Goal: Task Accomplishment & Management: Use online tool/utility

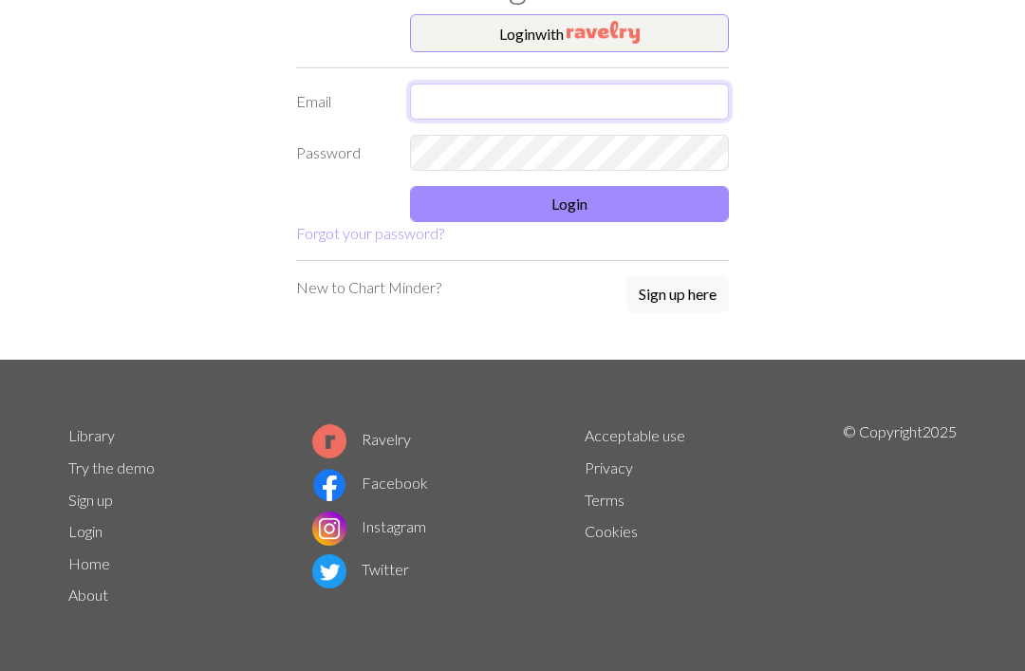
type input "kjw080510@gmail.com"
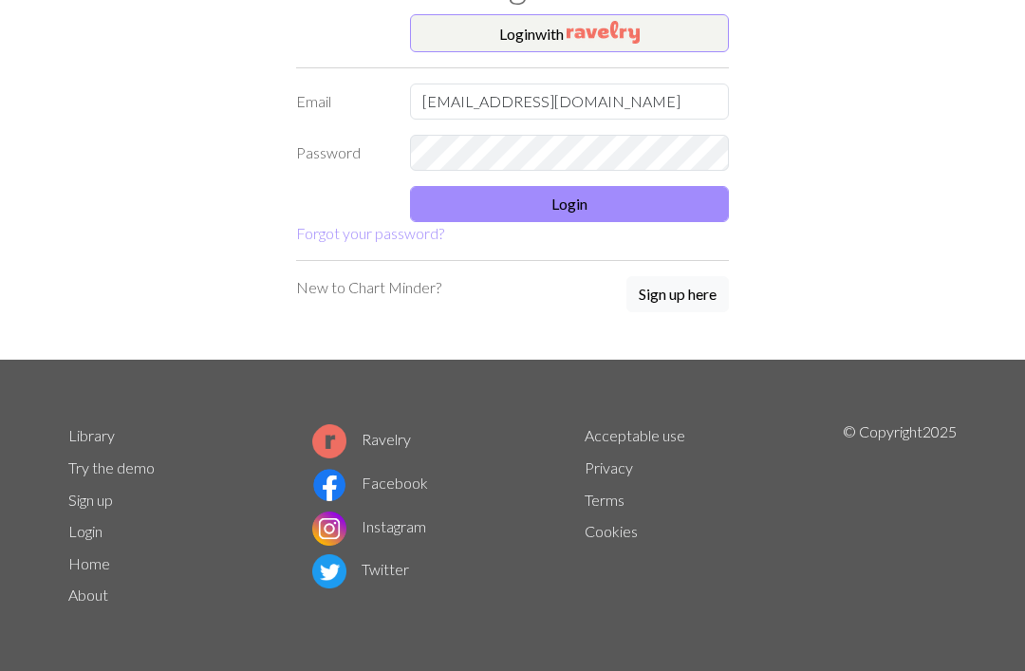
click at [659, 204] on button "Login" at bounding box center [569, 204] width 319 height 36
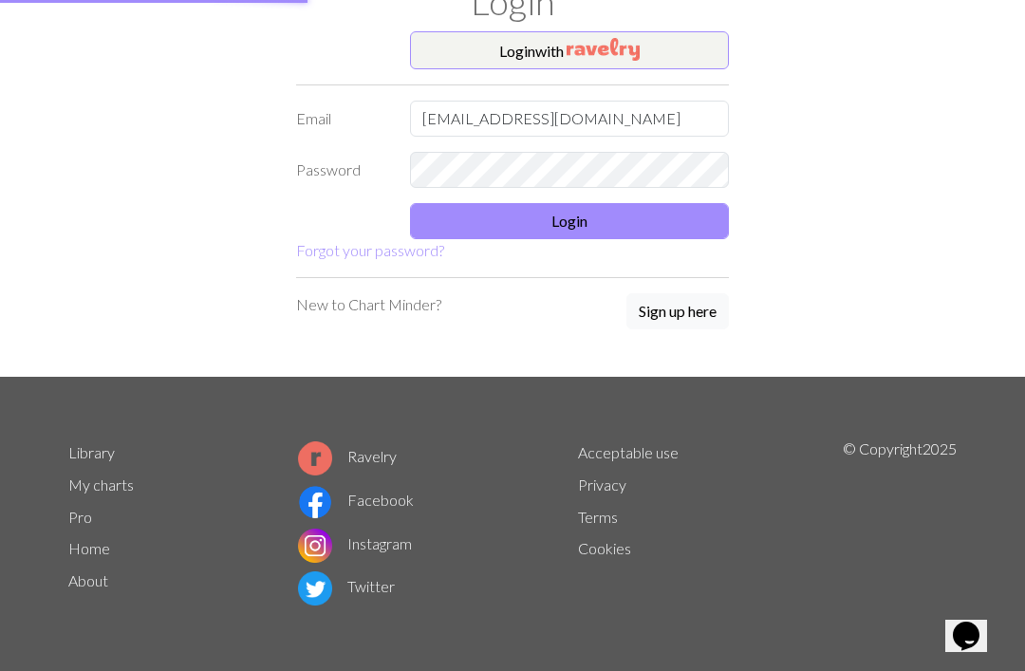
scroll to position [76, 0]
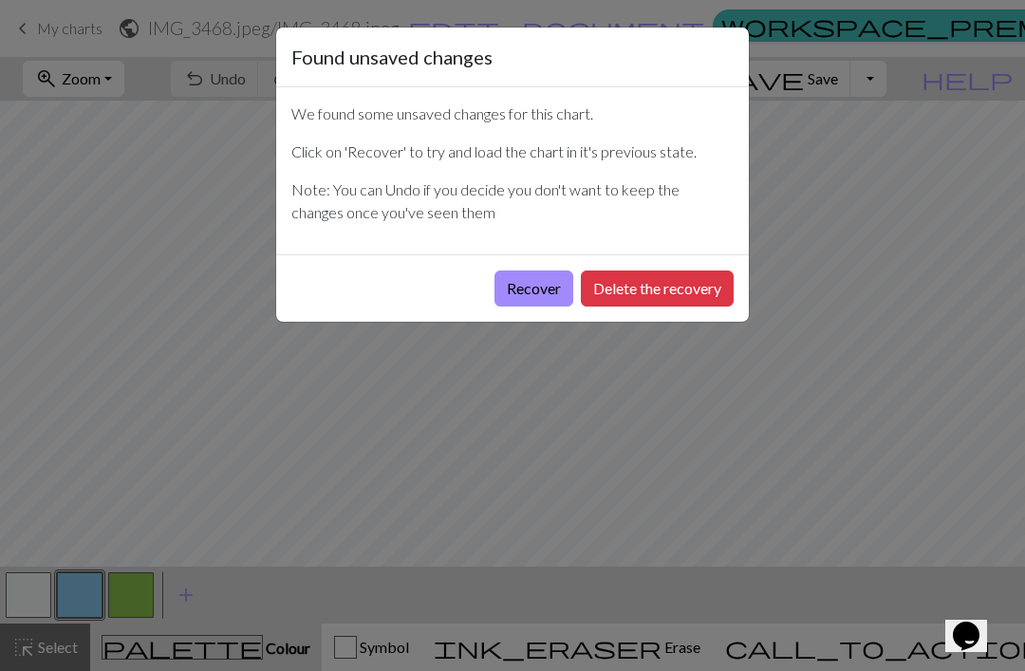
click at [515, 287] on button "Recover" at bounding box center [533, 288] width 79 height 36
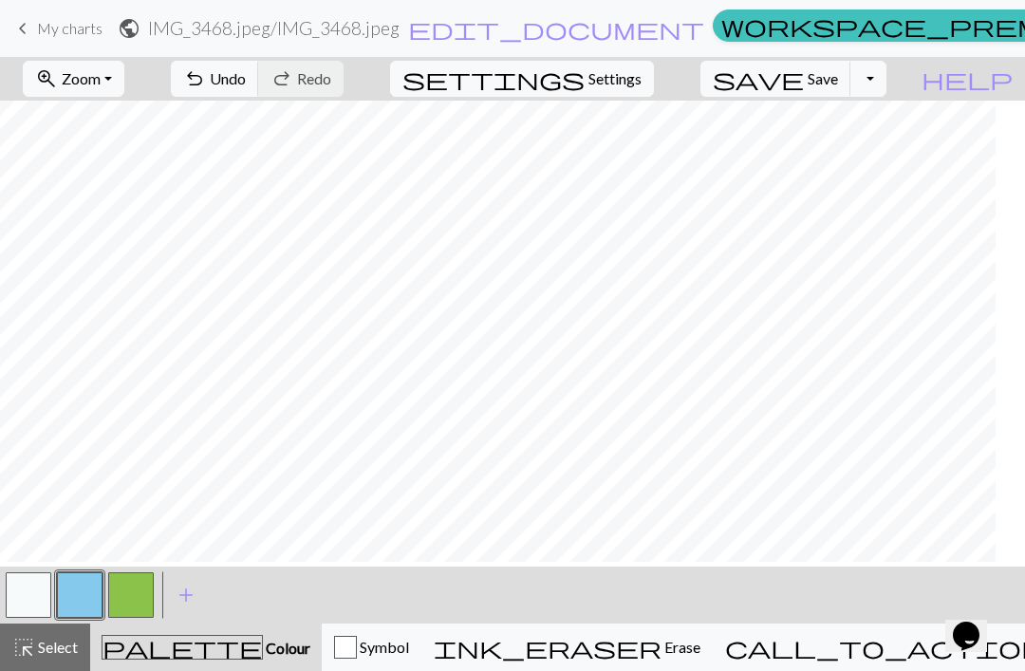
scroll to position [0, 945]
click at [98, 78] on span "Zoom" at bounding box center [81, 78] width 39 height 18
click at [94, 228] on button "50%" at bounding box center [99, 228] width 150 height 30
click at [636, 94] on button "settings Settings" at bounding box center [522, 79] width 264 height 36
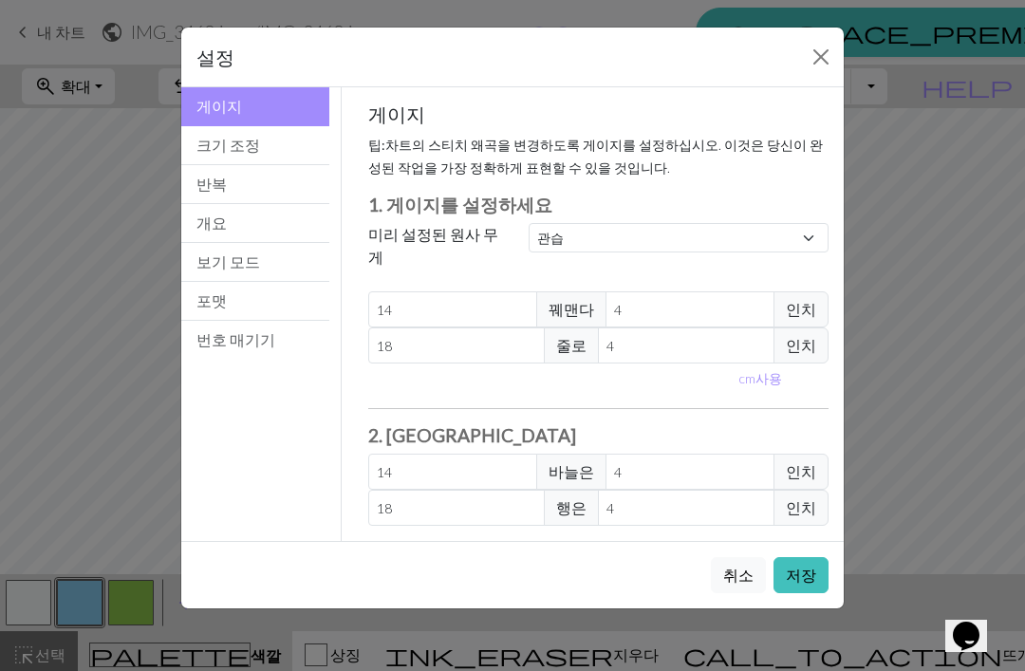
click at [209, 158] on button "크기 조정" at bounding box center [255, 145] width 148 height 39
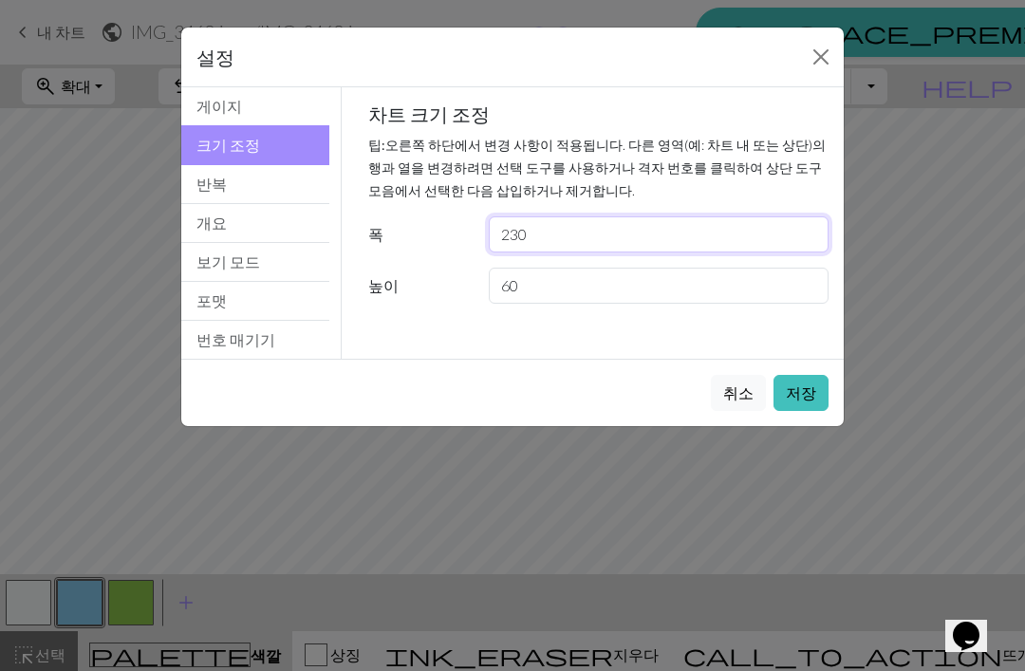
click at [755, 233] on input "230" at bounding box center [659, 234] width 340 height 36
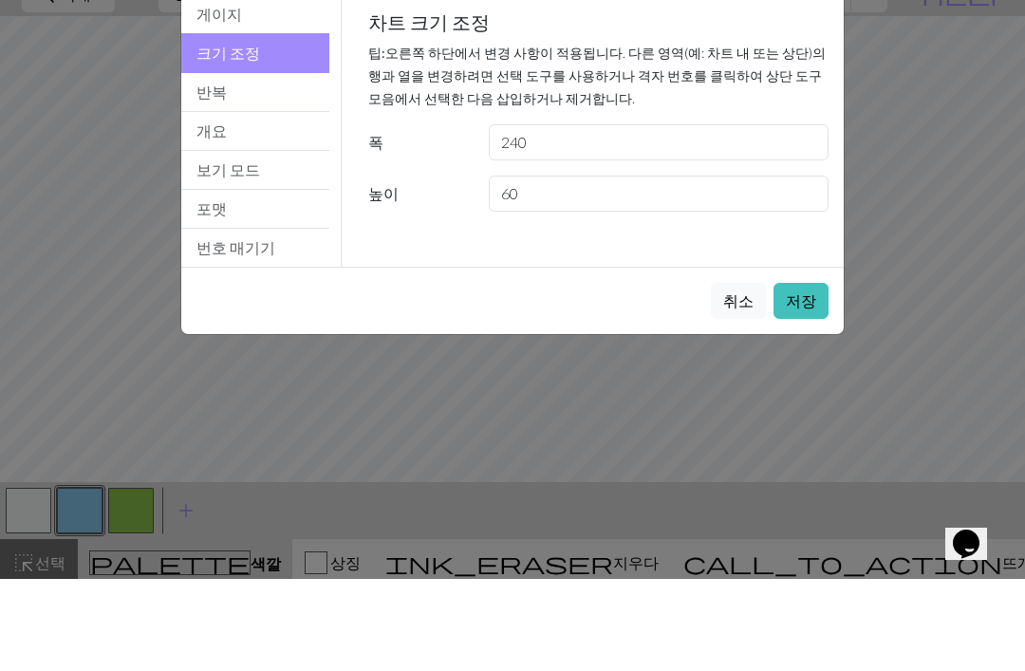
scroll to position [15, 0]
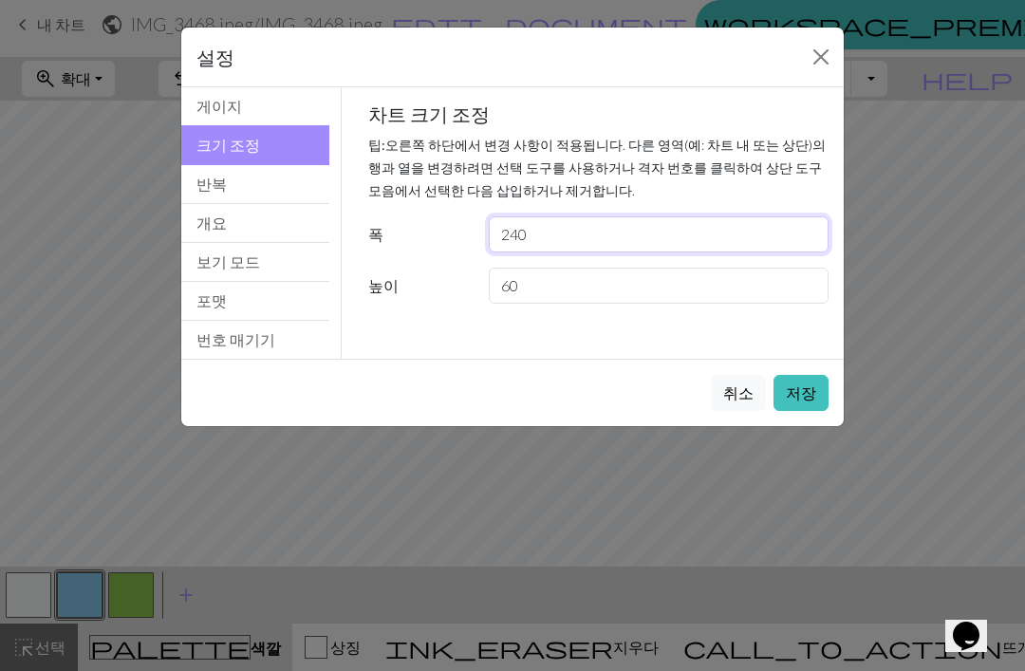
type input "240"
click at [805, 393] on button "저장" at bounding box center [800, 393] width 55 height 36
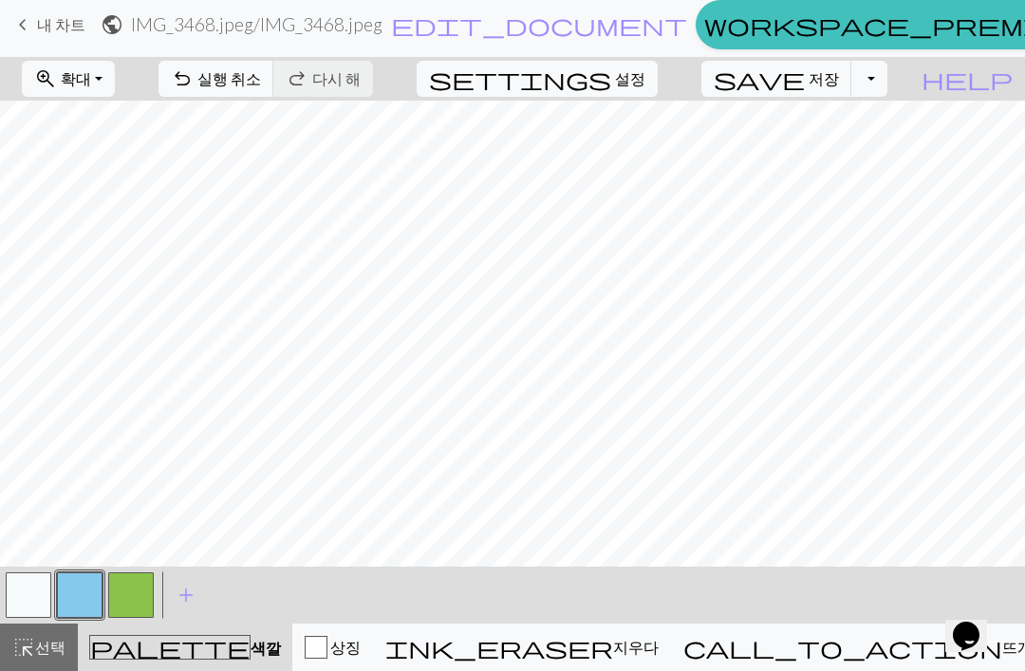
click at [645, 77] on span "설정" at bounding box center [630, 78] width 30 height 23
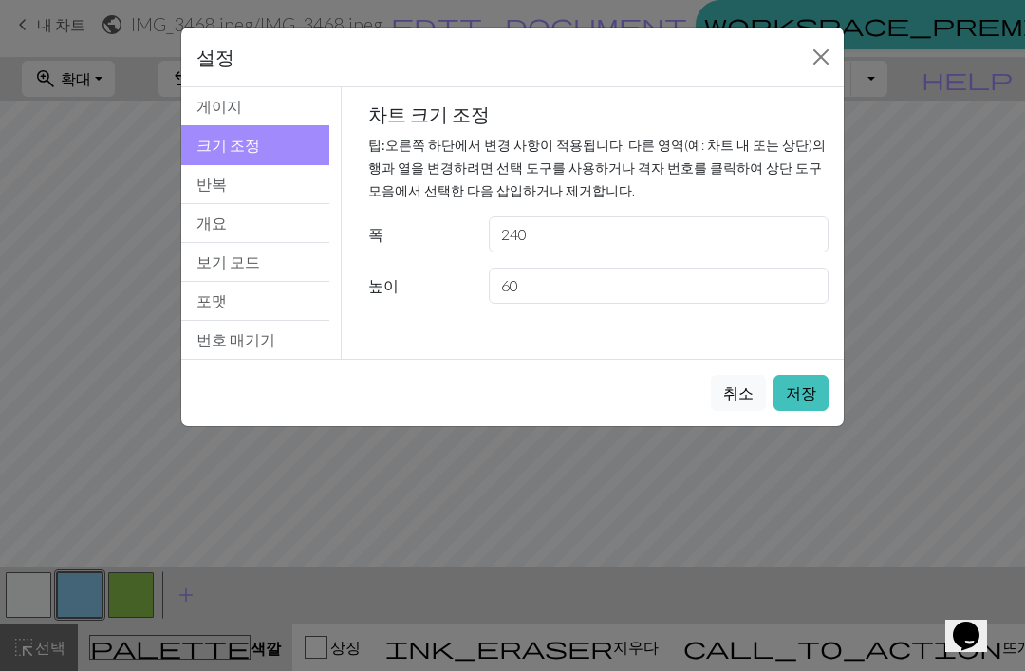
click at [818, 71] on button "닫다" at bounding box center [821, 57] width 30 height 30
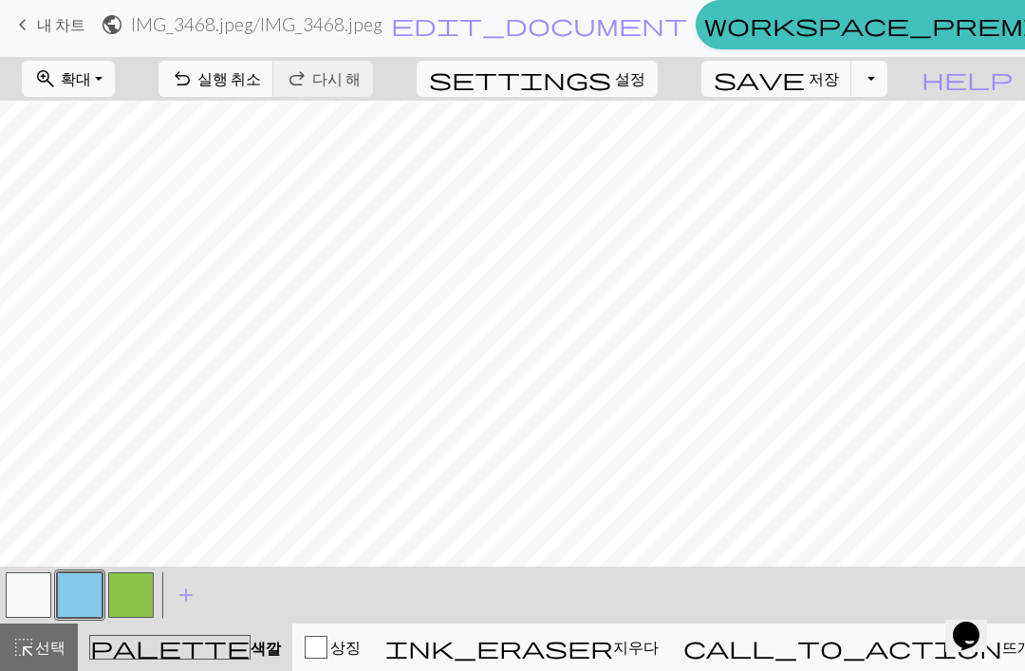
click at [645, 79] on span "설정" at bounding box center [630, 78] width 30 height 23
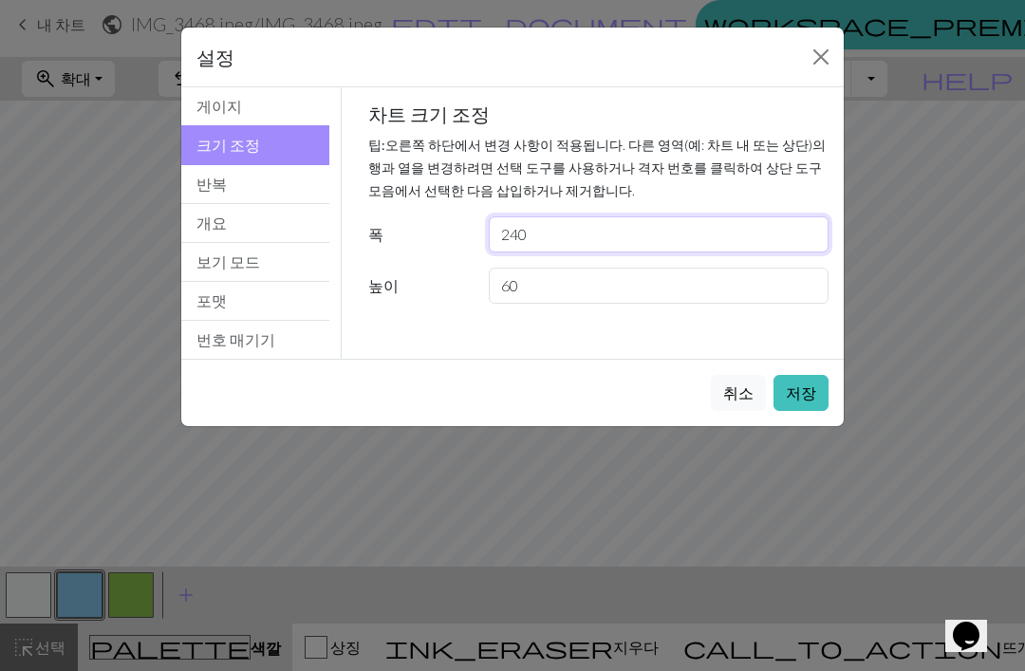
click at [751, 226] on input "240" at bounding box center [659, 234] width 340 height 36
type input "260"
click at [814, 393] on button "저장" at bounding box center [800, 393] width 55 height 36
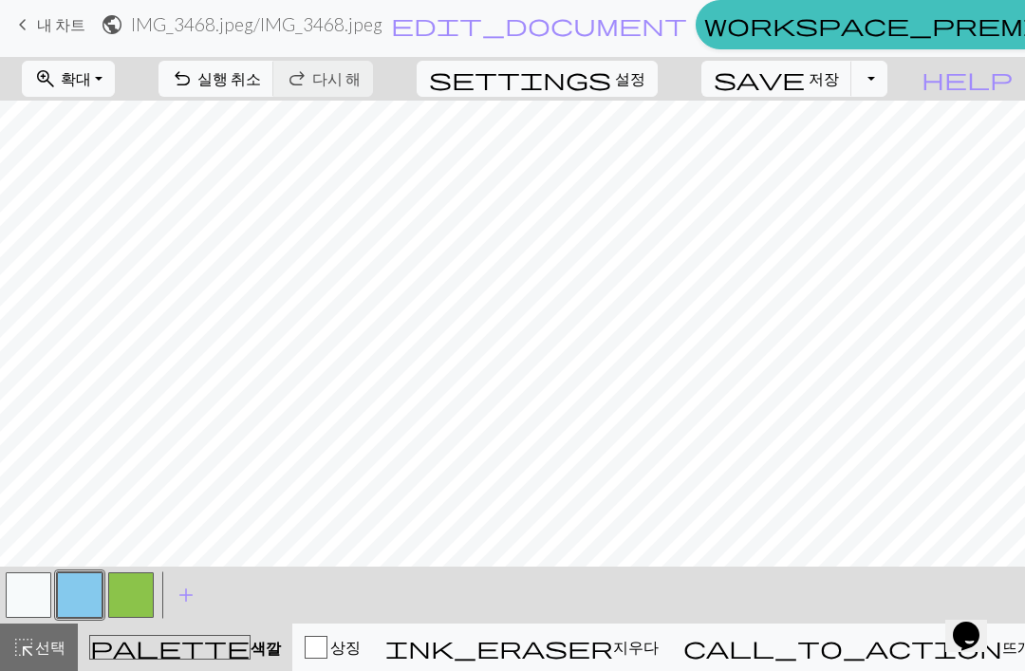
click at [644, 90] on button "settings 설정" at bounding box center [537, 79] width 241 height 36
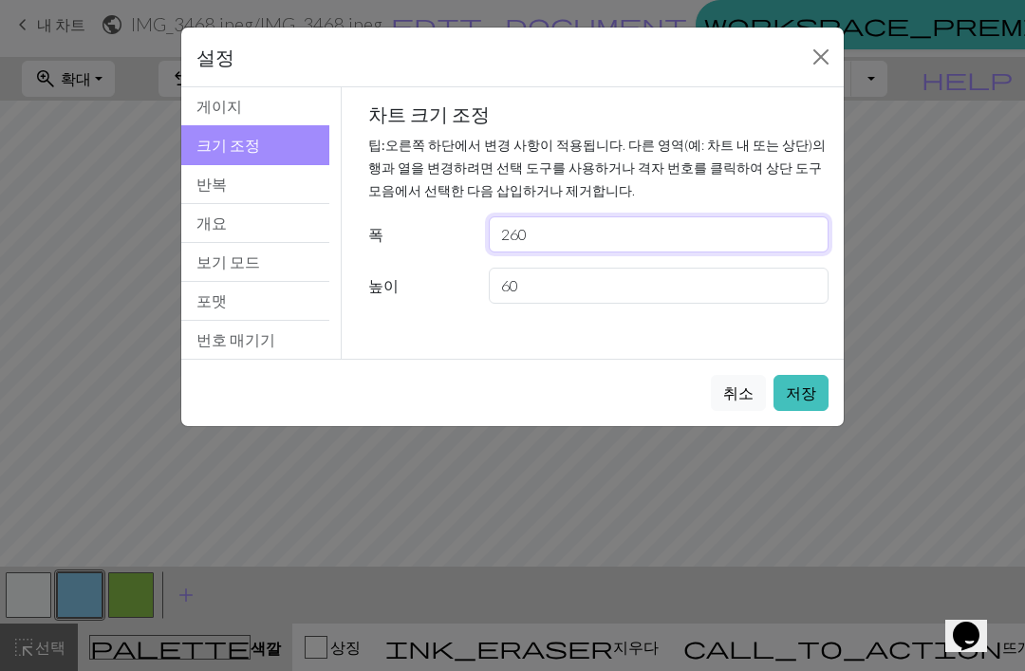
click at [587, 217] on input "260" at bounding box center [659, 234] width 340 height 36
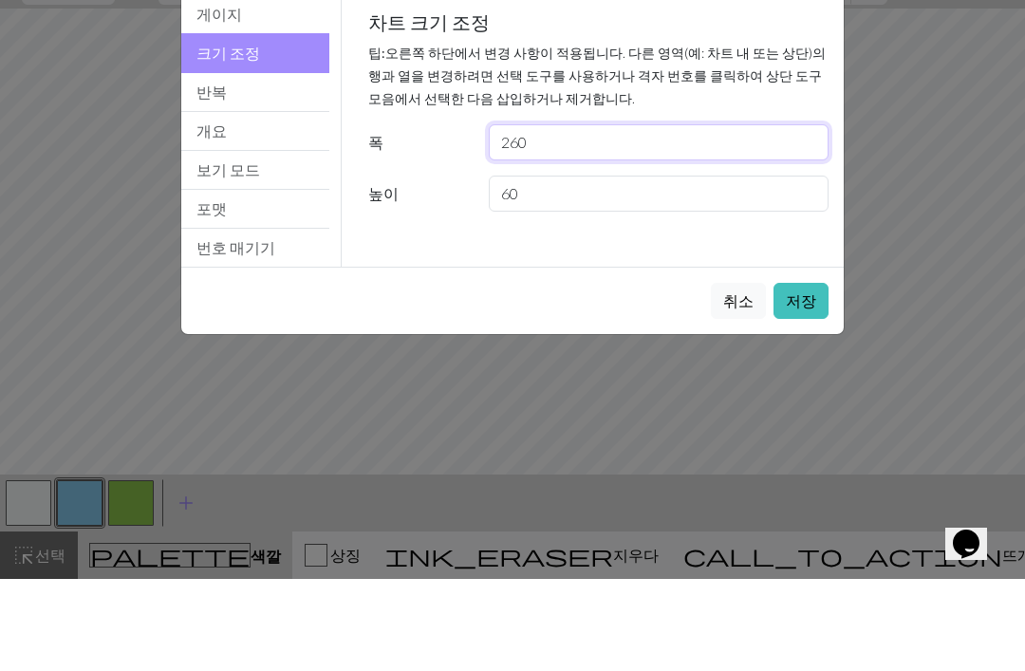
click at [688, 216] on input "260" at bounding box center [659, 234] width 340 height 36
click at [699, 216] on input "260" at bounding box center [659, 234] width 340 height 36
type input "2"
type input "5"
type input "300"
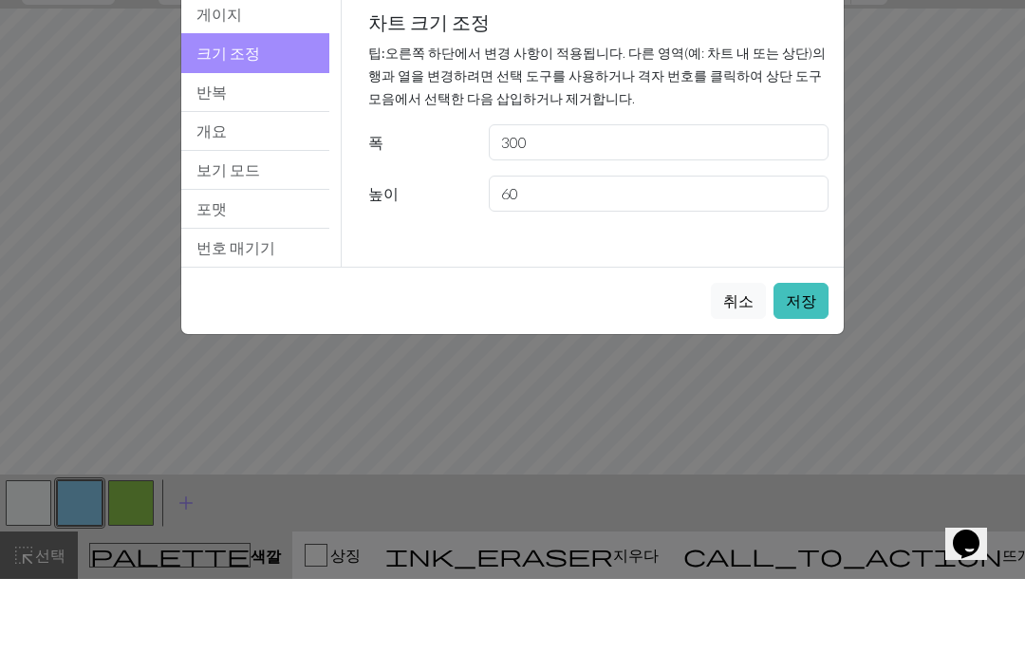
click at [706, 245] on div "Gauge Tip: Set your gauge to change the stitch distortion in your chart. This w…" at bounding box center [599, 222] width 514 height 271
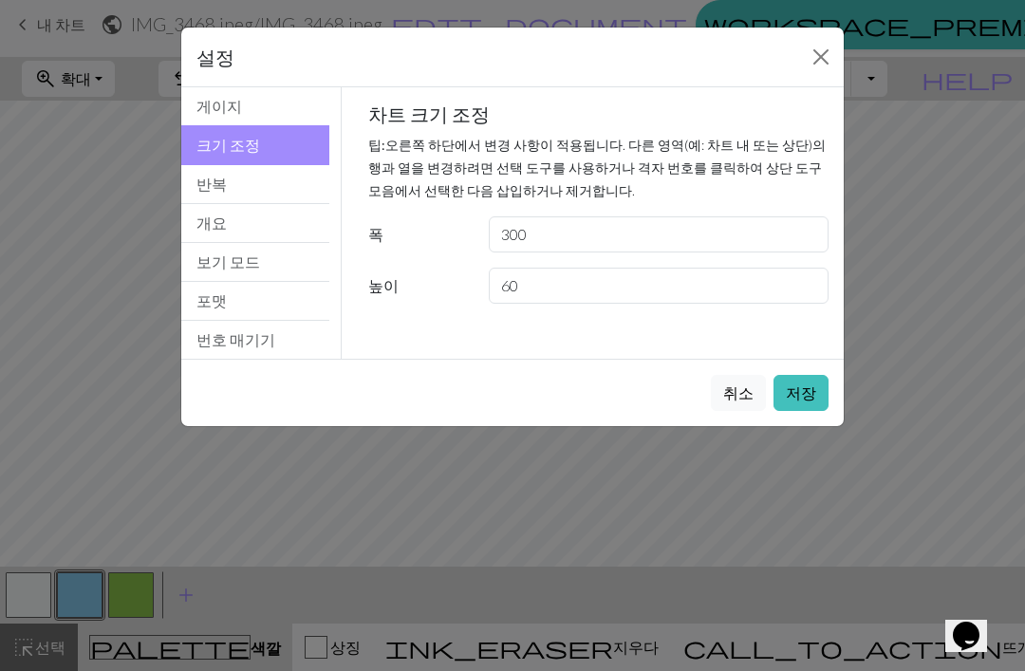
click at [817, 398] on button "저장" at bounding box center [800, 393] width 55 height 36
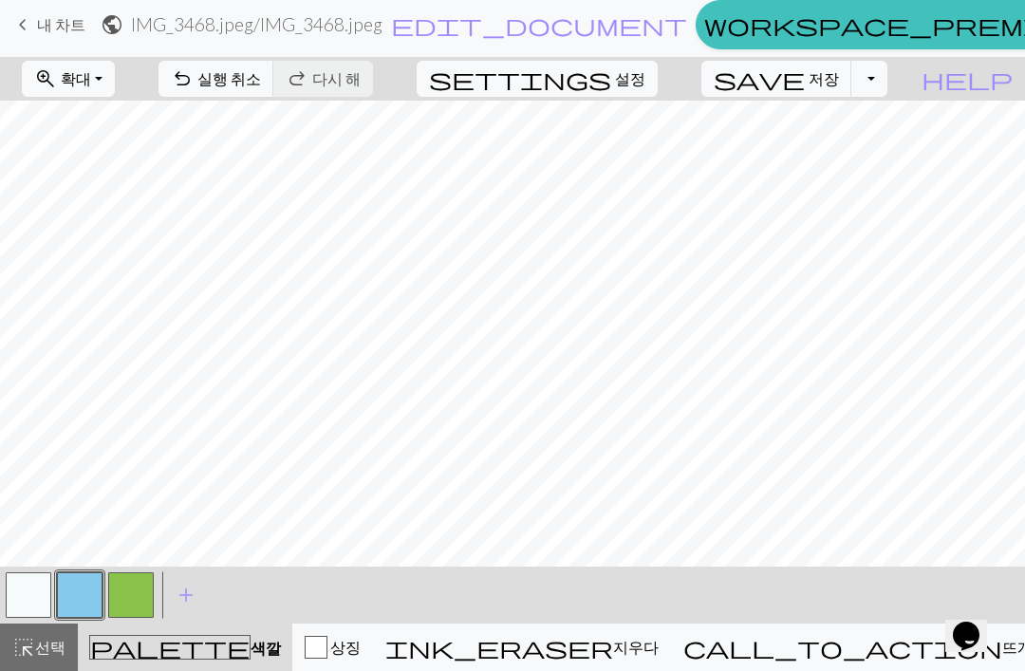
click at [672, 84] on div "settings 설정" at bounding box center [536, 79] width 269 height 44
click at [645, 77] on span "설정" at bounding box center [630, 78] width 30 height 23
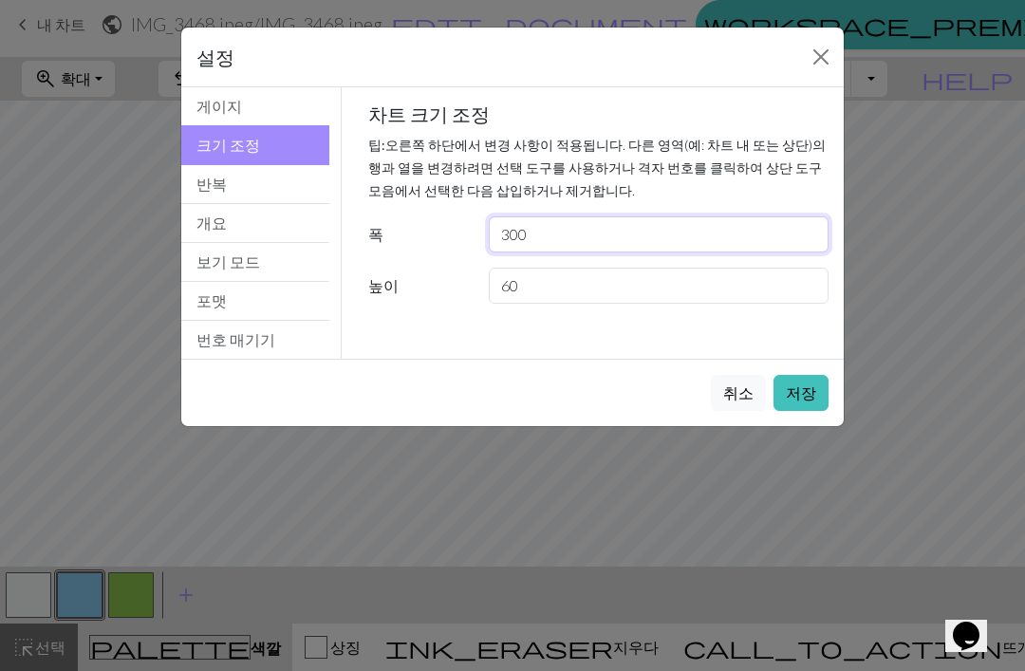
click at [715, 234] on input "300" at bounding box center [659, 234] width 340 height 36
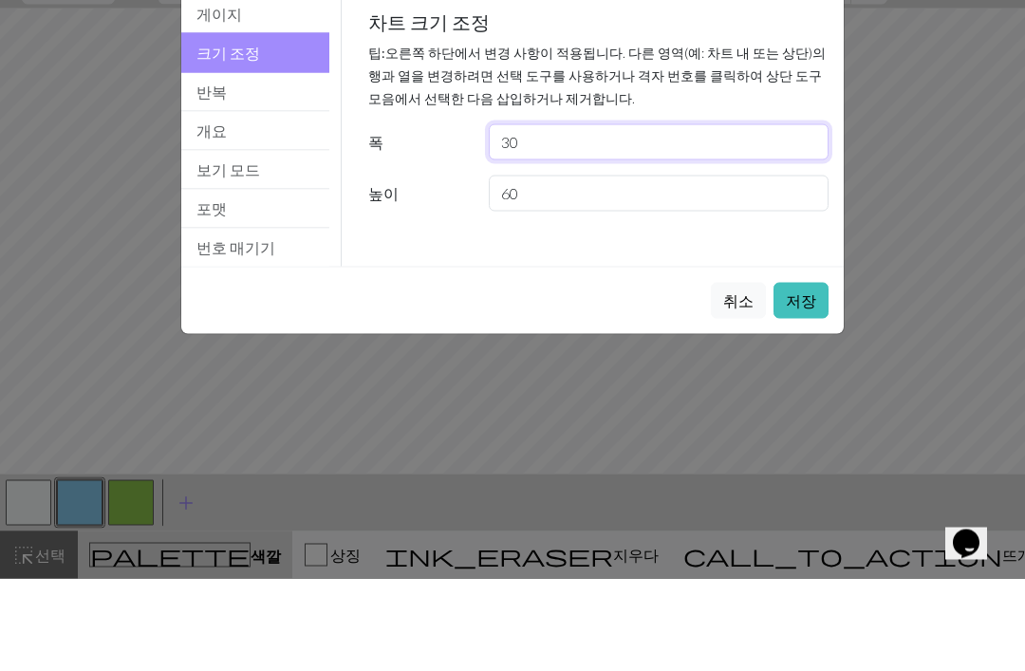
type input "3"
type input "230"
click at [715, 268] on input "60" at bounding box center [659, 286] width 340 height 36
type input "6"
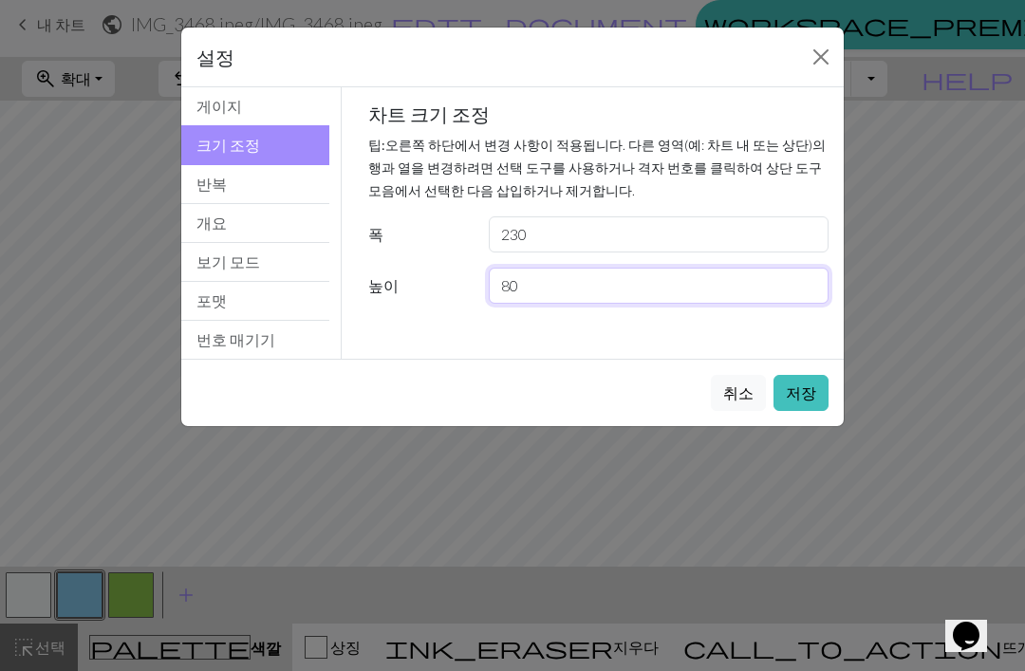
type input "80"
click at [817, 398] on button "저장" at bounding box center [800, 393] width 55 height 36
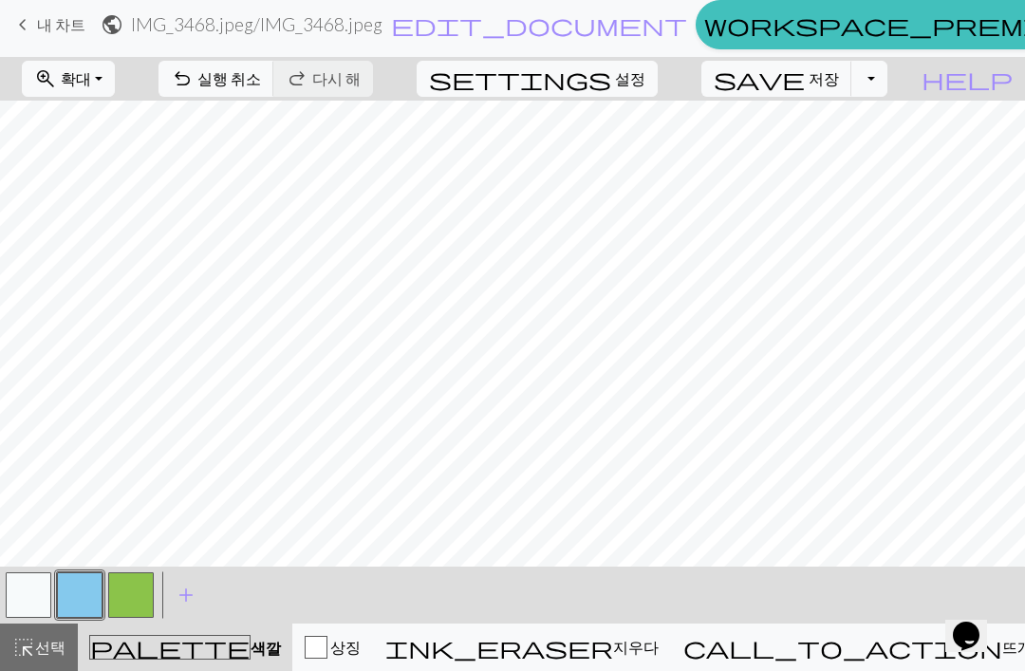
click at [658, 91] on button "settings 설정" at bounding box center [537, 79] width 241 height 36
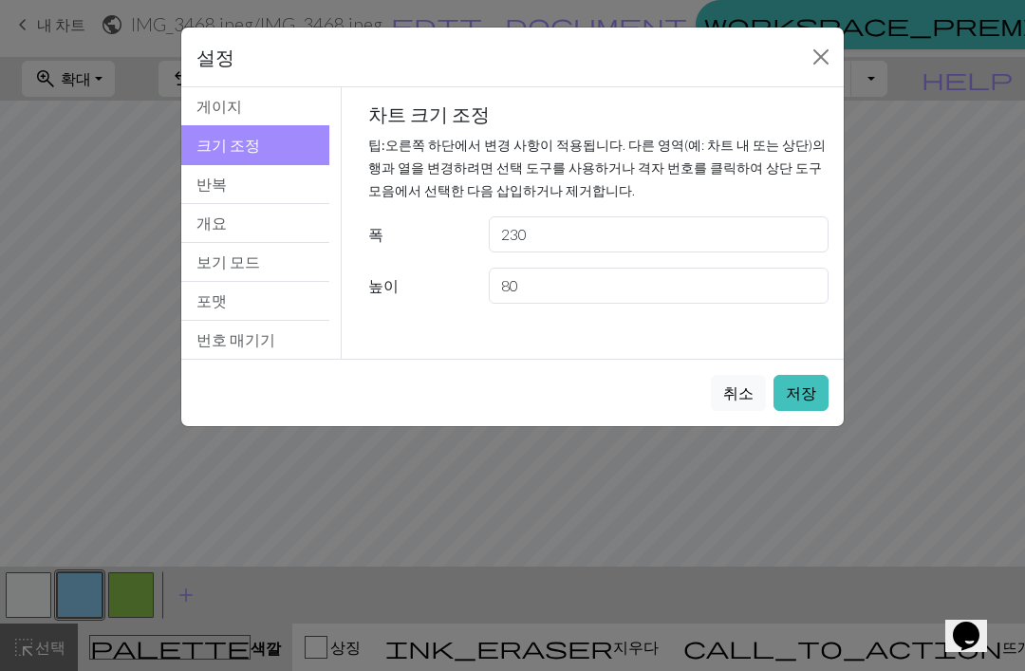
click at [808, 67] on button "닫다" at bounding box center [821, 57] width 30 height 30
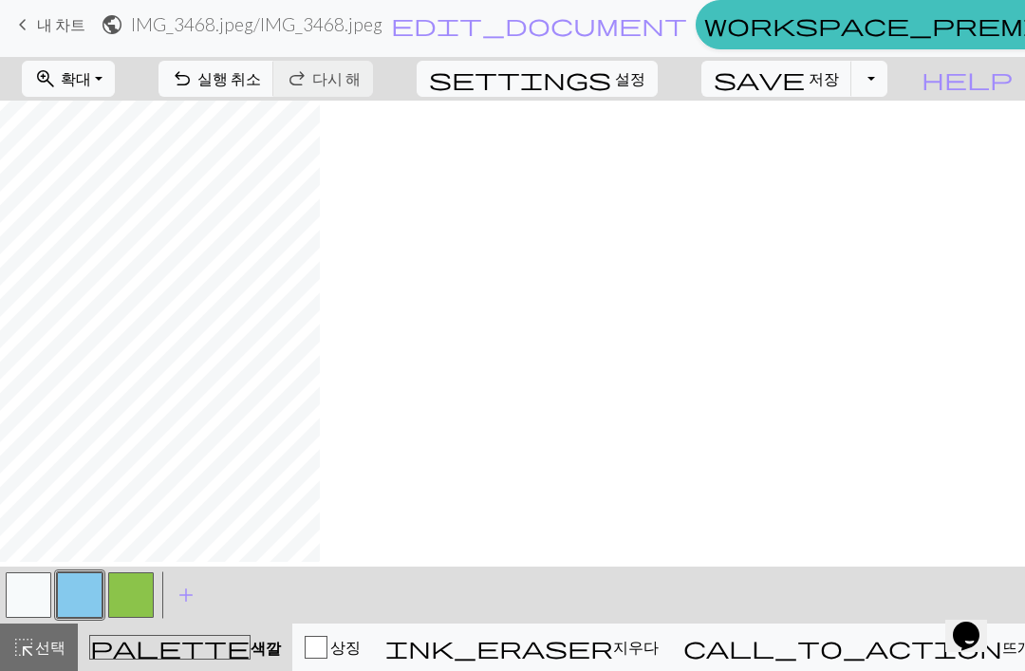
scroll to position [354, 0]
click at [361, 638] on span "상징" at bounding box center [343, 647] width 33 height 18
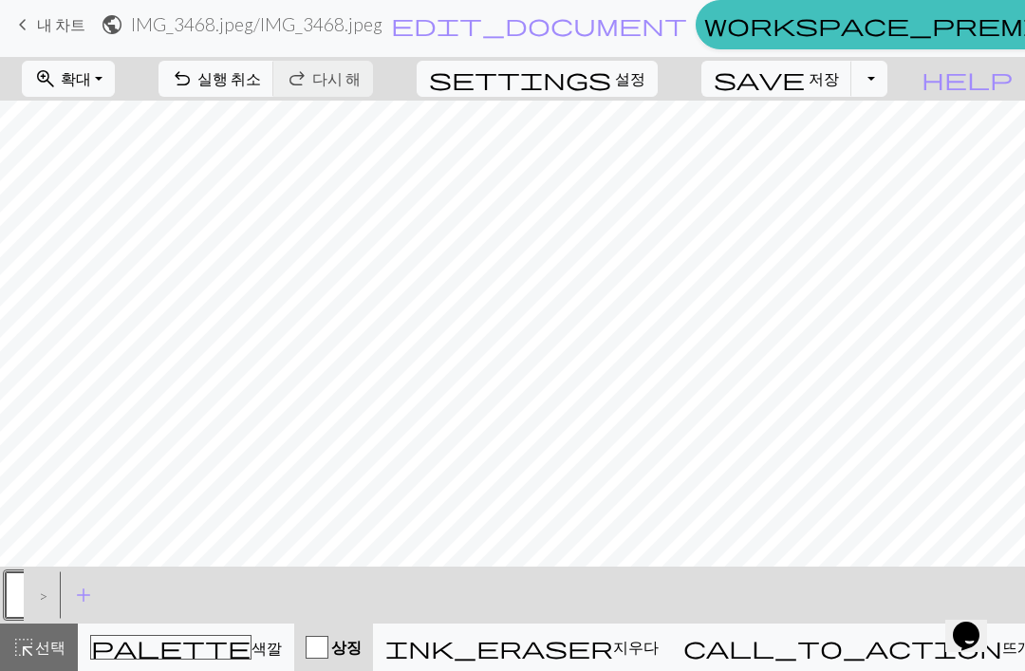
click at [645, 664] on button "ink_eraser 지우다 지우다" at bounding box center [522, 646] width 298 height 47
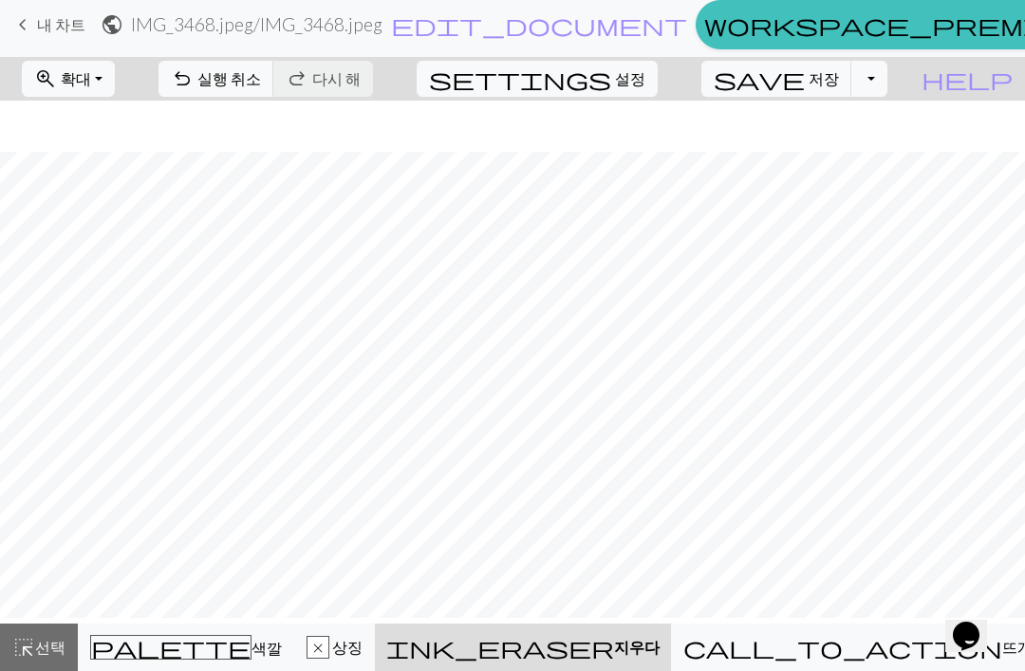
scroll to position [303, 0]
click at [194, 86] on span "undo" at bounding box center [182, 78] width 23 height 27
click at [161, 653] on div "palette 색깔 색깔" at bounding box center [186, 647] width 192 height 25
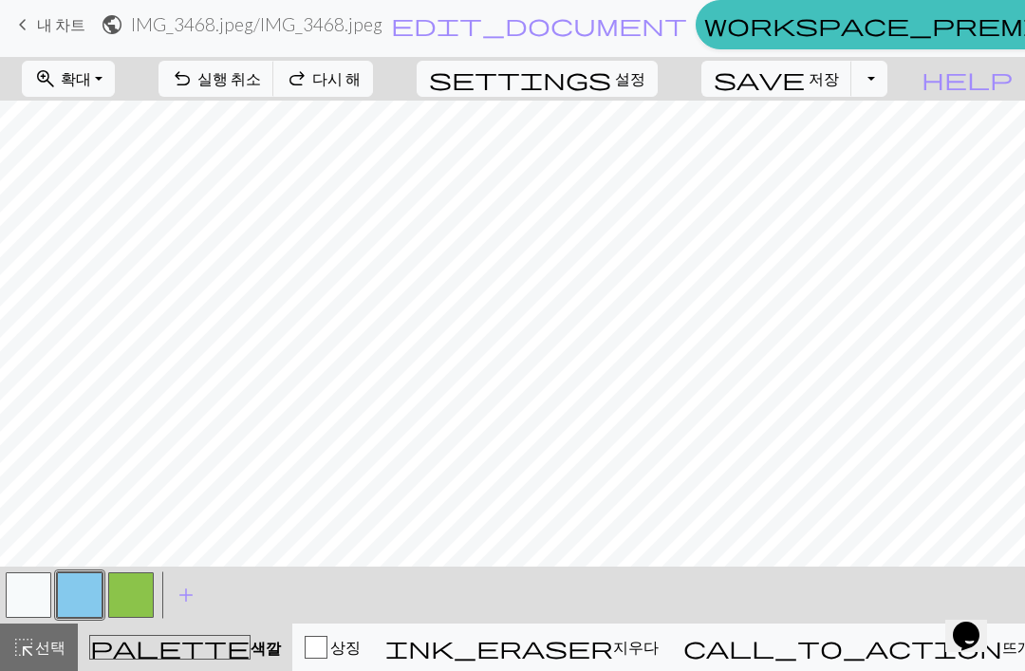
click at [33, 596] on button "button" at bounding box center [29, 595] width 46 height 46
click at [90, 590] on button "button" at bounding box center [80, 595] width 46 height 46
click at [35, 573] on button "button" at bounding box center [29, 595] width 46 height 46
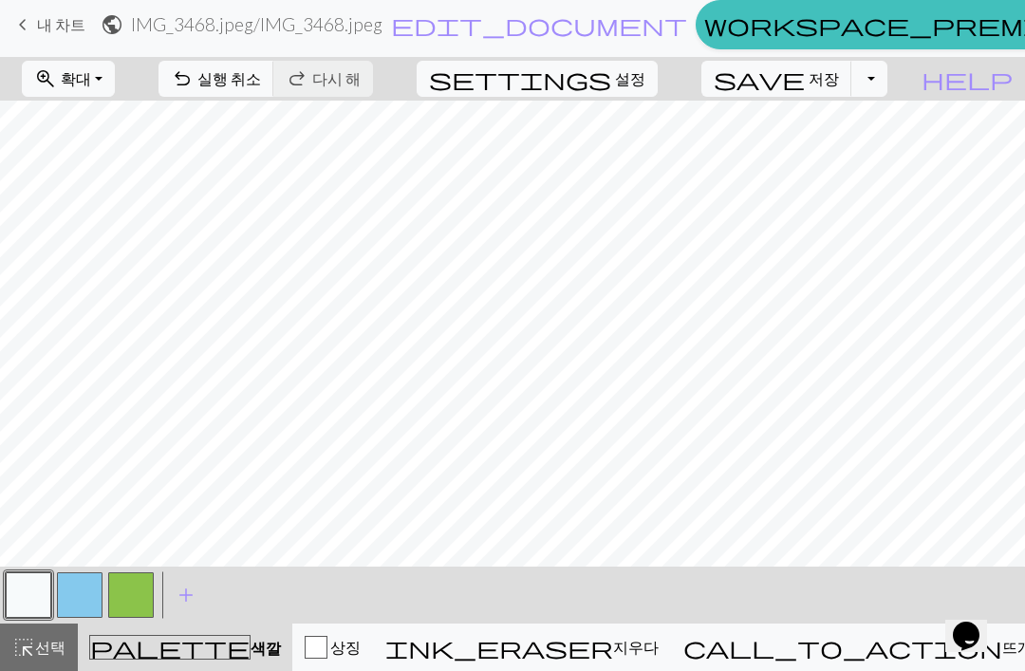
click at [887, 81] on button "토글 드롭다운" at bounding box center [869, 79] width 36 height 36
click at [848, 124] on button "file_copy 복사본 저장" at bounding box center [729, 120] width 314 height 30
click at [887, 83] on button "토글 드롭다운" at bounding box center [869, 79] width 36 height 36
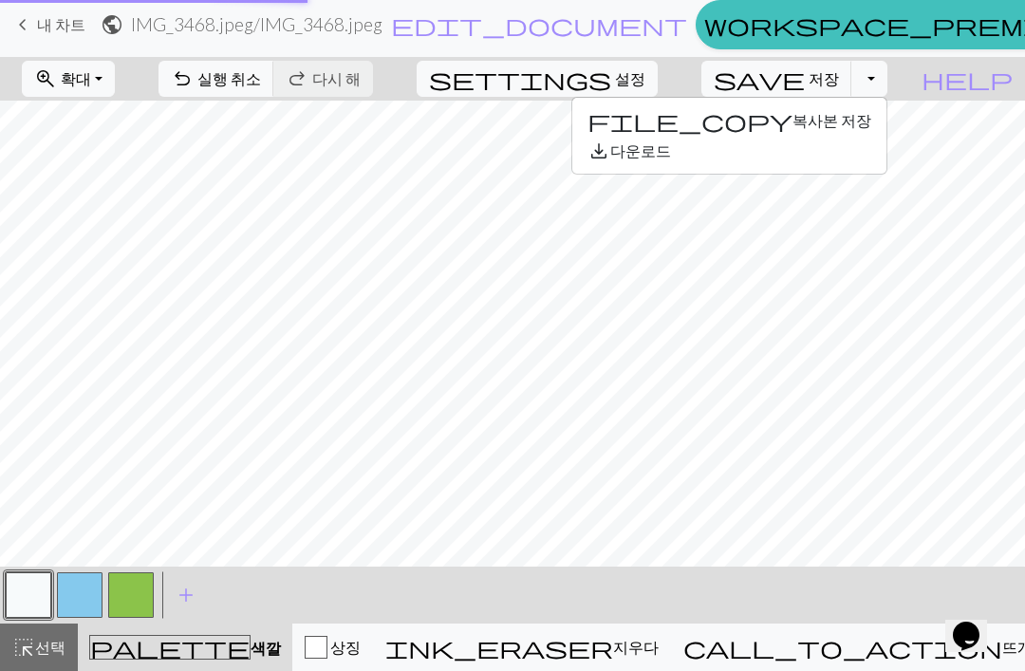
scroll to position [170, 1298]
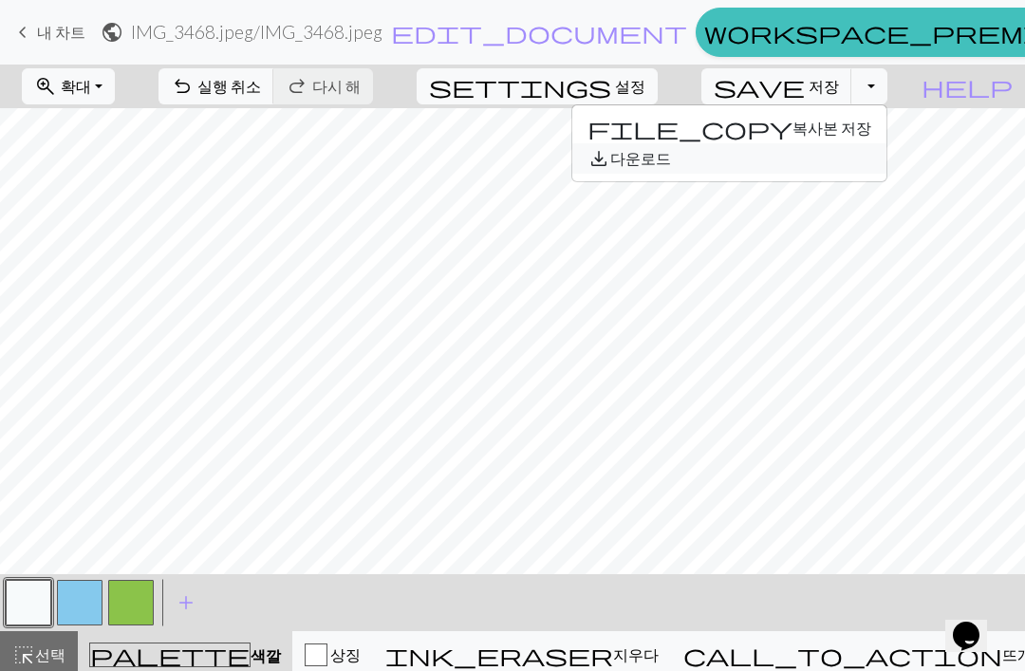
click at [810, 165] on button "save_alt 다운로드" at bounding box center [729, 158] width 314 height 30
click at [194, 97] on span "undo" at bounding box center [182, 86] width 23 height 27
click at [641, 92] on span "설정" at bounding box center [630, 86] width 30 height 23
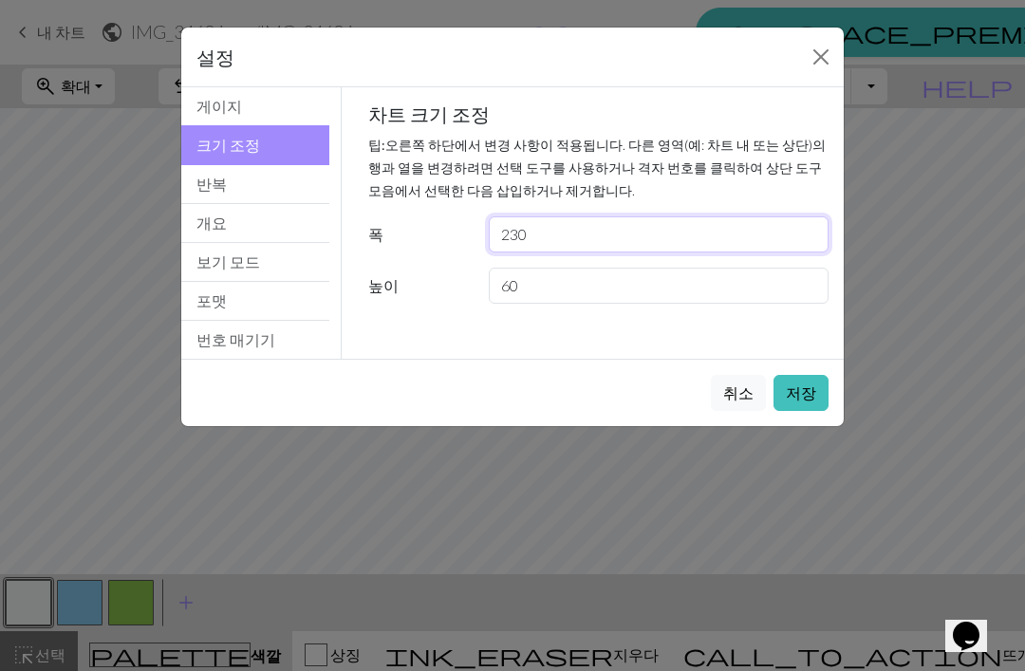
click at [674, 243] on input "230" at bounding box center [659, 234] width 340 height 36
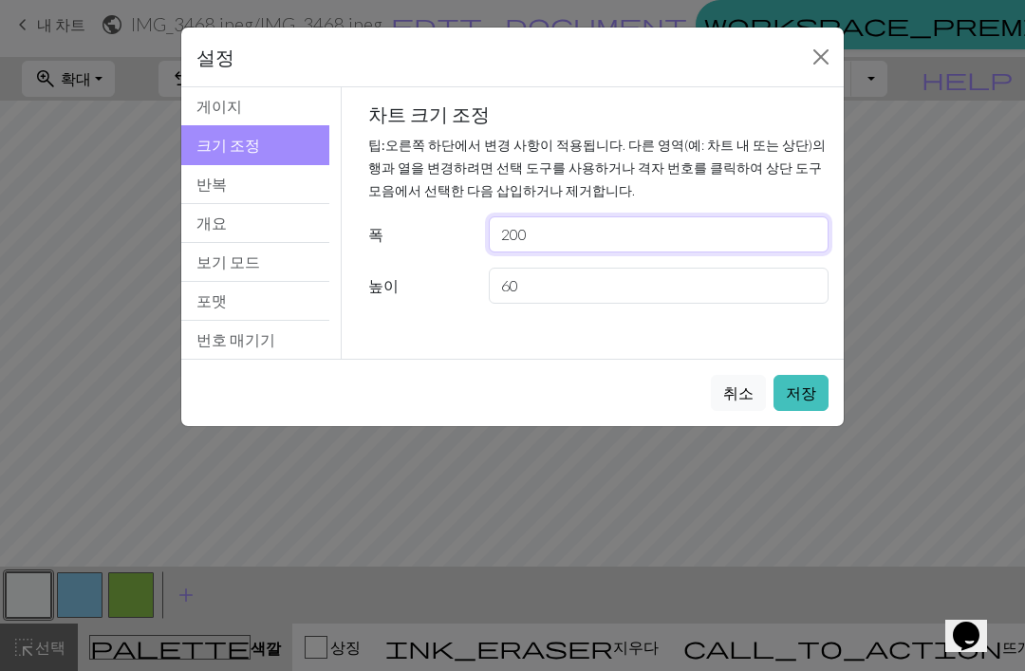
type input "200"
click at [809, 385] on button "저장" at bounding box center [800, 393] width 55 height 36
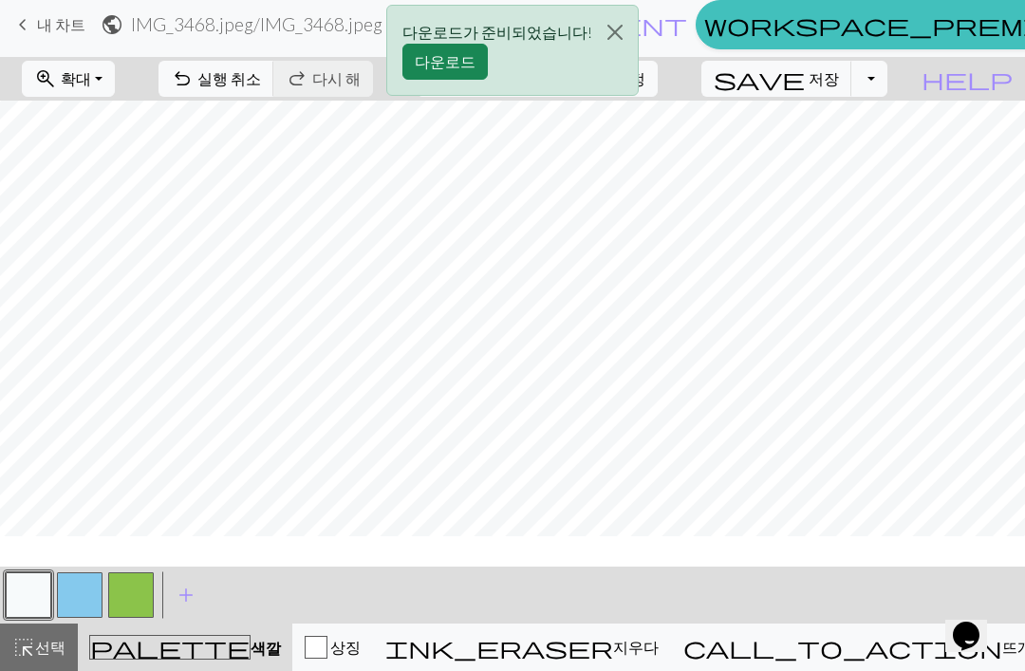
scroll to position [139, 0]
click at [456, 58] on button "다운로드" at bounding box center [444, 62] width 85 height 36
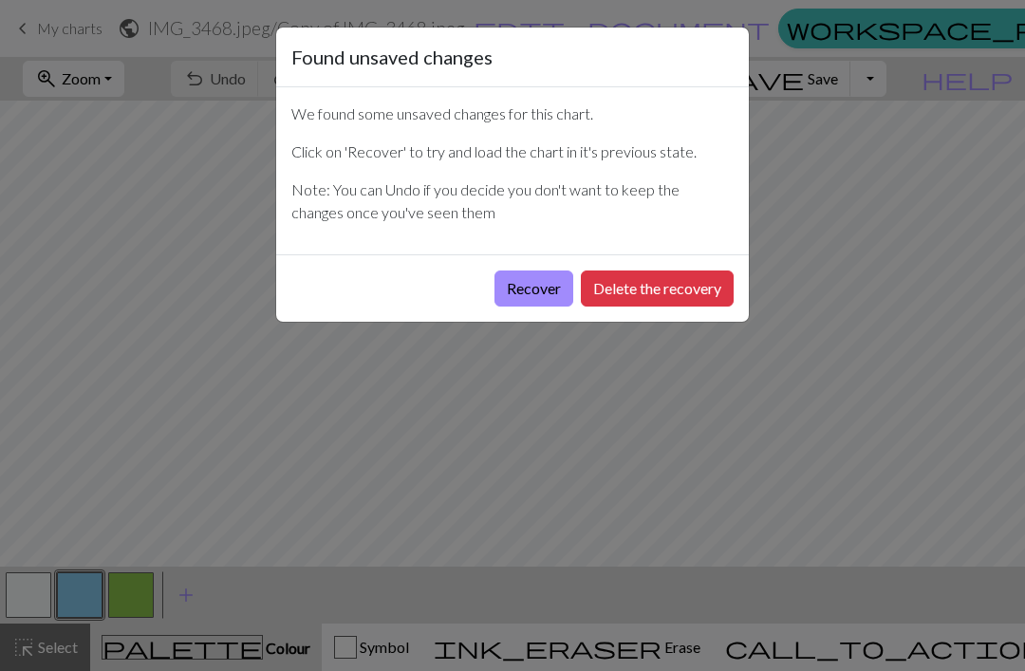
click at [520, 289] on button "Recover" at bounding box center [533, 288] width 79 height 36
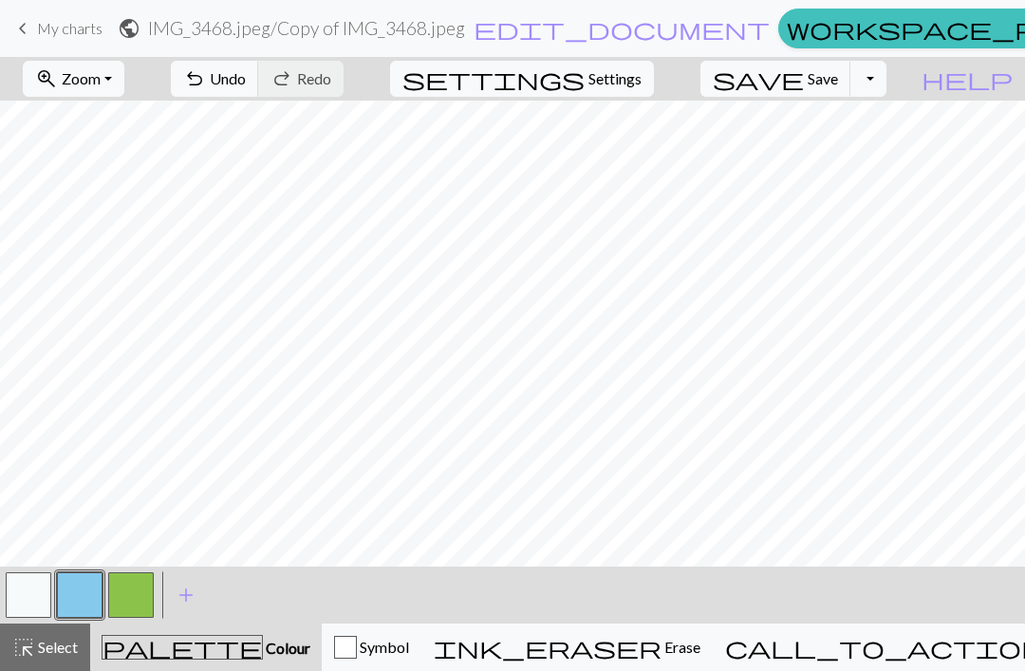
click at [641, 82] on span "Settings" at bounding box center [614, 78] width 53 height 23
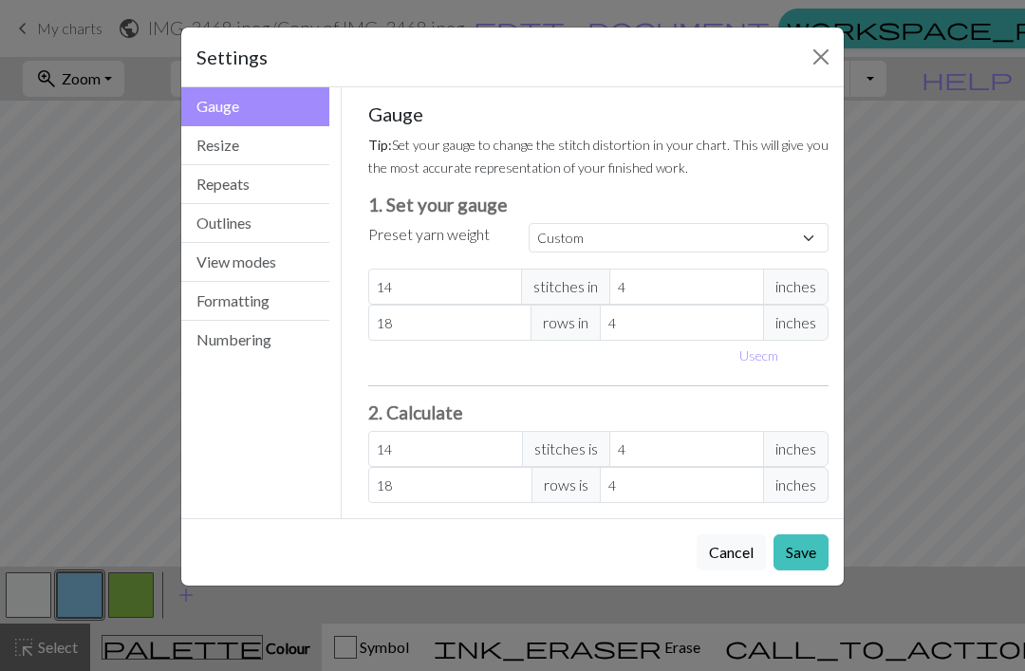
click at [200, 136] on button "Resize" at bounding box center [255, 145] width 148 height 39
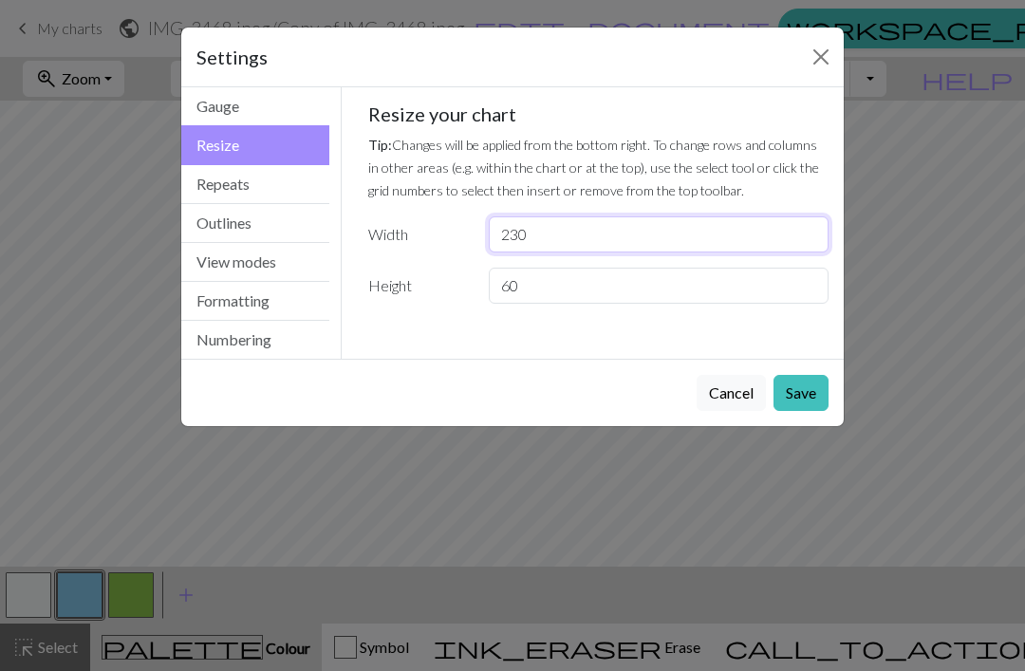
click at [665, 228] on input "230" at bounding box center [659, 234] width 340 height 36
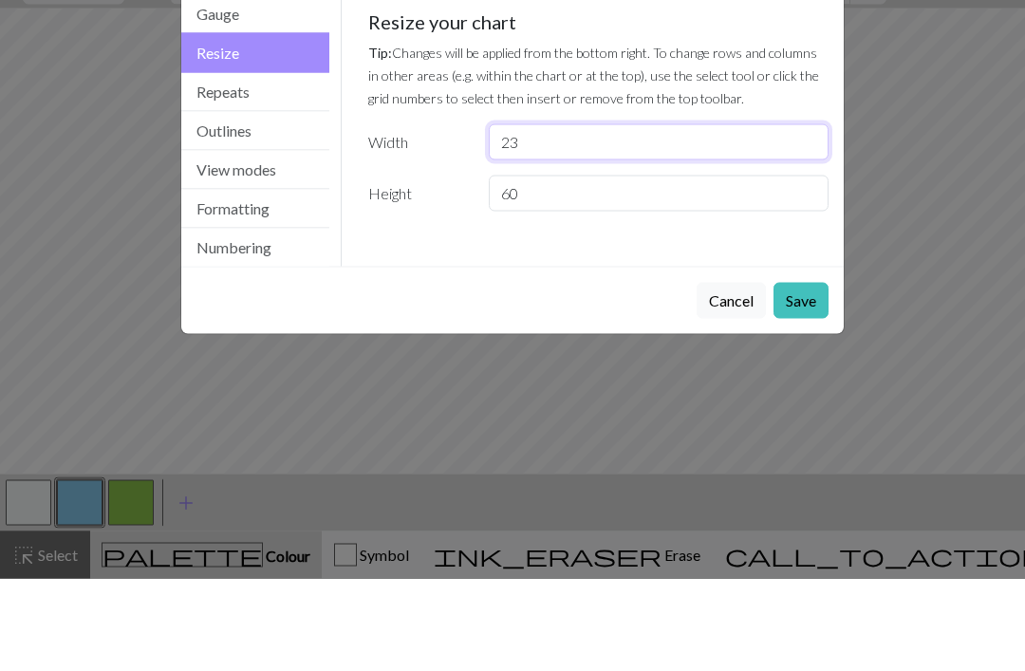
type input "2"
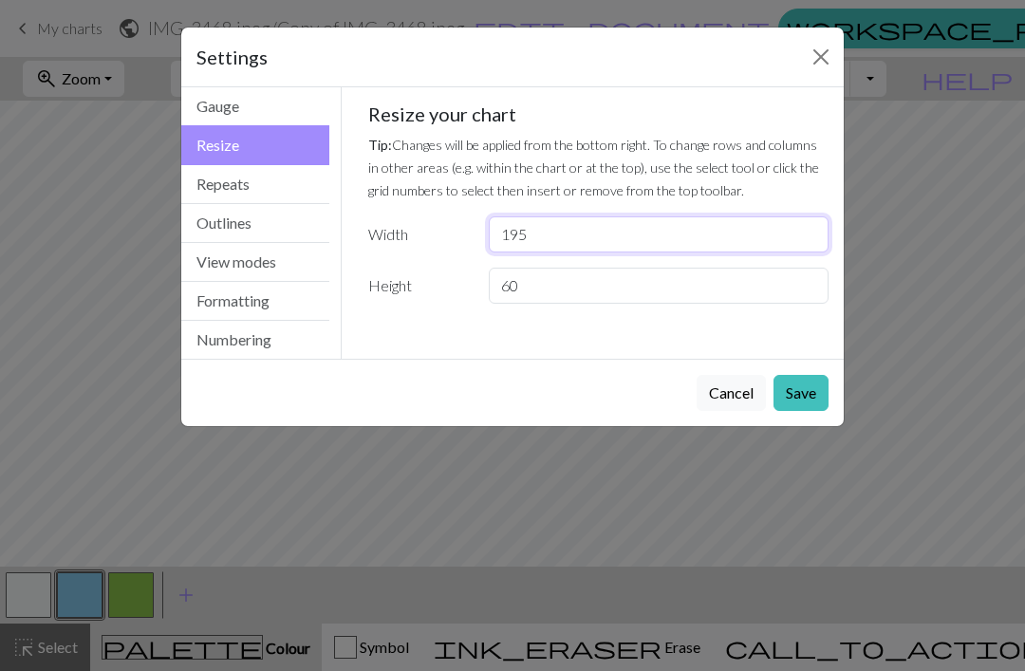
type input "195"
click at [806, 397] on button "Save" at bounding box center [800, 393] width 55 height 36
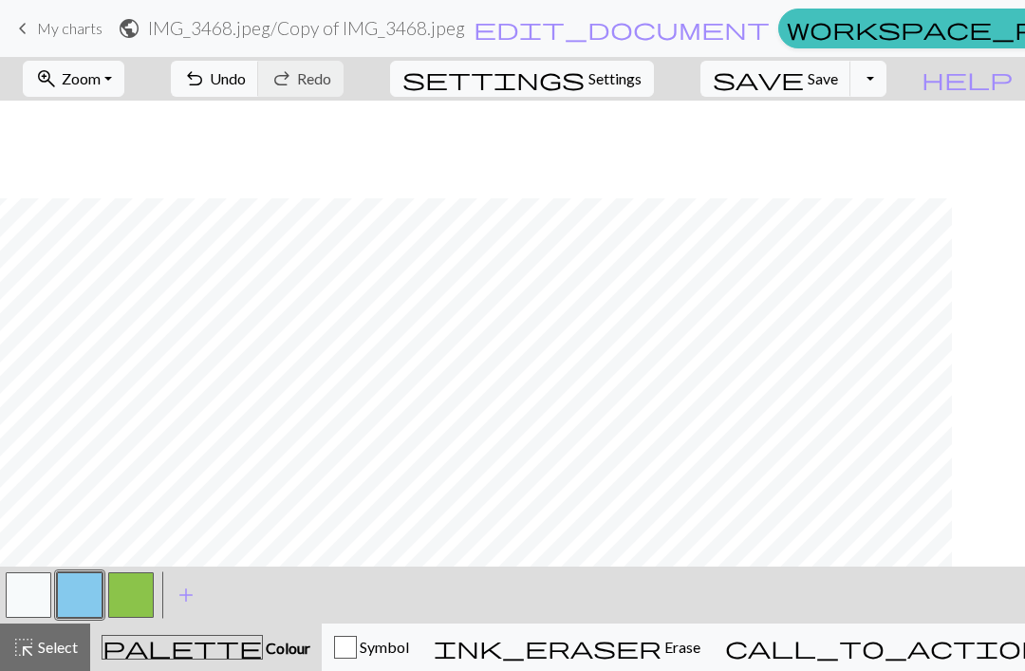
scroll to position [169, 239]
click at [122, 90] on button "zoom_in Zoom Zoom" at bounding box center [74, 79] width 102 height 36
click at [84, 228] on button "50%" at bounding box center [99, 228] width 150 height 30
click at [886, 84] on button "Toggle Dropdown" at bounding box center [868, 79] width 36 height 36
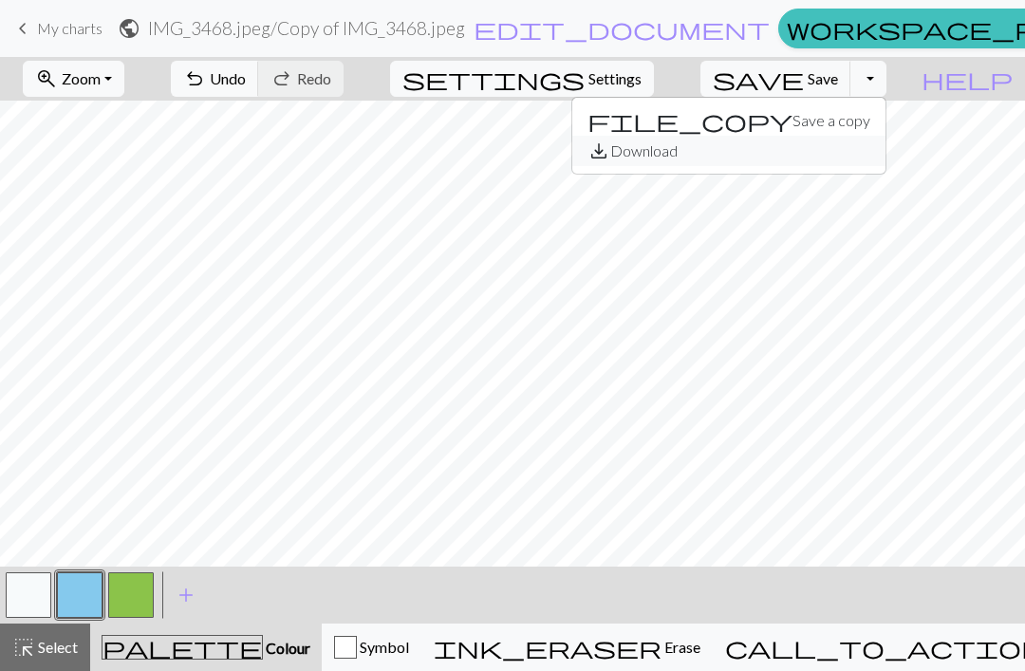
click at [844, 160] on button "save_alt Download" at bounding box center [728, 151] width 313 height 30
click at [627, 75] on span "Settings" at bounding box center [614, 78] width 53 height 23
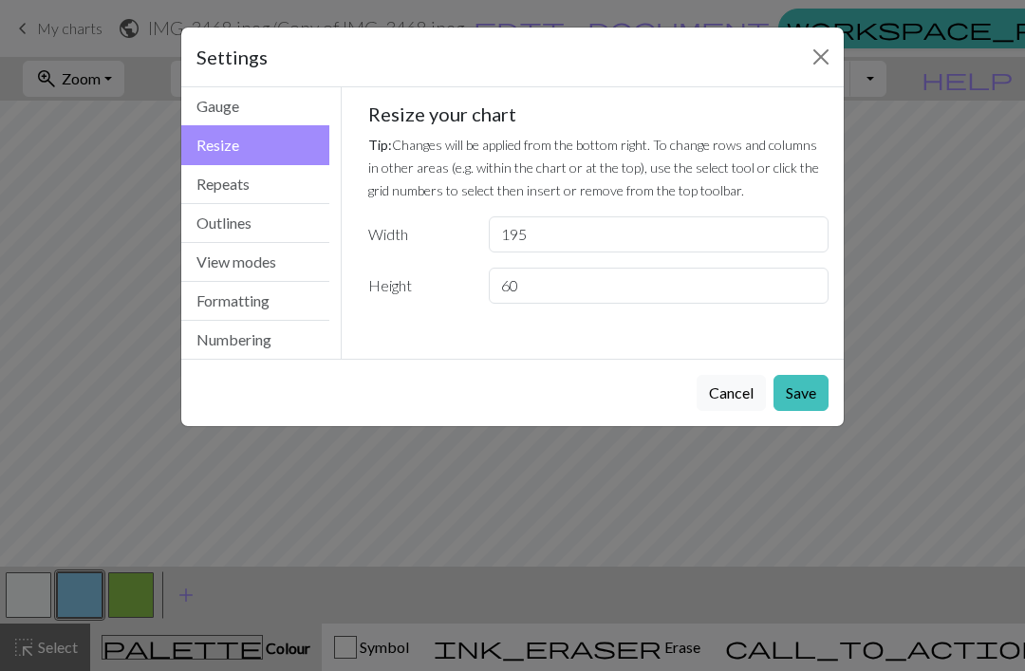
click at [223, 238] on button "Outlines" at bounding box center [255, 223] width 148 height 39
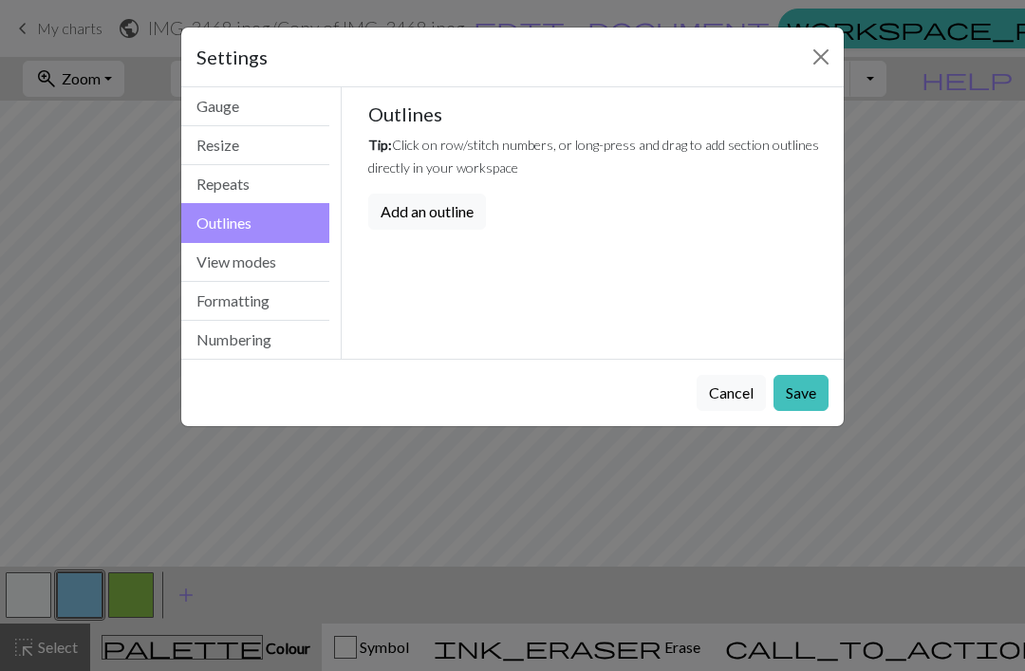
click at [214, 184] on button "Repeats" at bounding box center [255, 184] width 148 height 39
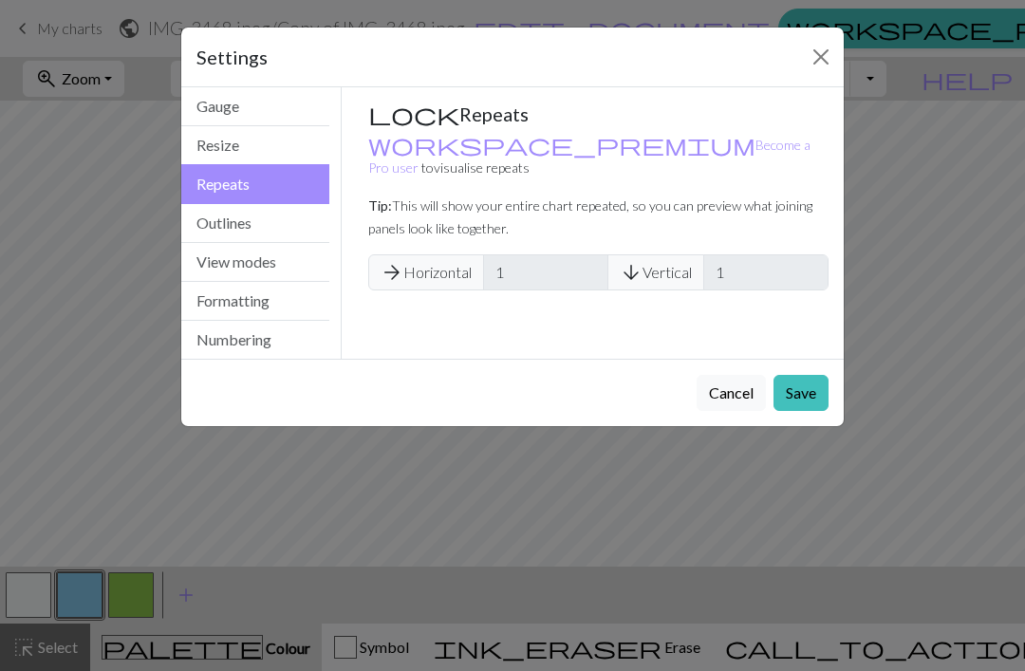
click at [214, 128] on button "Resize" at bounding box center [255, 145] width 148 height 39
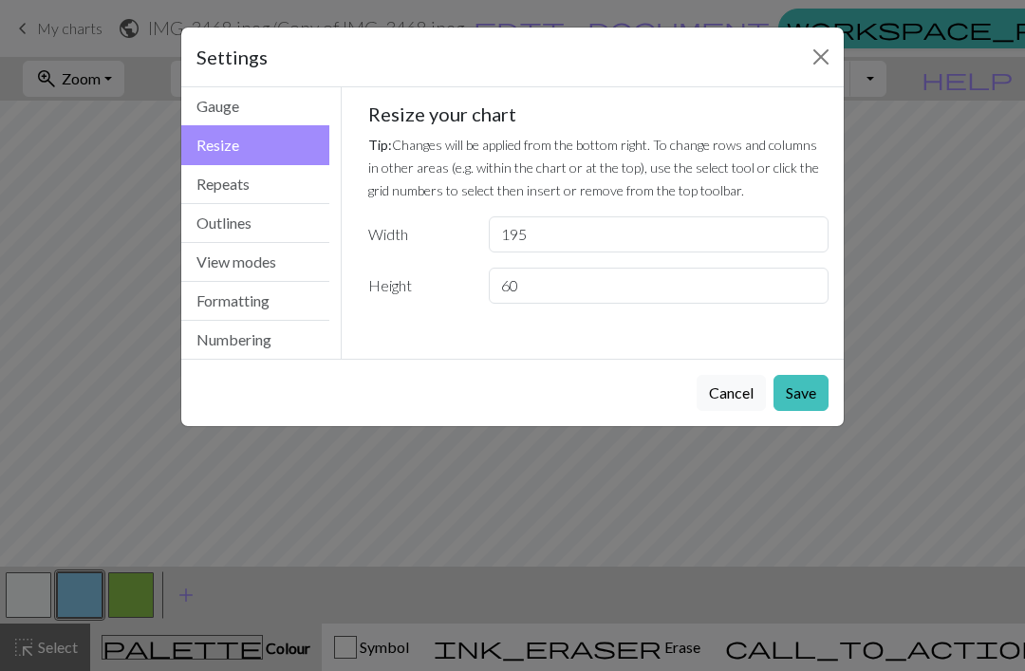
click at [205, 110] on button "Gauge" at bounding box center [255, 106] width 148 height 39
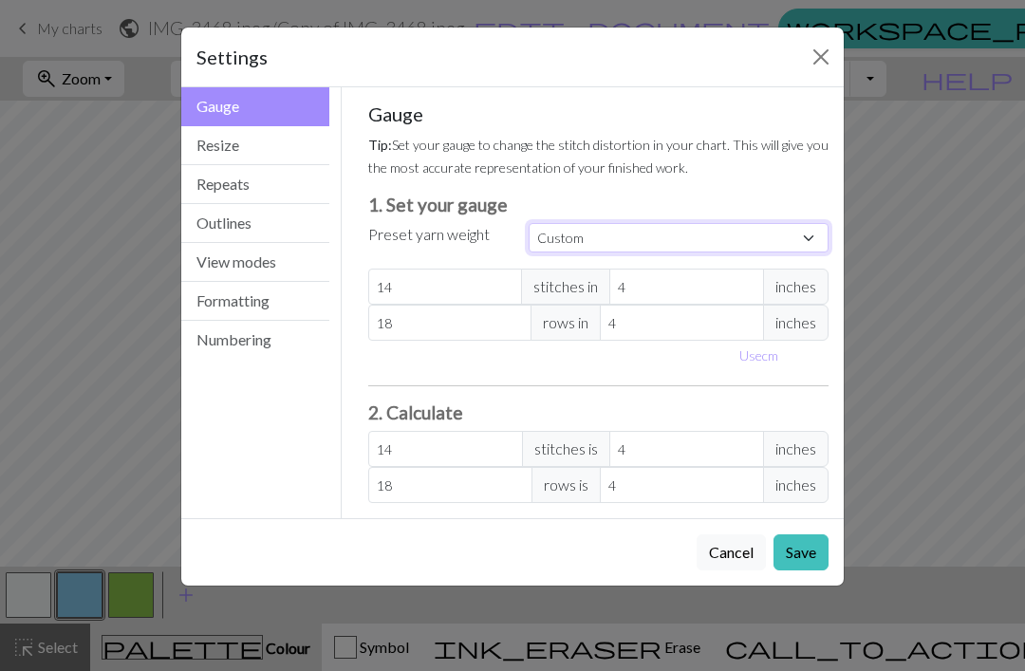
click at [751, 245] on select "Custom Square Lace Light Fingering Fingering Sport Double knit Worsted Aran Bul…" at bounding box center [679, 237] width 300 height 29
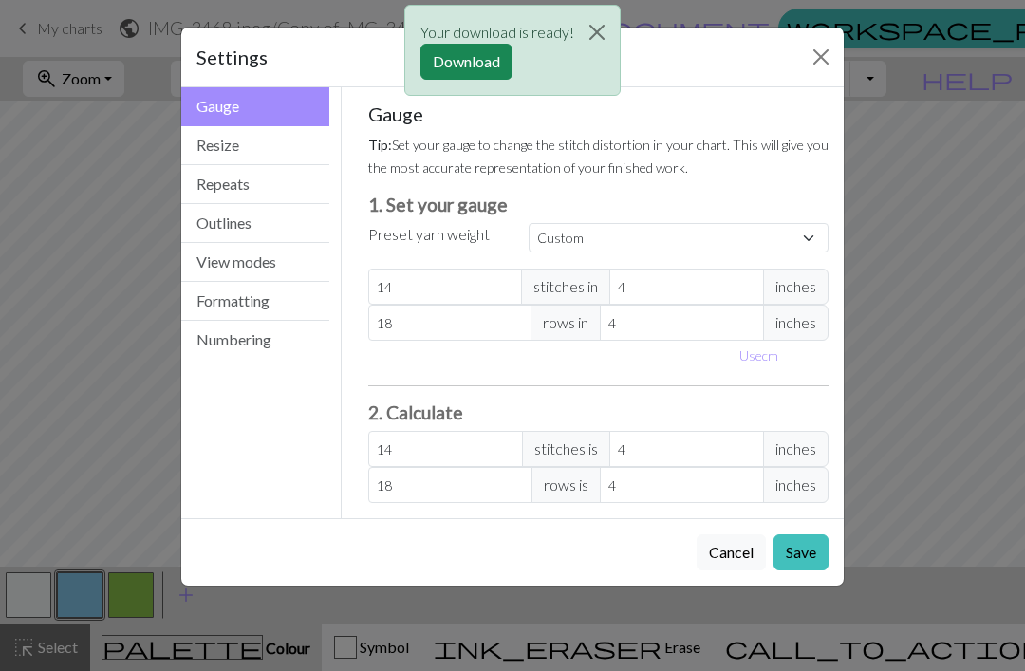
click at [466, 76] on button "Download" at bounding box center [466, 62] width 92 height 36
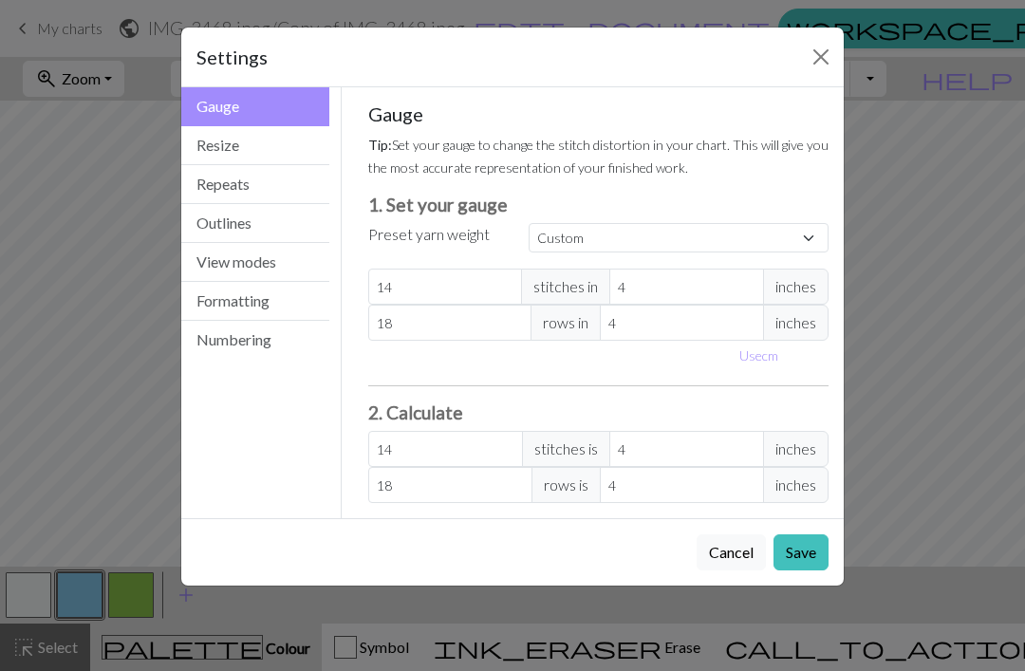
click at [222, 281] on button "View modes" at bounding box center [255, 262] width 148 height 39
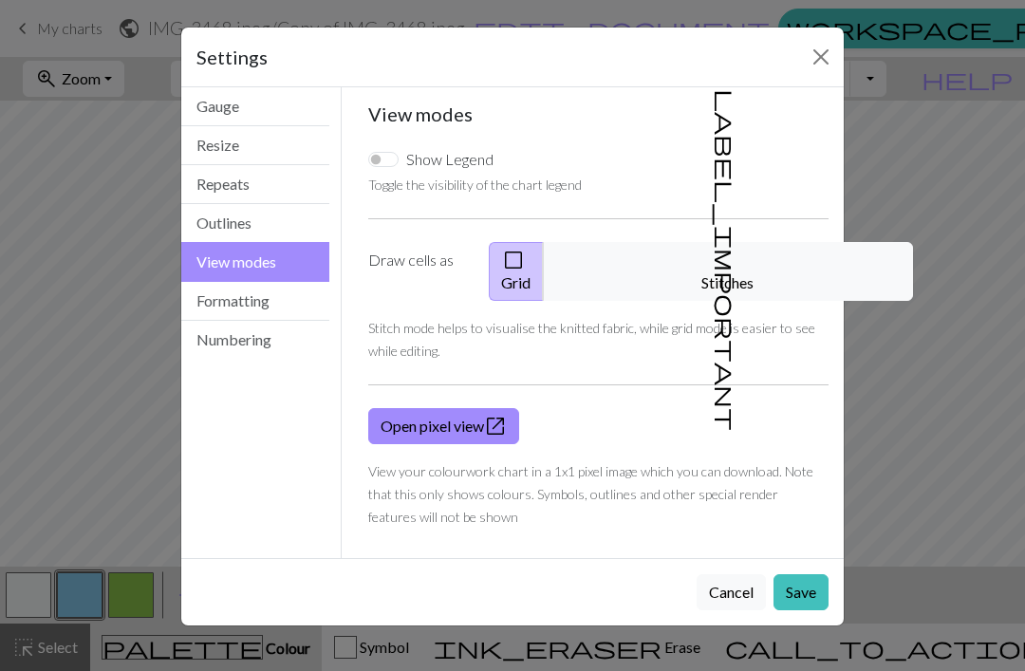
click at [221, 301] on button "Formatting" at bounding box center [255, 301] width 148 height 39
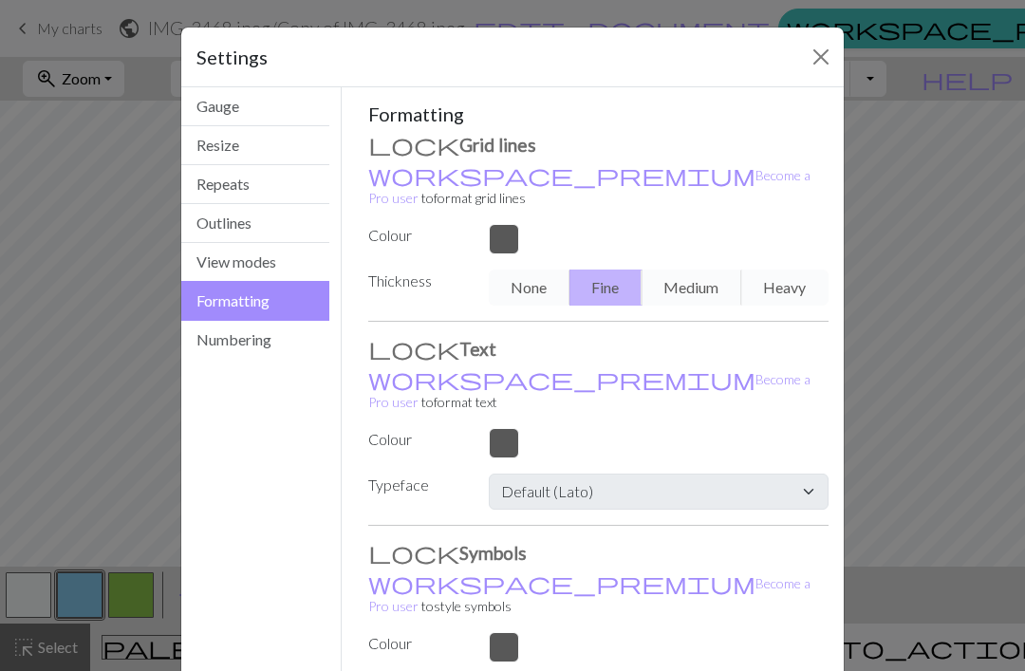
click at [227, 351] on button "Numbering" at bounding box center [255, 340] width 148 height 38
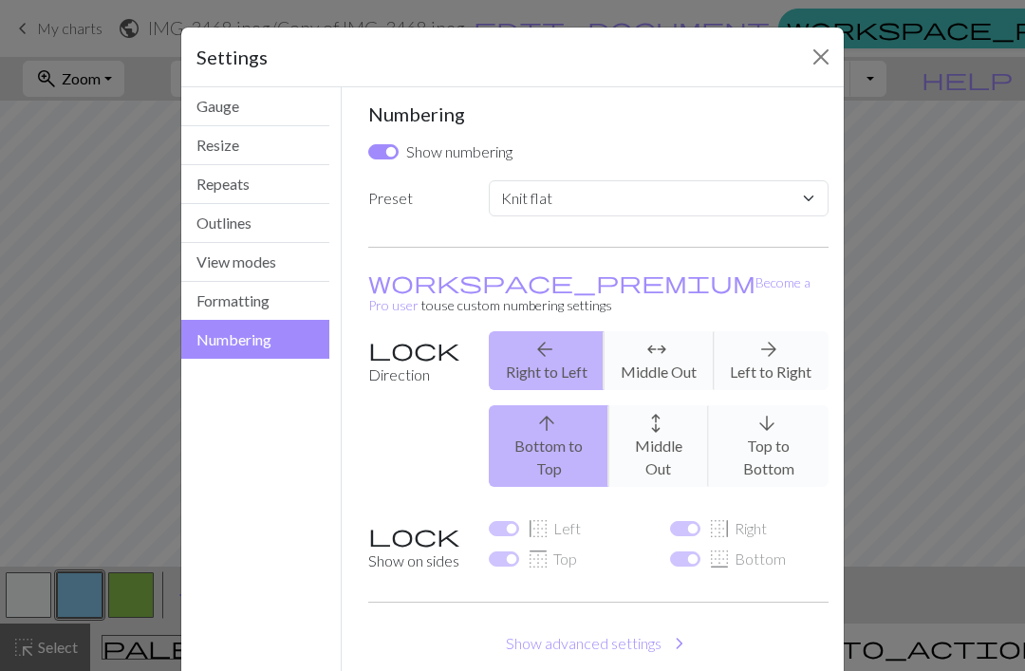
click at [802, 63] on div "Settings" at bounding box center [512, 58] width 662 height 60
click at [810, 56] on button "Close" at bounding box center [821, 57] width 30 height 30
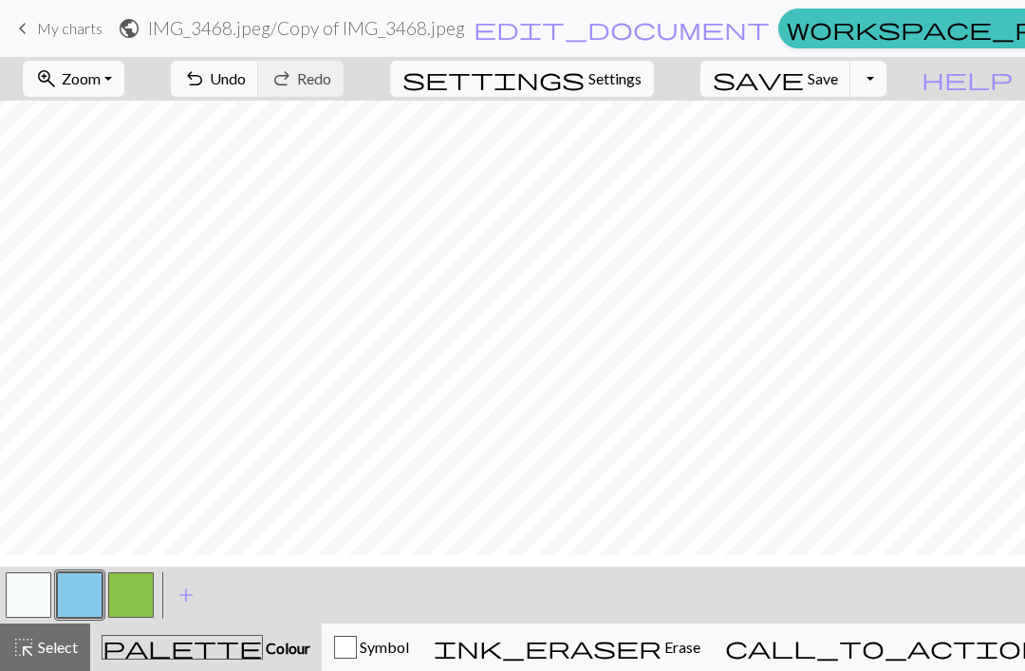
scroll to position [151, 1426]
click at [641, 80] on span "Settings" at bounding box center [614, 78] width 53 height 23
select select "flat"
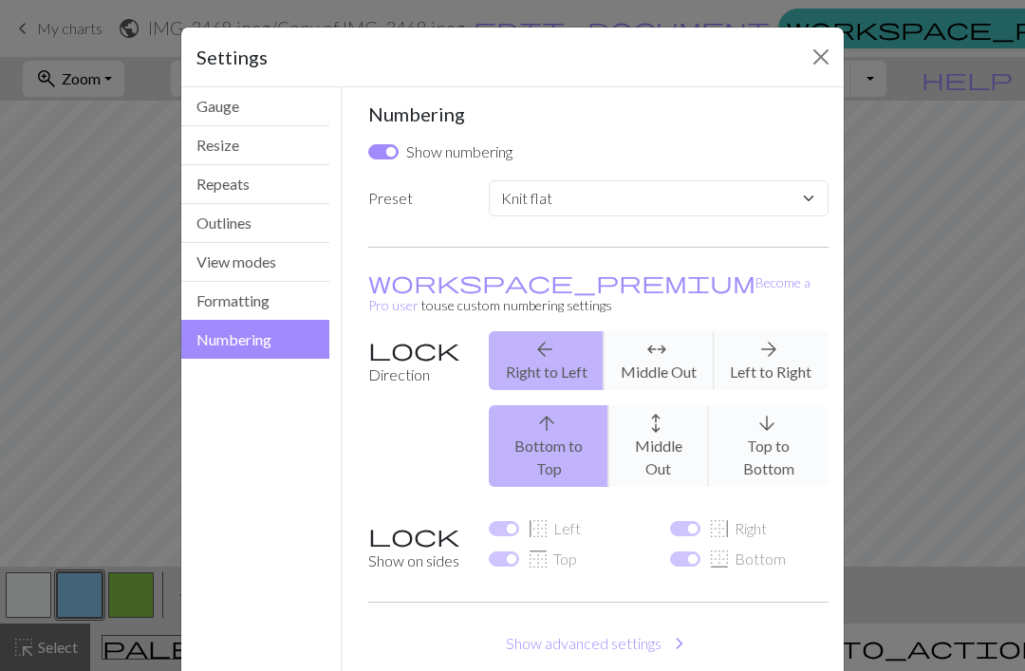
click at [210, 188] on button "Repeats" at bounding box center [255, 184] width 148 height 39
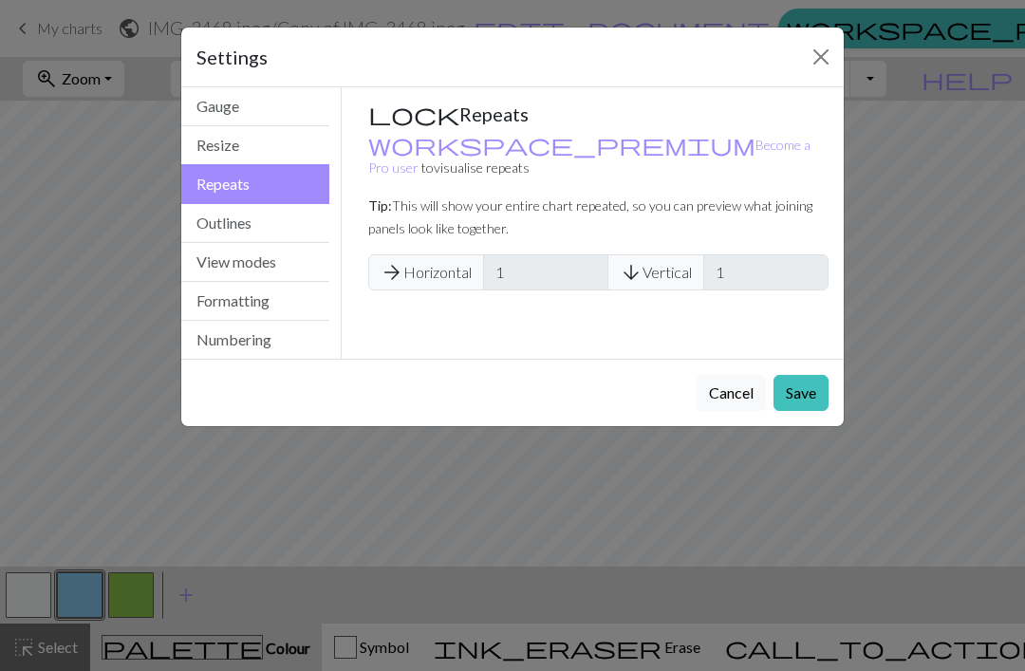
click at [813, 69] on button "Close" at bounding box center [821, 57] width 30 height 30
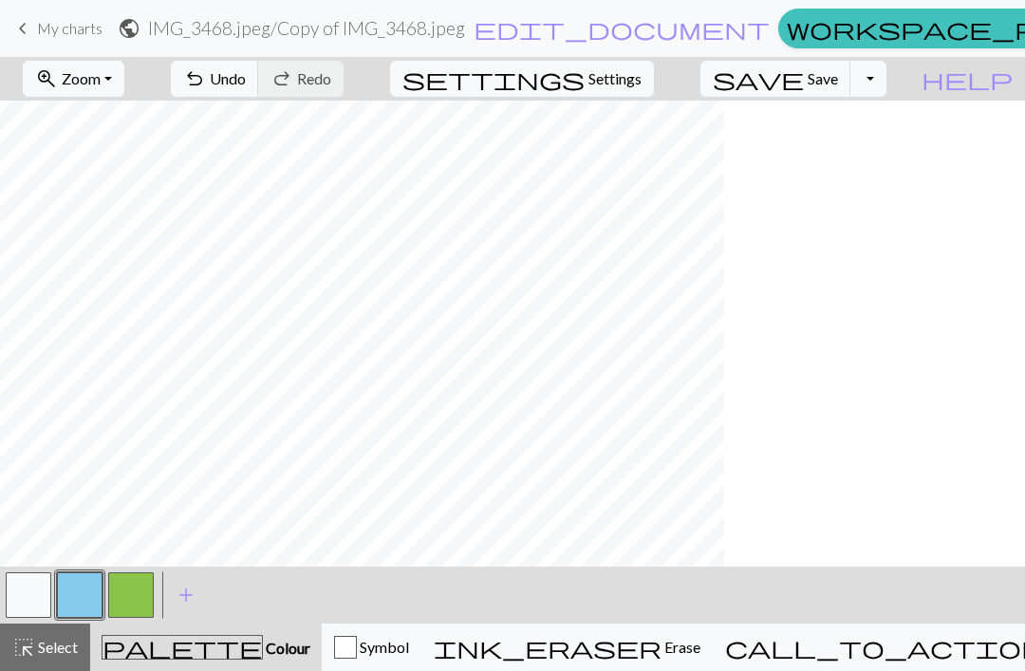
scroll to position [0, 0]
click at [140, 585] on button "button" at bounding box center [131, 595] width 46 height 46
click at [27, 585] on button "button" at bounding box center [29, 595] width 46 height 46
click at [78, 595] on button "button" at bounding box center [80, 595] width 46 height 46
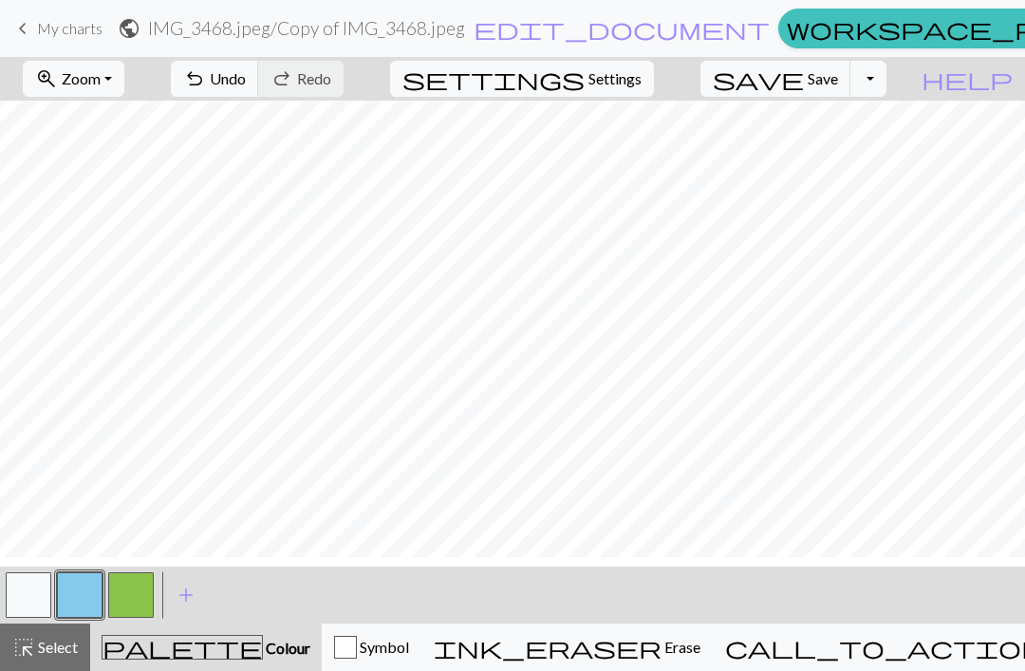
scroll to position [160, 1426]
click at [620, 93] on button "settings Settings" at bounding box center [522, 79] width 264 height 36
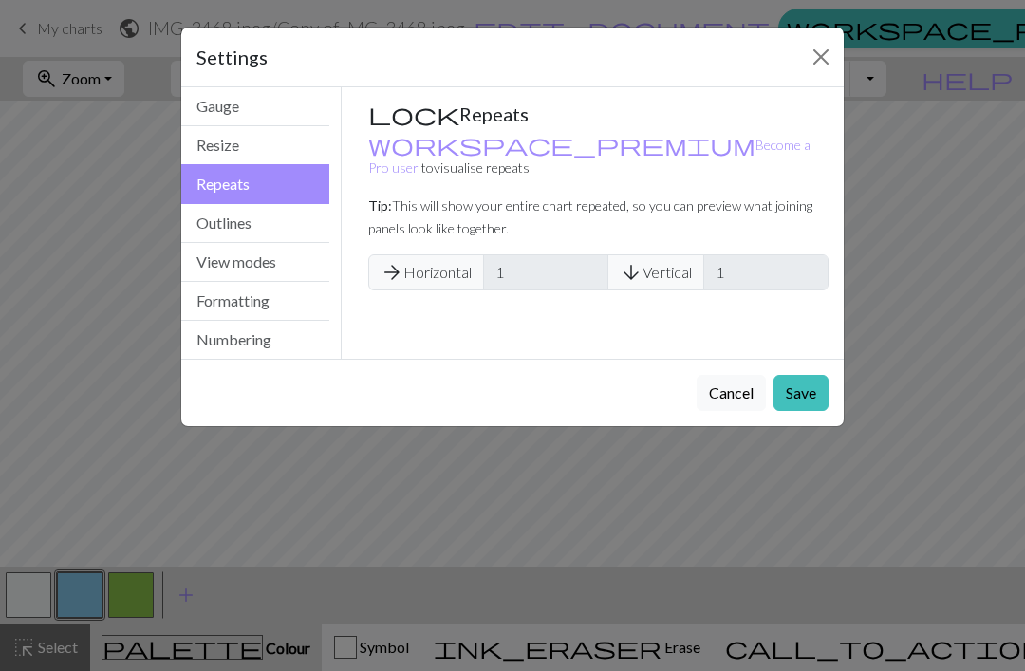
click at [203, 110] on button "Gauge" at bounding box center [255, 106] width 148 height 39
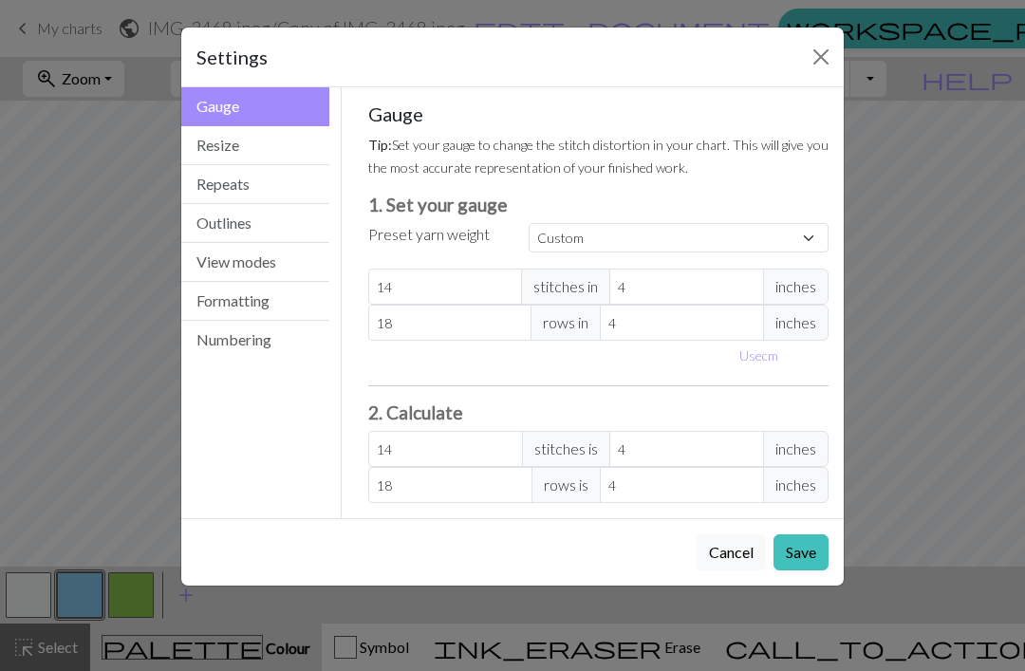
click at [751, 352] on button "Use cm" at bounding box center [759, 355] width 56 height 29
type input "10.16"
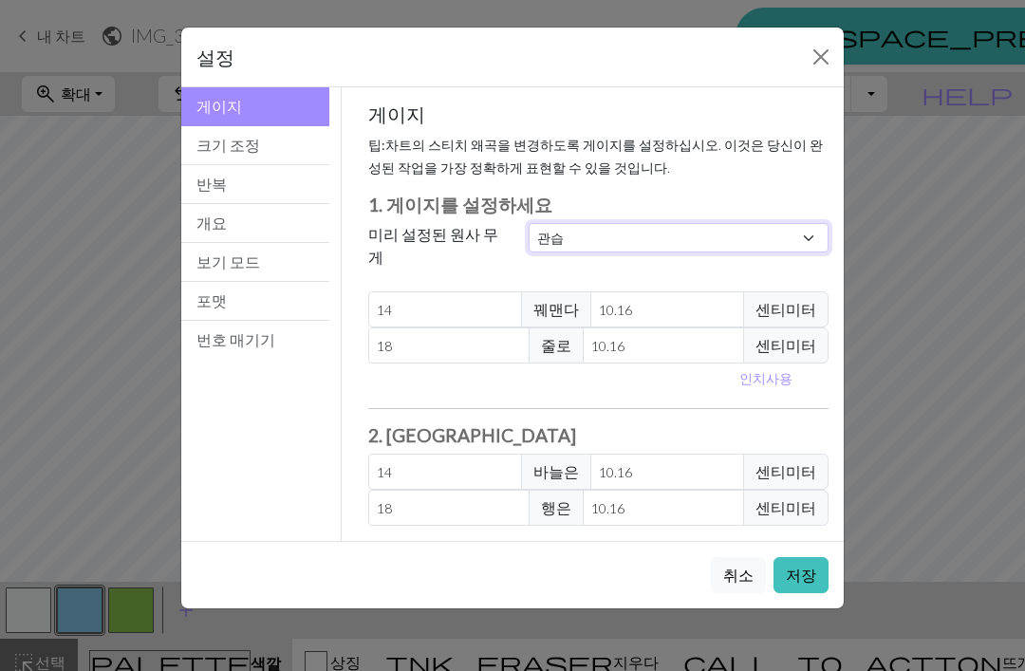
click at [736, 251] on select "관습 광장 레이스 가벼운 핑거링 핑거링 스포츠 더블 니트 워시드 아란 부피가 큰 매우 부피가 큰" at bounding box center [679, 237] width 300 height 29
click at [273, 269] on button "보기 모드" at bounding box center [255, 262] width 148 height 39
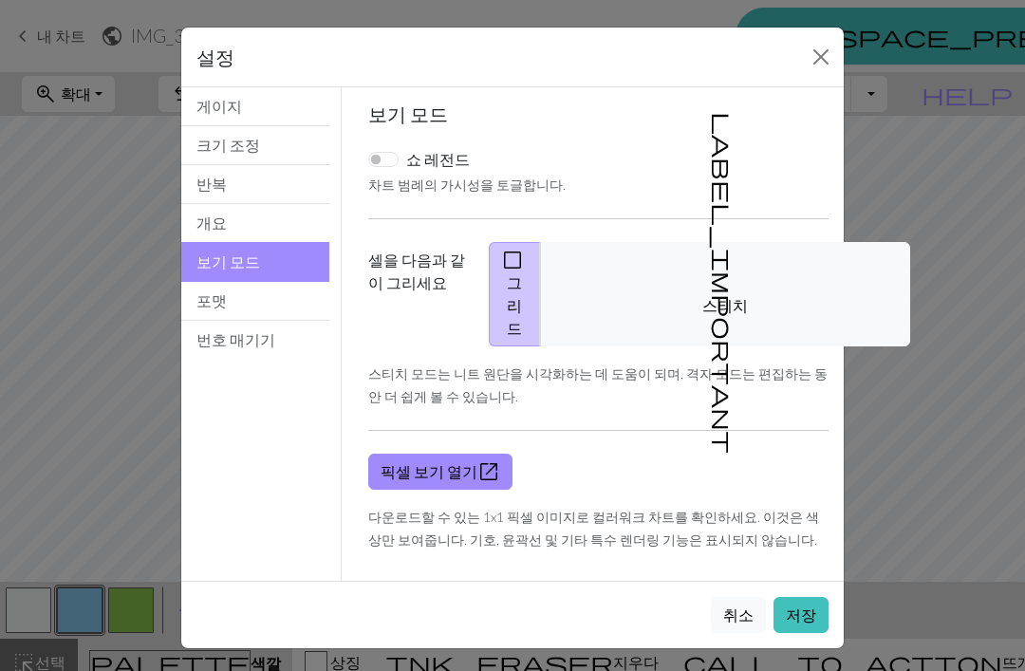
click at [250, 307] on button "포맷" at bounding box center [255, 301] width 148 height 39
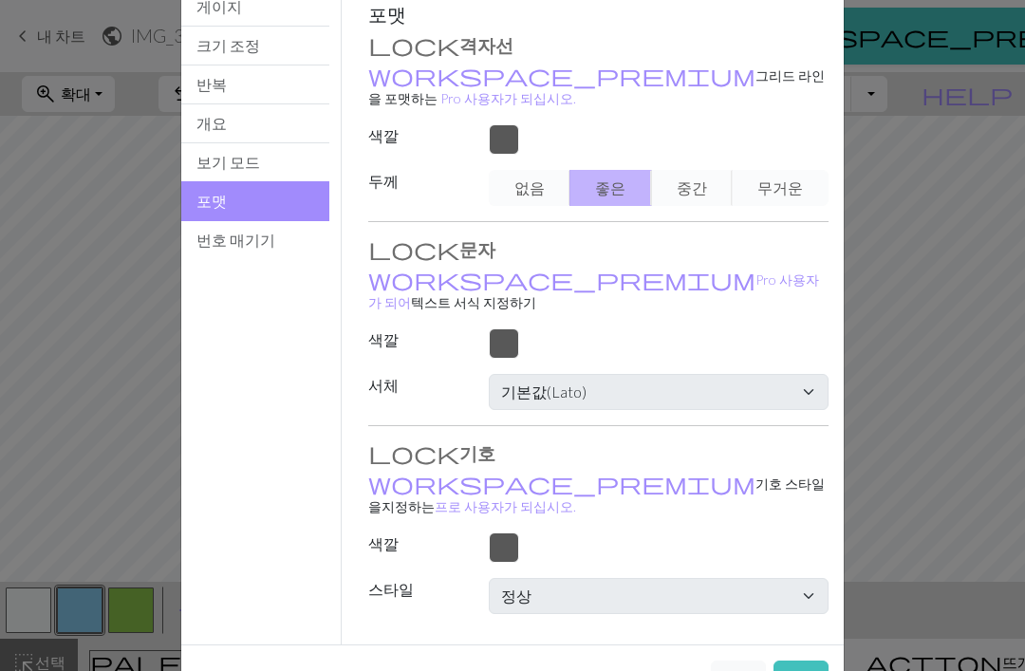
click at [281, 249] on button "번호 매기기" at bounding box center [255, 240] width 148 height 38
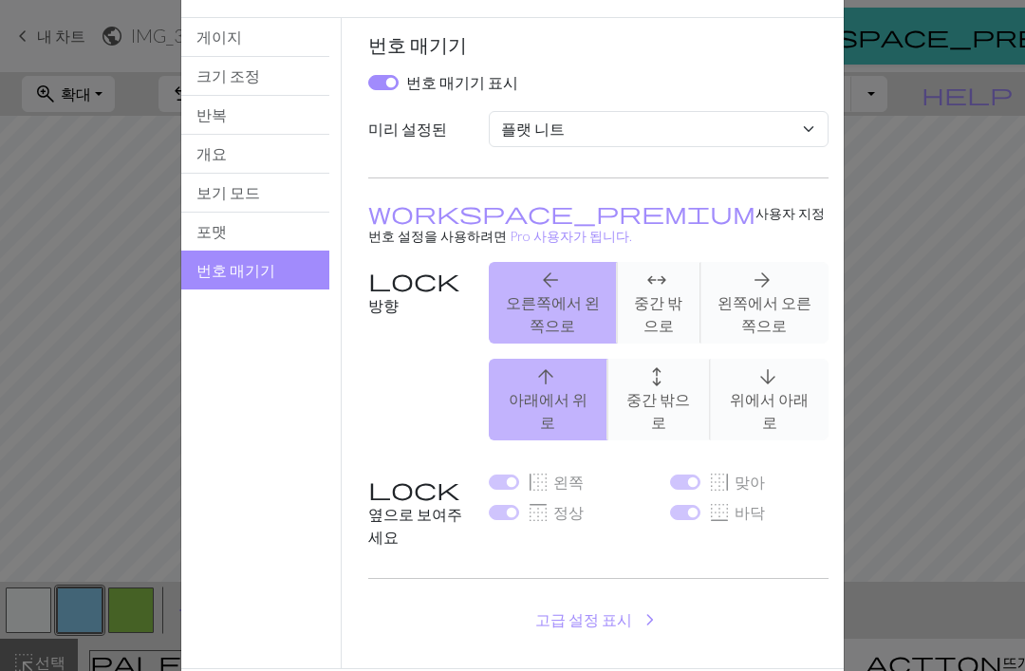
click at [220, 195] on button "보기 모드" at bounding box center [255, 193] width 148 height 39
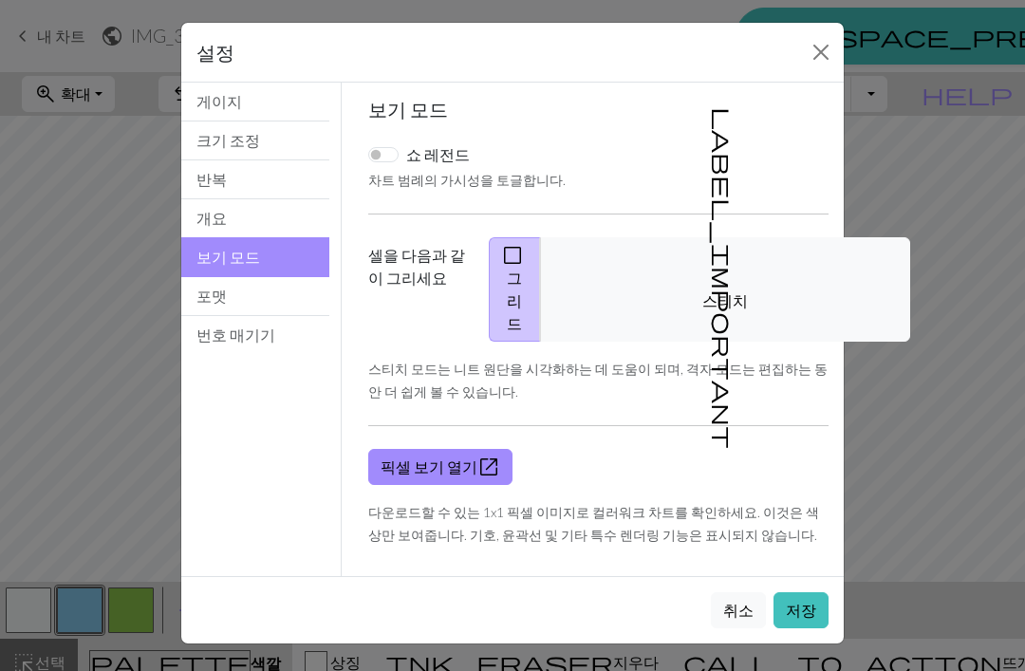
scroll to position [0, 0]
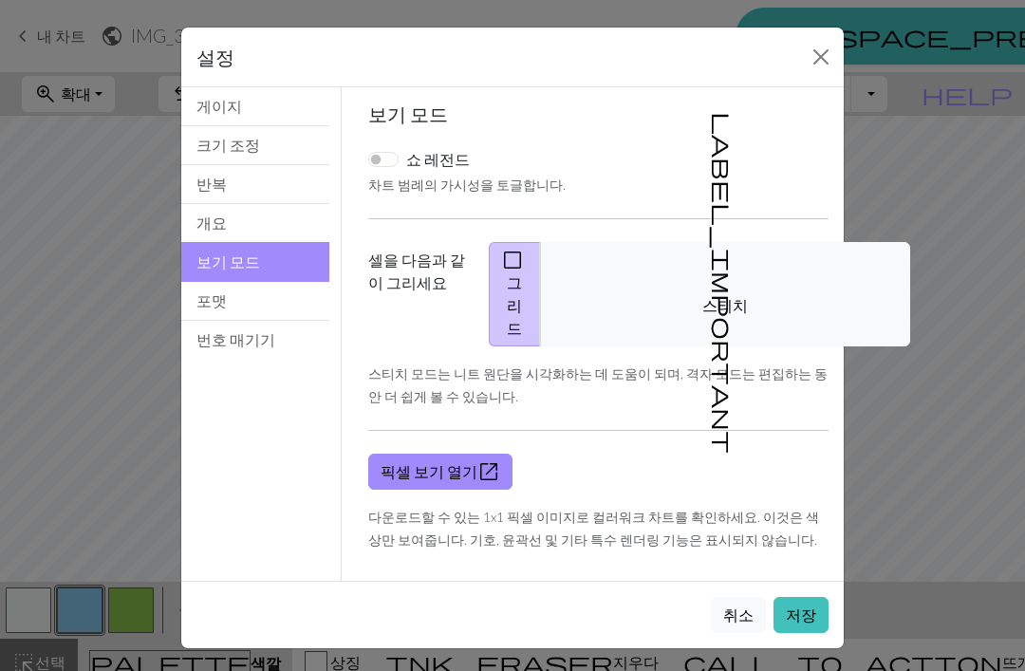
click at [208, 224] on button "개요" at bounding box center [255, 223] width 148 height 39
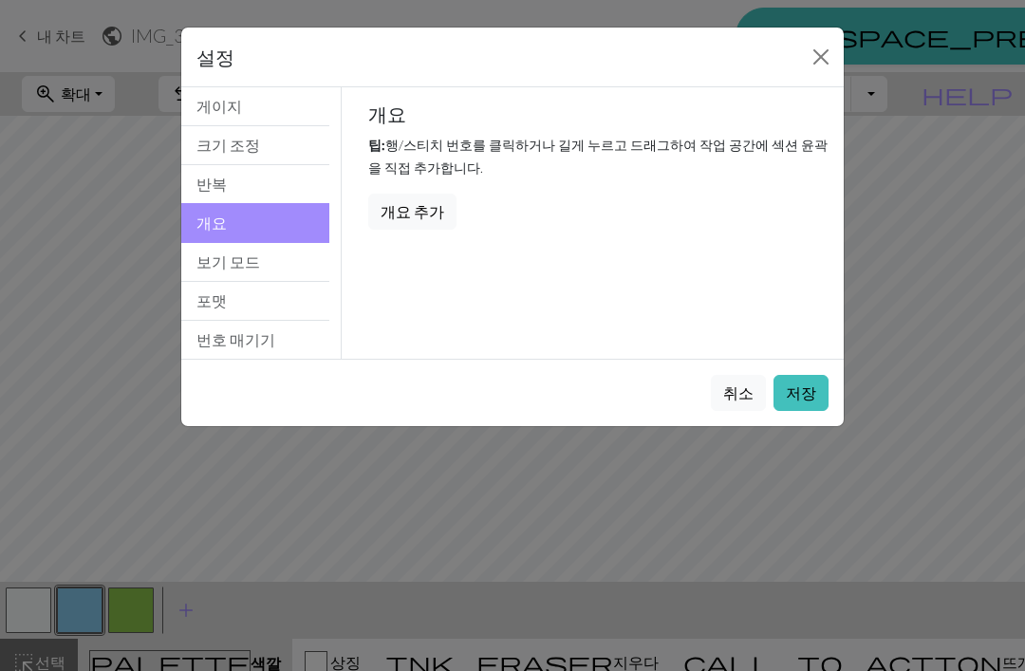
click at [208, 189] on button "반복" at bounding box center [255, 184] width 148 height 39
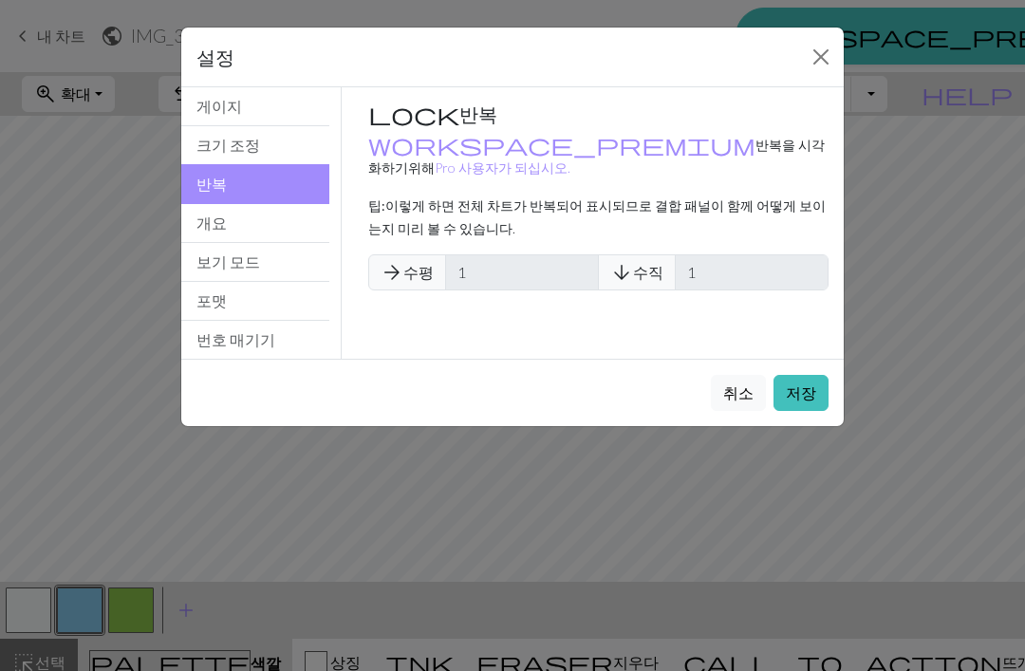
click at [221, 151] on button "크기 조정" at bounding box center [255, 145] width 148 height 39
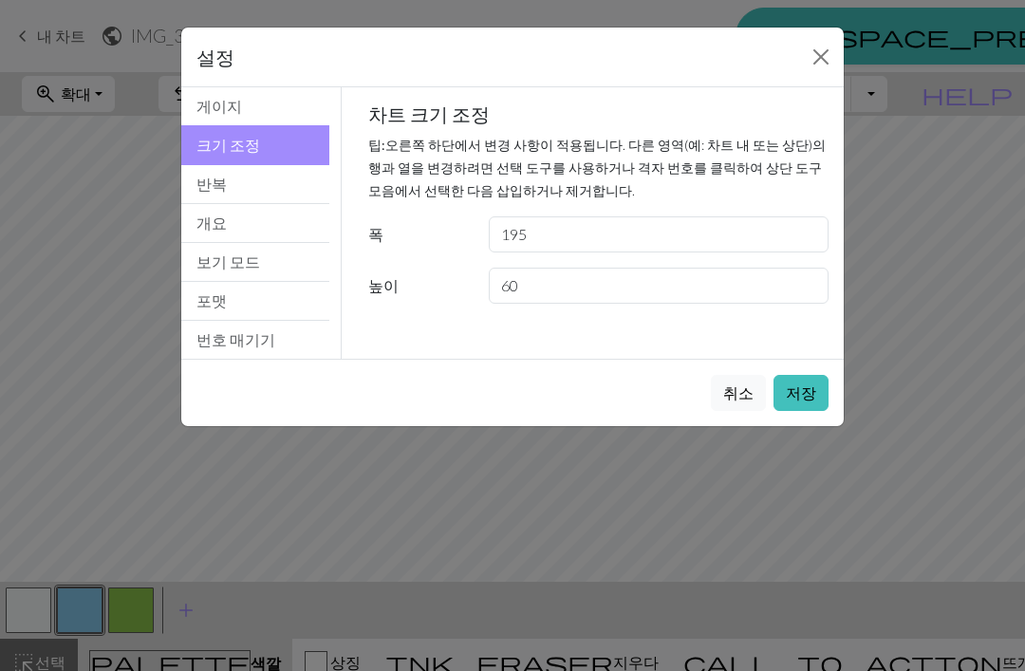
click at [214, 100] on button "게이지" at bounding box center [255, 106] width 148 height 39
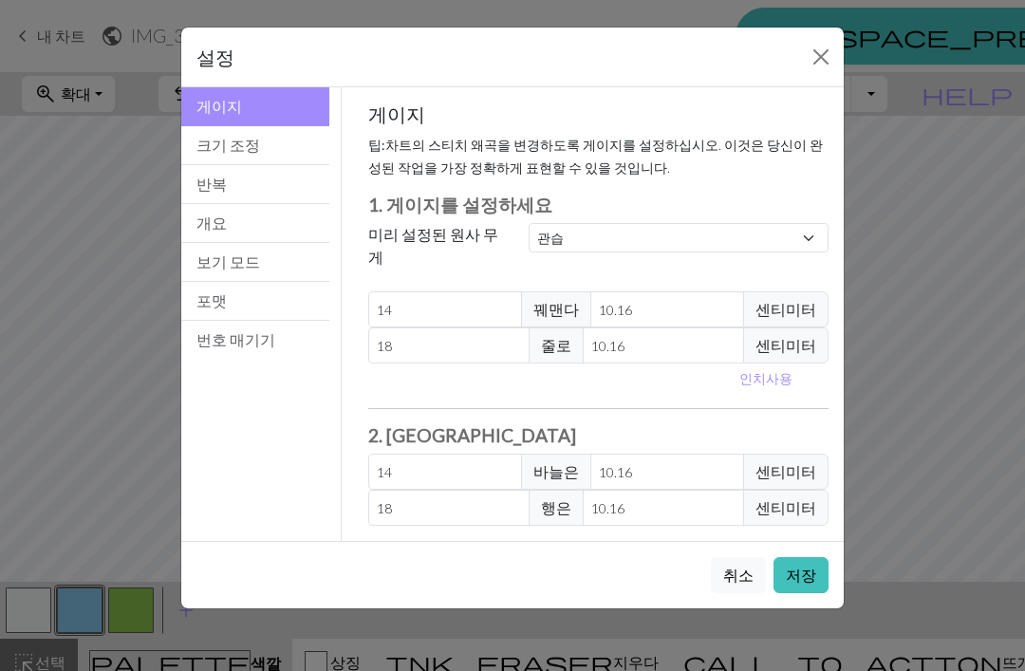
click at [808, 56] on button "닫다" at bounding box center [821, 57] width 30 height 30
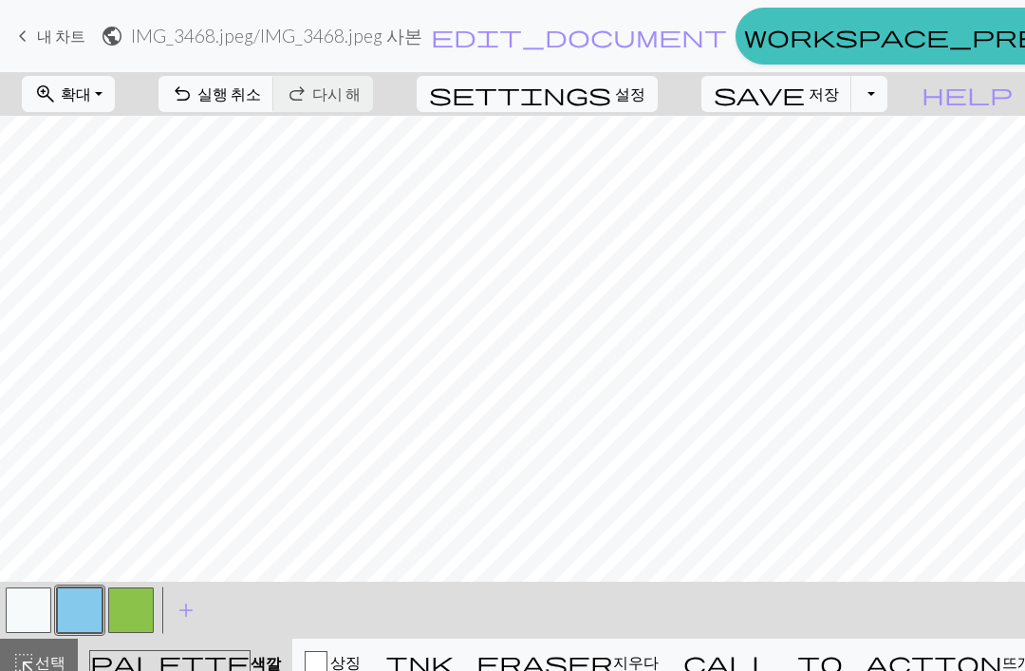
click at [887, 104] on button "토글 드롭다운" at bounding box center [869, 94] width 36 height 36
click at [825, 175] on button "save_alt 다운로드" at bounding box center [729, 166] width 314 height 30
click at [645, 100] on span "설정" at bounding box center [630, 94] width 30 height 23
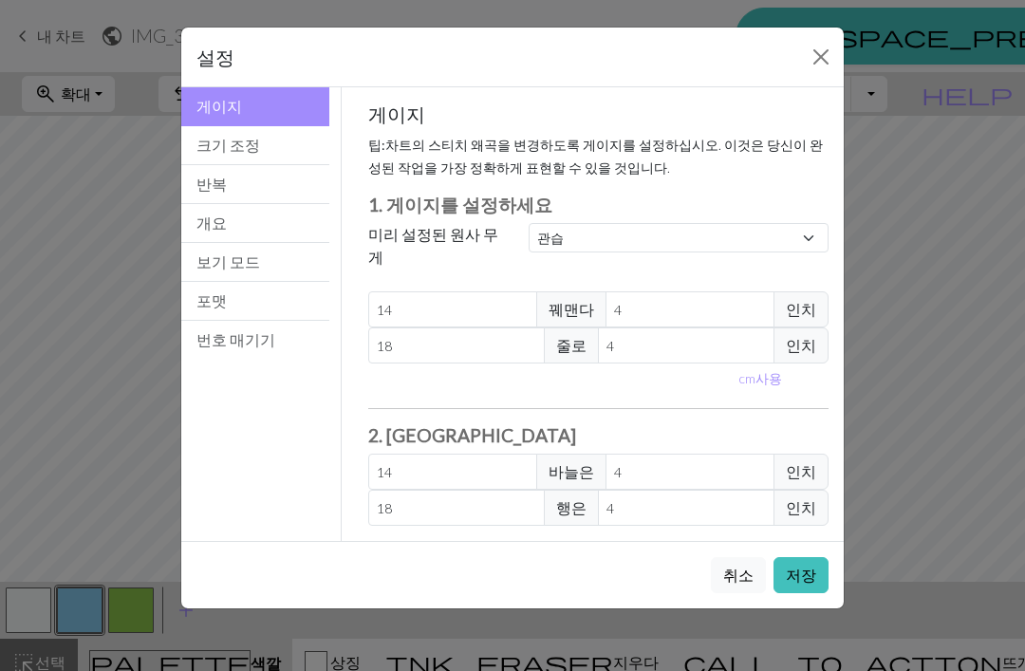
click at [221, 142] on button "크기 조정" at bounding box center [255, 145] width 148 height 39
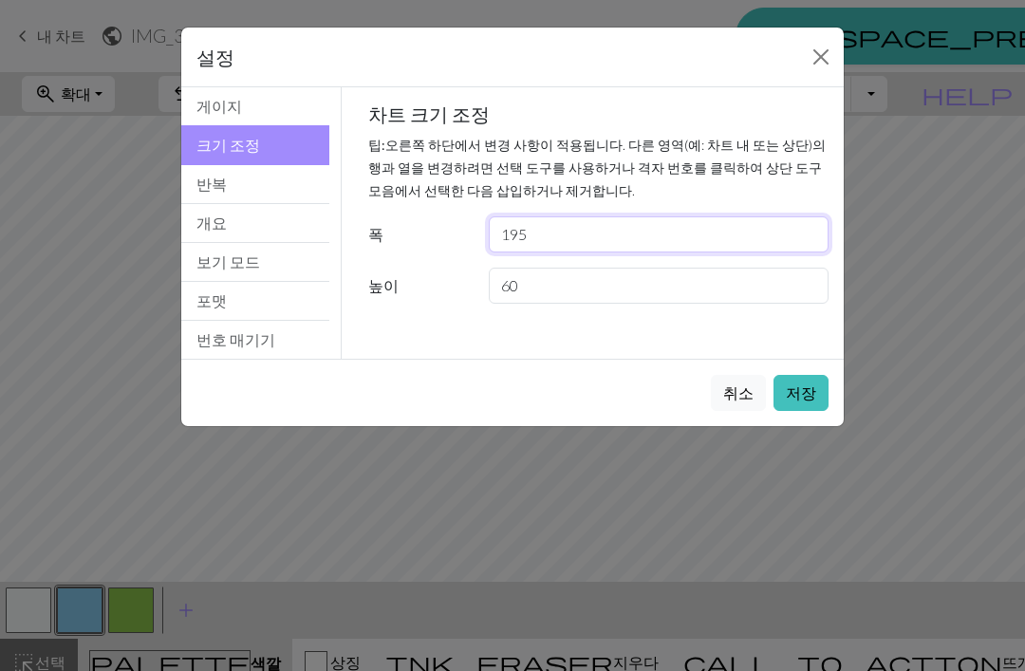
click at [679, 236] on input "195" at bounding box center [659, 234] width 340 height 36
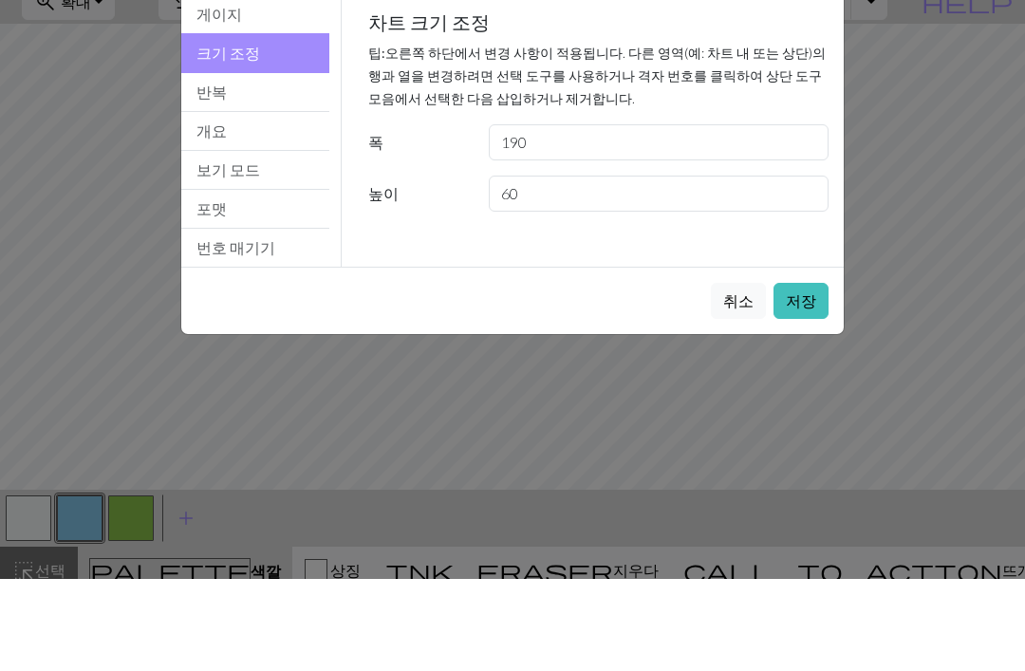
scroll to position [15, 0]
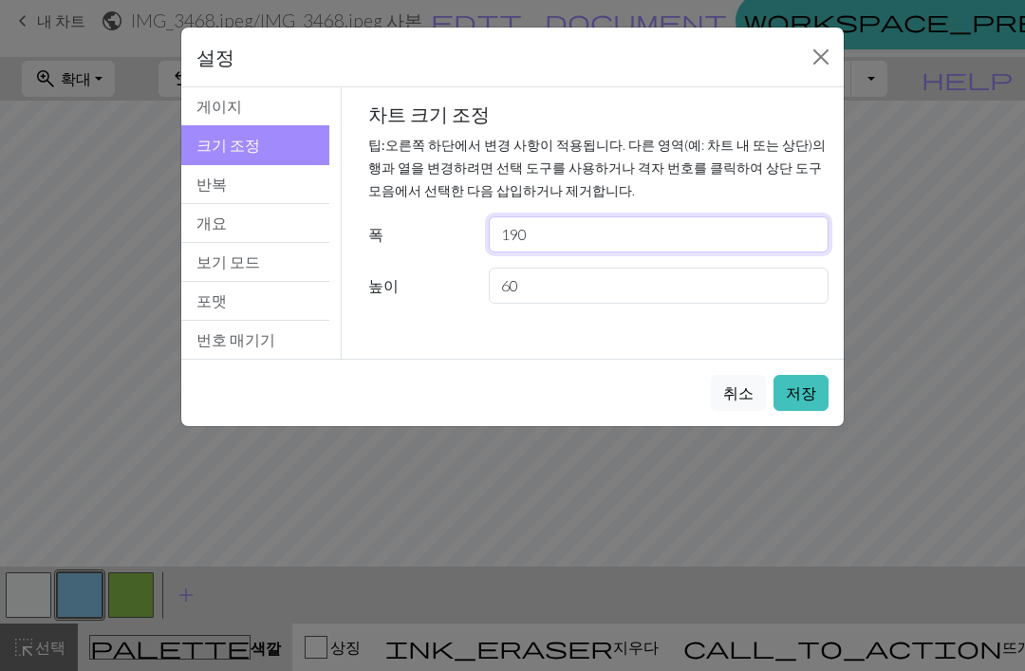
type input "190"
click at [812, 394] on button "저장" at bounding box center [800, 393] width 55 height 36
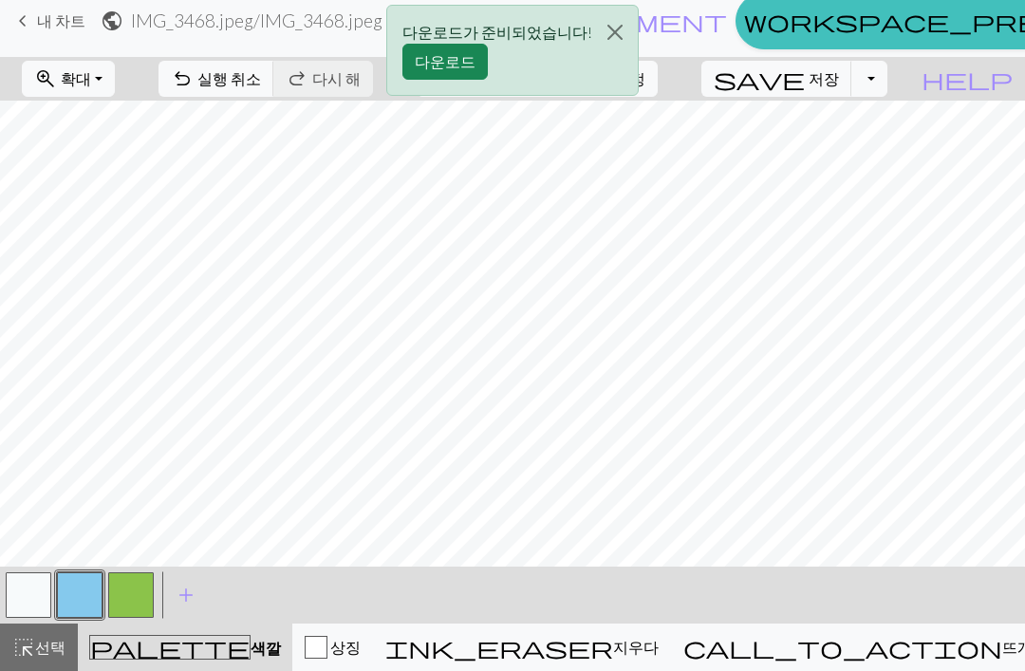
click at [871, 72] on div "다운로드가 준비되었습니다! 다운로드" at bounding box center [512, 55] width 1025 height 111
click at [899, 79] on div "다운로드가 준비되었습니다! 다운로드" at bounding box center [512, 55] width 1025 height 111
click at [596, 24] on button "닫다" at bounding box center [615, 32] width 46 height 53
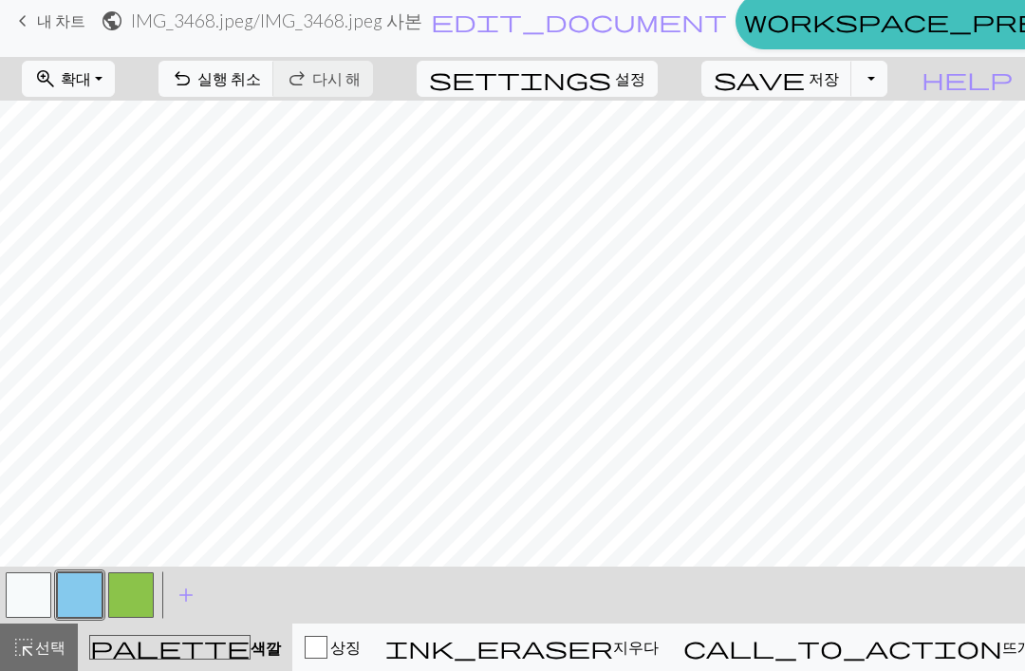
click at [887, 86] on button "토글 드롭다운" at bounding box center [869, 79] width 36 height 36
click at [823, 152] on button "save_alt 다운로드" at bounding box center [729, 151] width 314 height 30
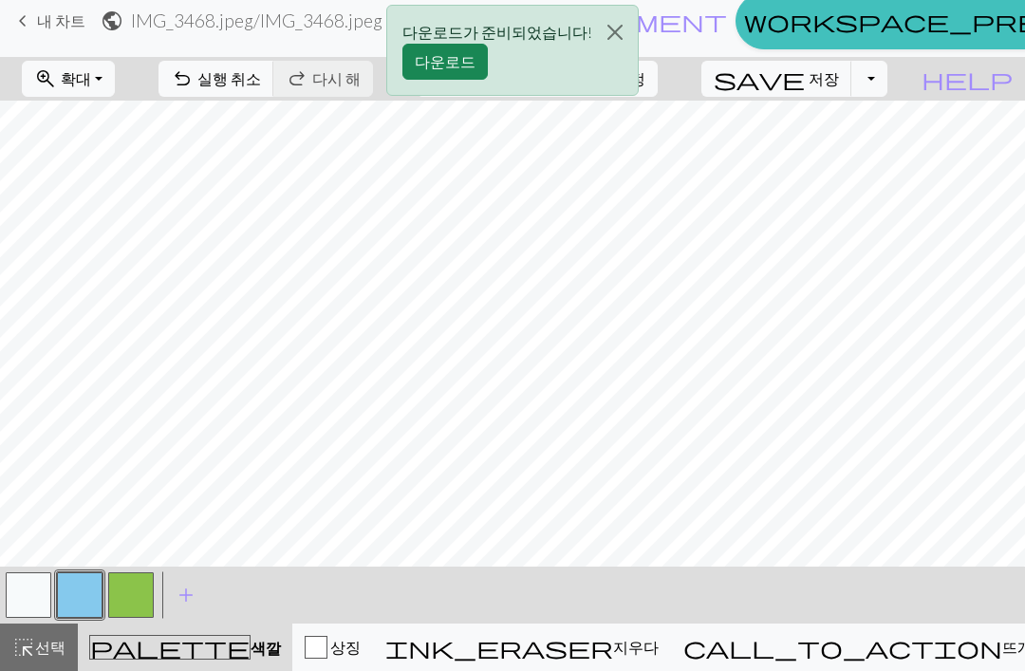
click at [451, 60] on button "다운로드" at bounding box center [444, 62] width 85 height 36
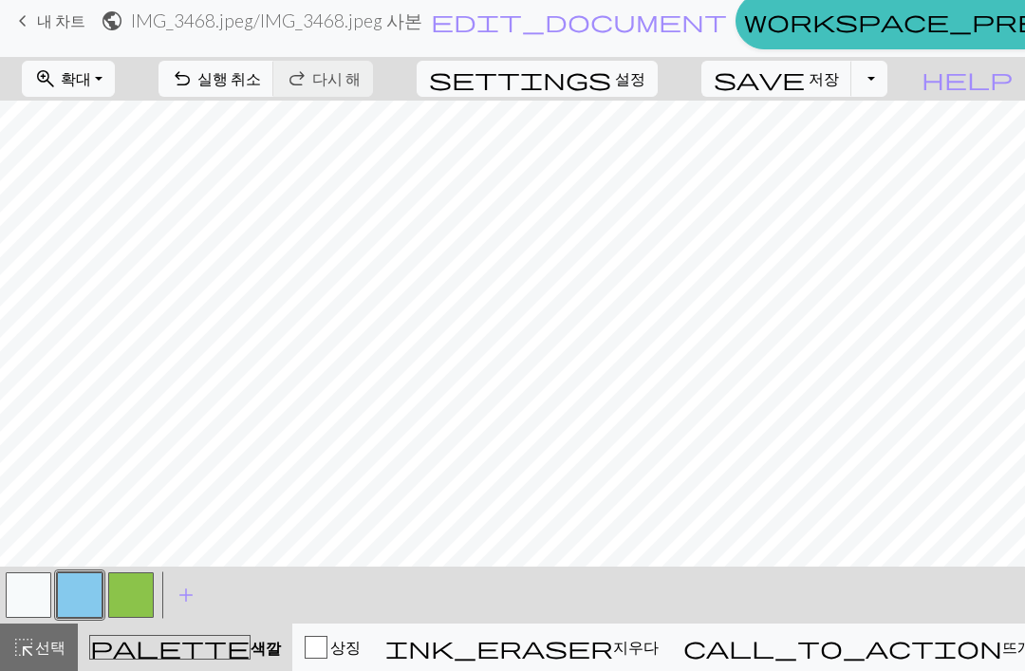
click at [27, 24] on span "keyboard_arrow_left" at bounding box center [22, 21] width 23 height 27
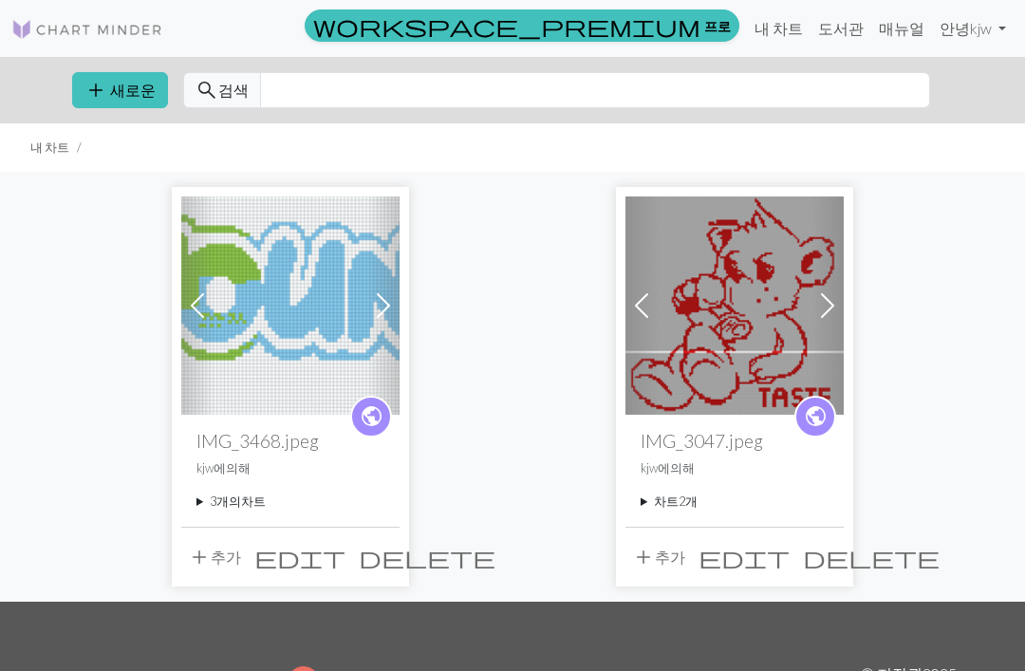
click at [122, 101] on button "add 새로운" at bounding box center [120, 90] width 96 height 36
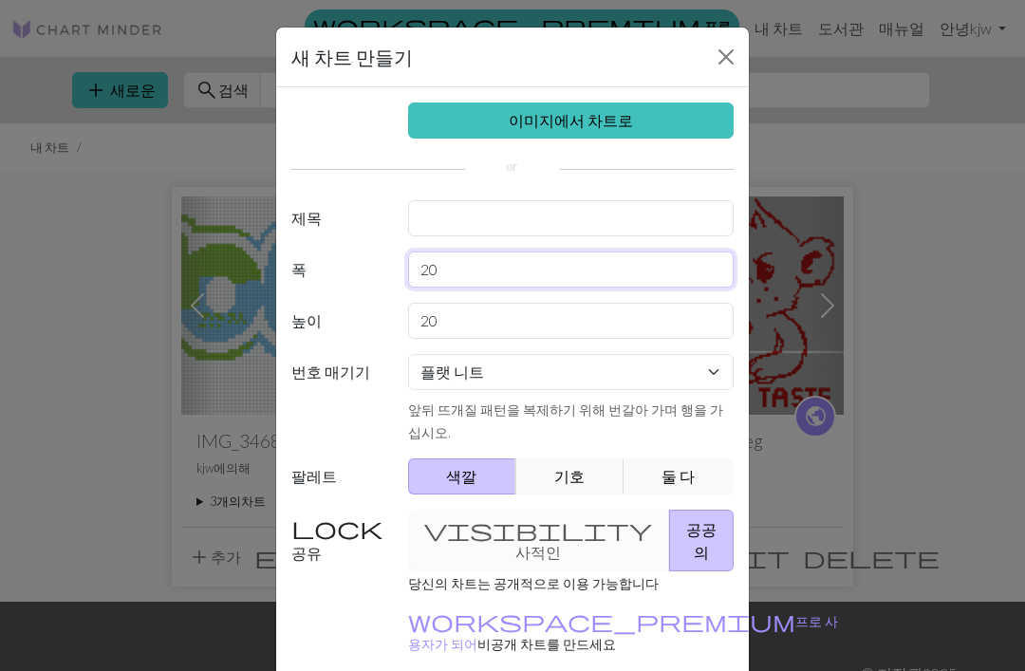
click at [492, 275] on input "20" at bounding box center [571, 269] width 326 height 36
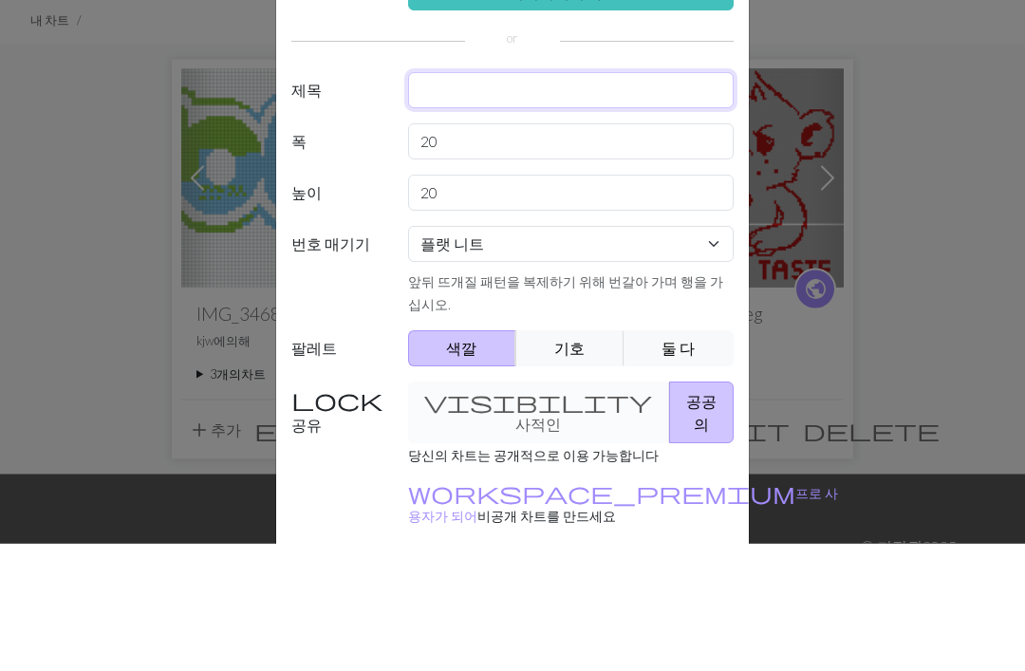
click at [639, 200] on input "text" at bounding box center [571, 218] width 326 height 36
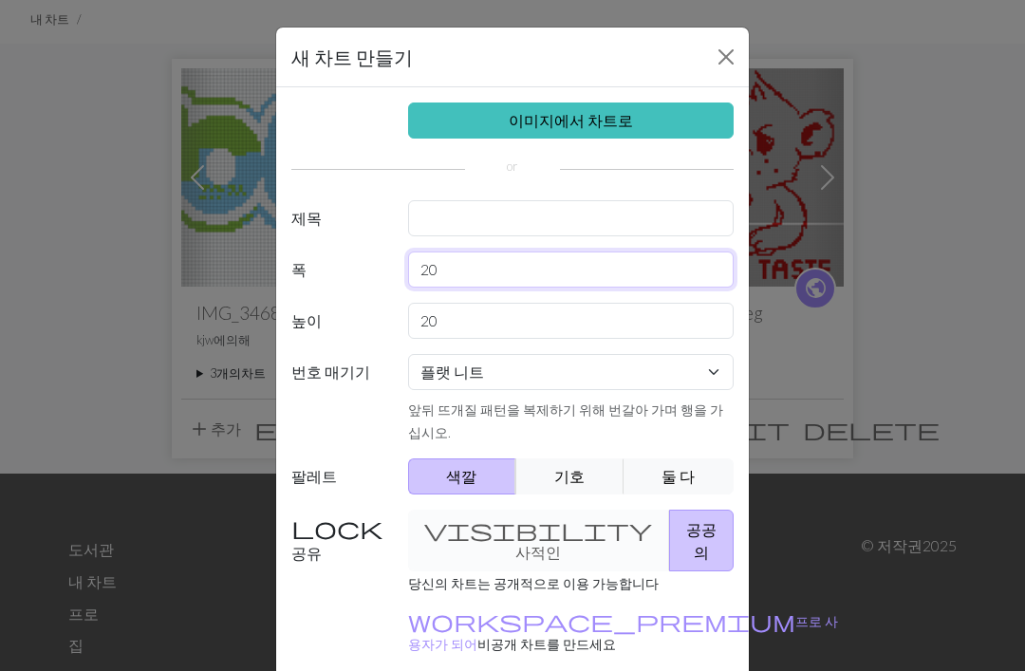
click at [503, 264] on div "이미지에서 차트로 제목 폭 20 높이 20 번호 매기기 플랫 니트 둥글게 뜨다 레이스 뜨개질 십자수 앞뒤 뜨개질 패턴을 복제하기 위해 번갈아 …" at bounding box center [512, 393] width 473 height 613
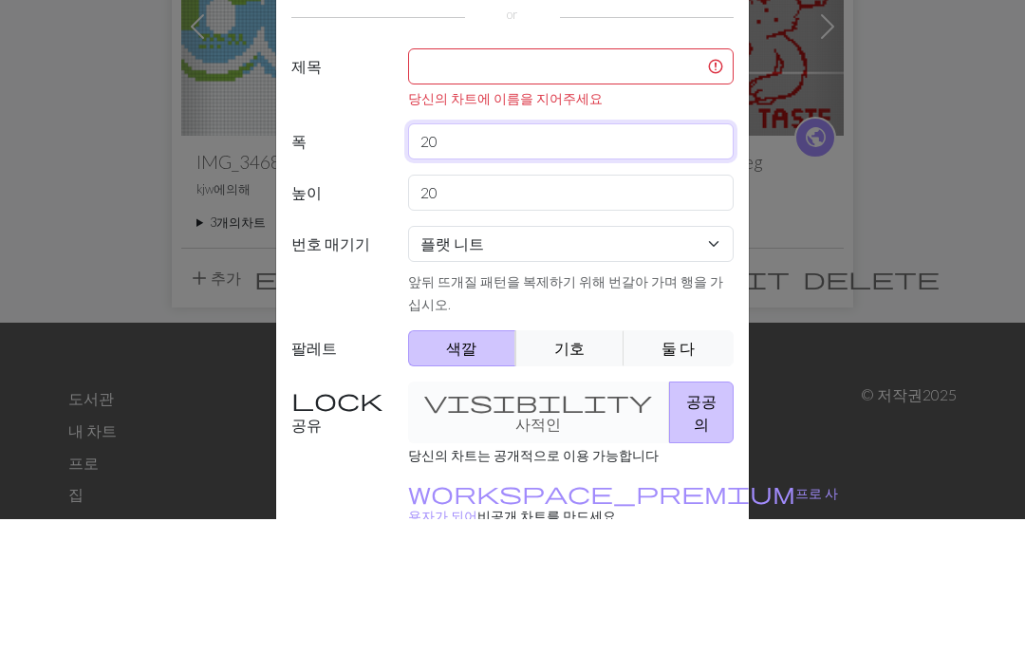
type input "2"
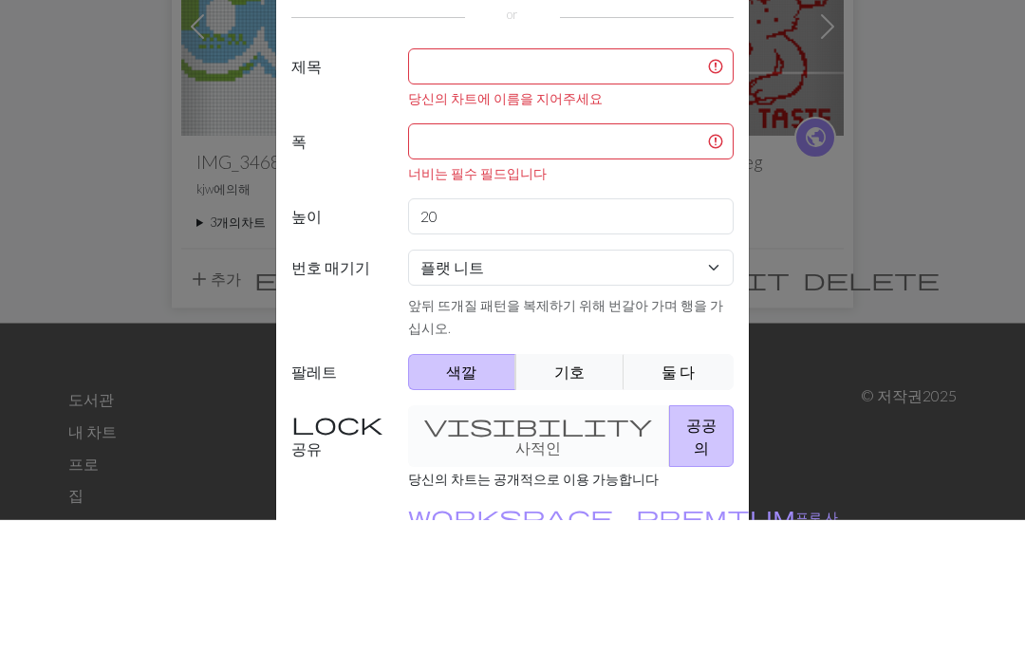
scroll to position [225, 0]
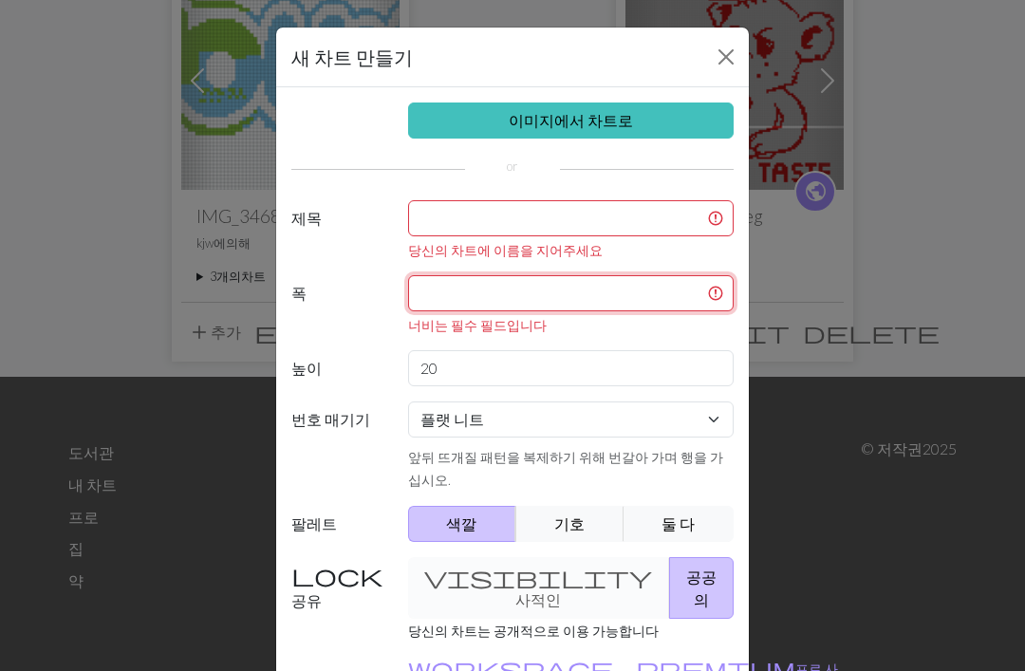
click at [566, 293] on input "text" at bounding box center [571, 293] width 326 height 36
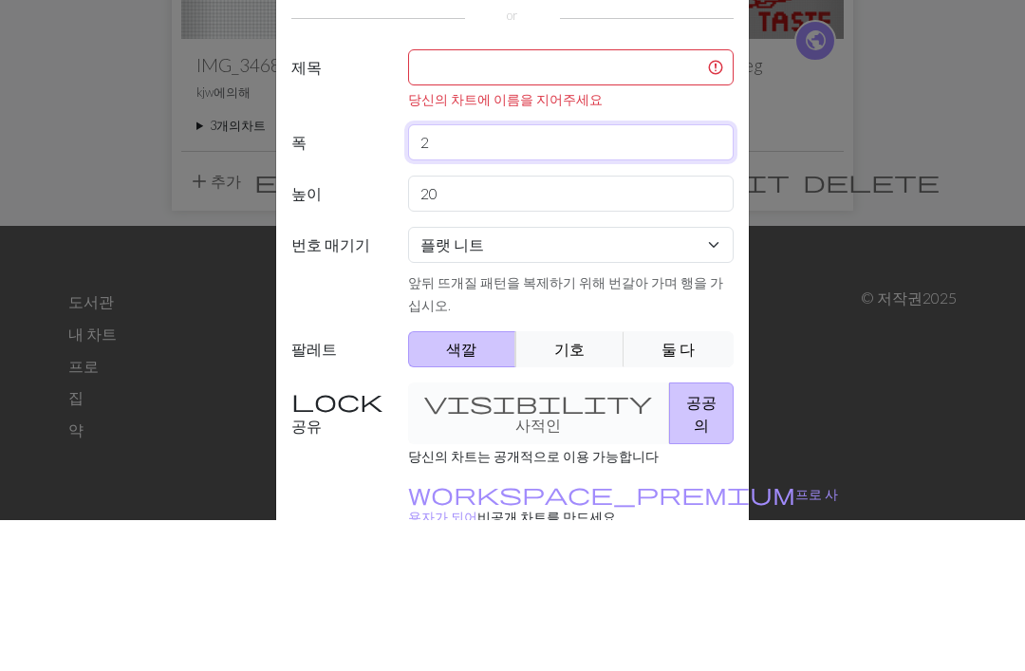
type input "20"
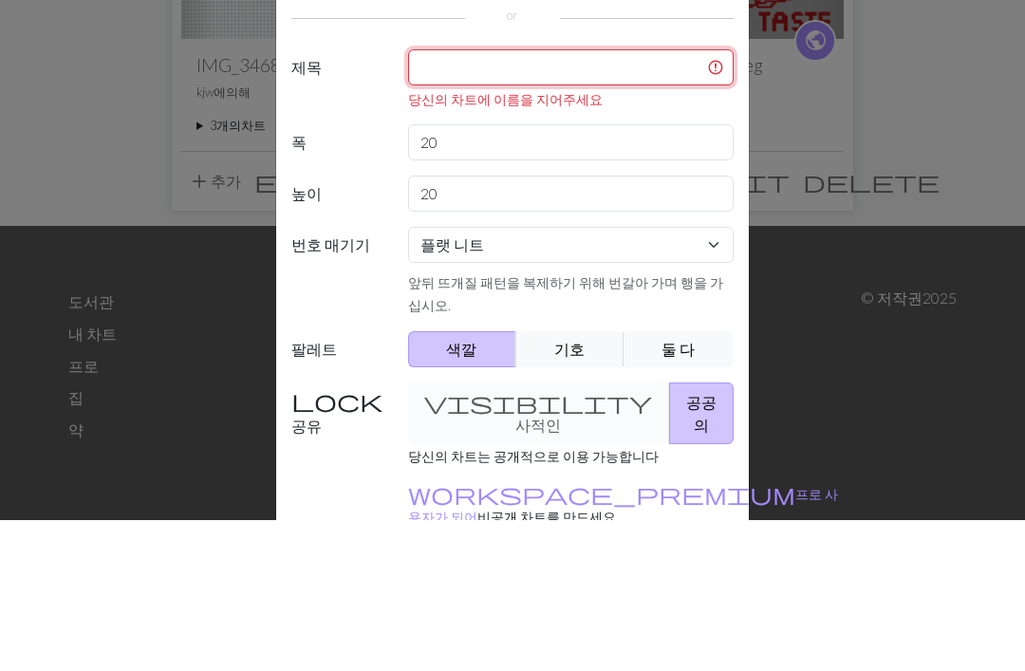
click at [601, 200] on input "text" at bounding box center [571, 218] width 326 height 36
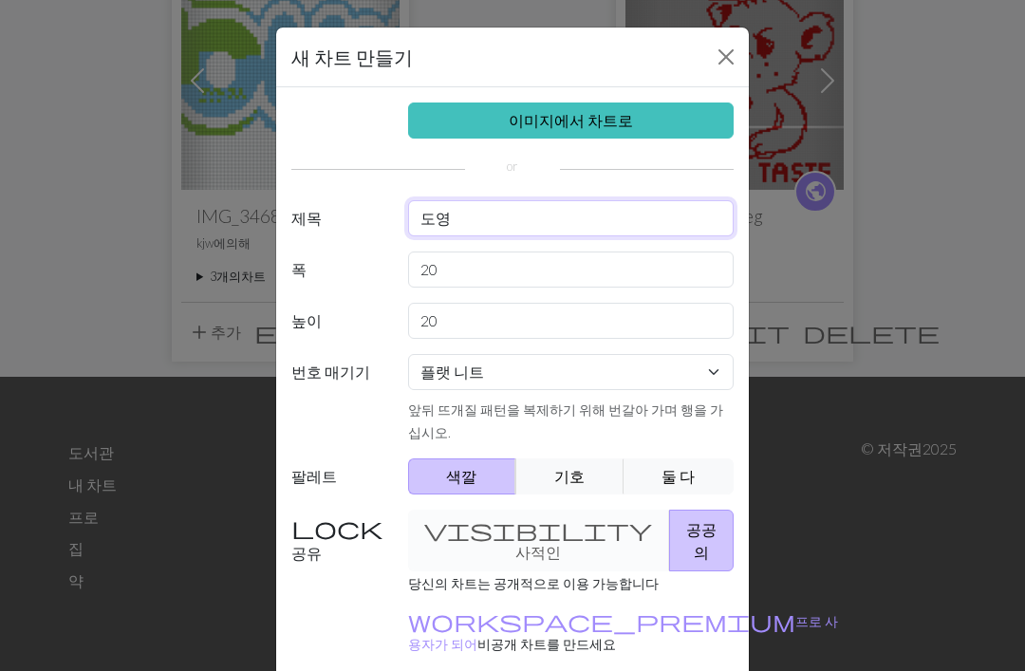
type input "도영"
click at [570, 138] on link "이미지에서 차트로" at bounding box center [571, 120] width 326 height 36
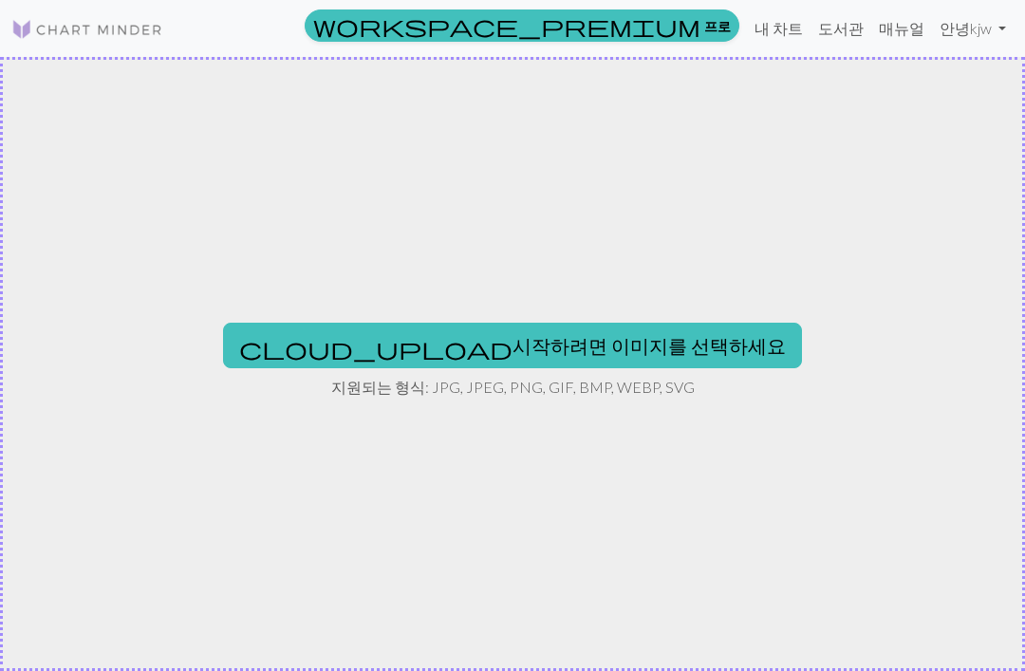
click at [552, 361] on button "cloud_upload 시작하려면 이미지를 선택하세요" at bounding box center [512, 346] width 579 height 46
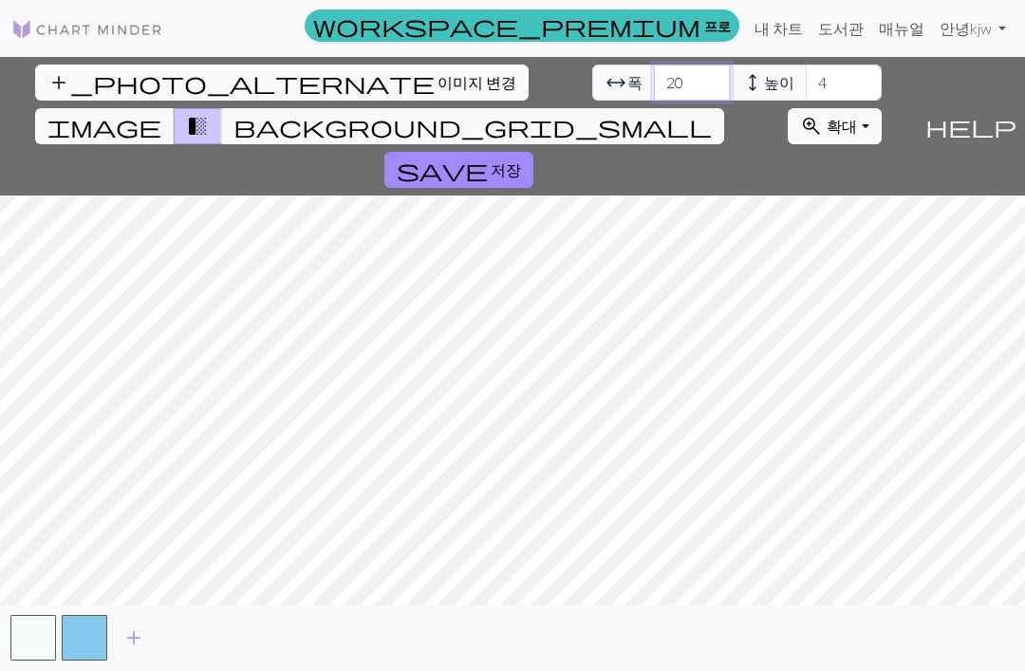
click at [654, 85] on input "20" at bounding box center [692, 83] width 76 height 36
click at [806, 98] on input "4" at bounding box center [844, 83] width 76 height 36
type input "20"
click at [654, 83] on input "20" at bounding box center [692, 83] width 76 height 36
type input "2"
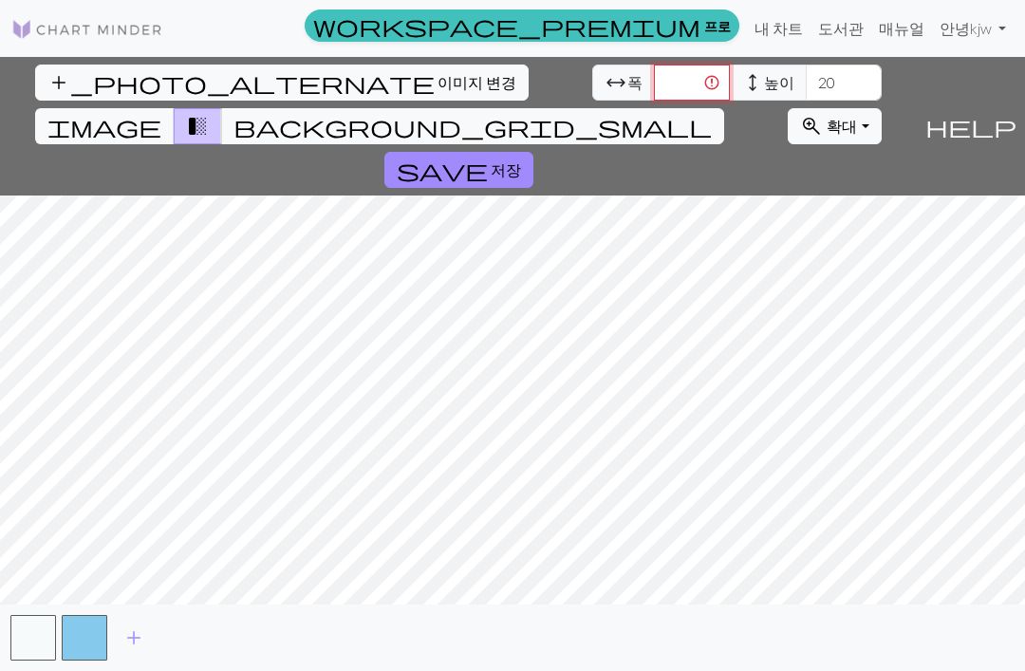
type input "1"
type input "2"
type input "190"
click at [806, 89] on input "20" at bounding box center [844, 83] width 76 height 36
type input "2"
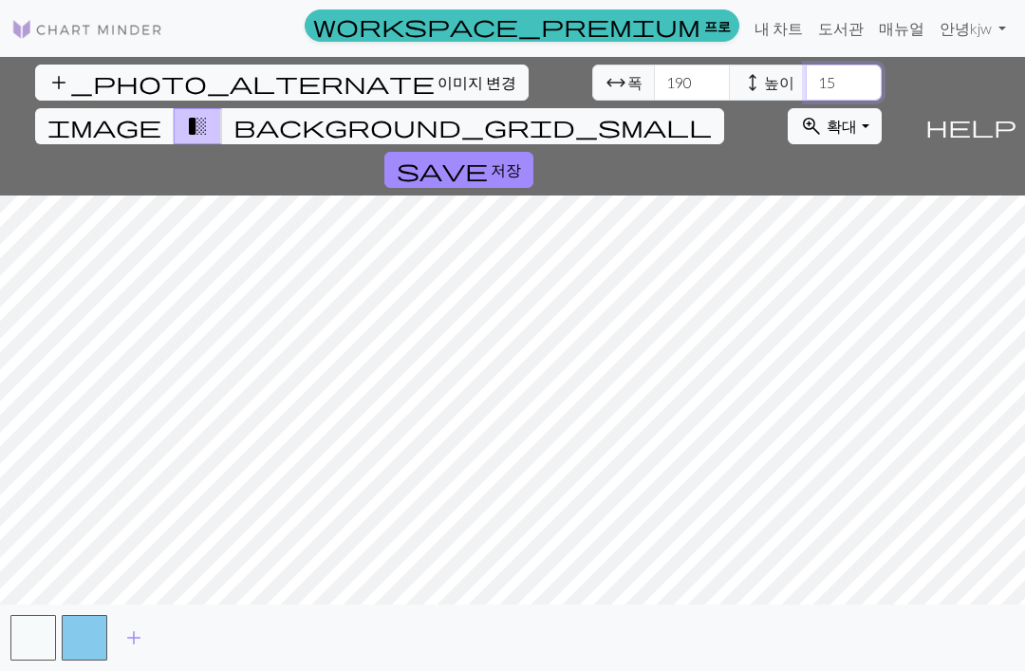
click at [806, 92] on input "15" at bounding box center [844, 83] width 76 height 36
type input "1"
type input "5"
type input "1"
click at [806, 86] on input "30" at bounding box center [844, 83] width 76 height 36
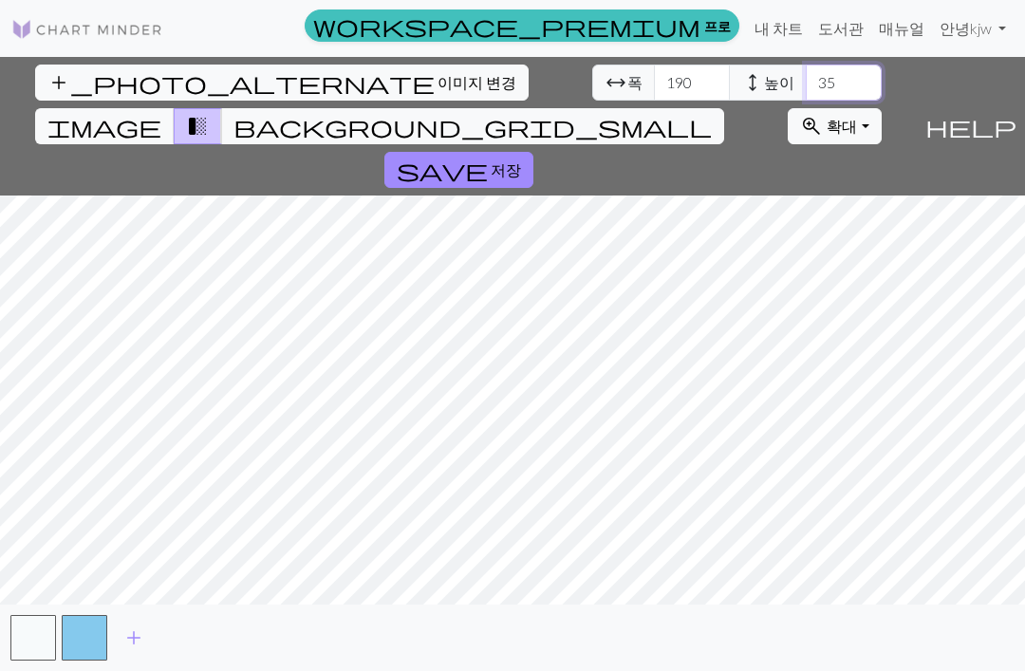
click at [806, 82] on input "35" at bounding box center [844, 83] width 76 height 36
type input "3"
type input "40"
click at [533, 152] on button "save 저장" at bounding box center [458, 170] width 149 height 36
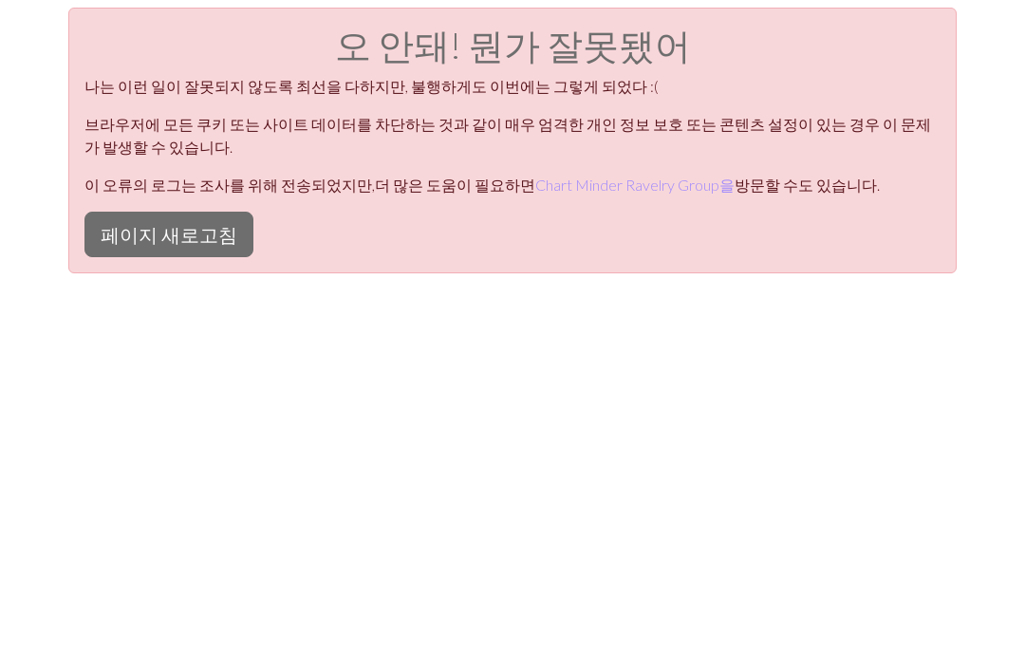
click at [163, 233] on button "페이지 새로고침" at bounding box center [168, 235] width 169 height 46
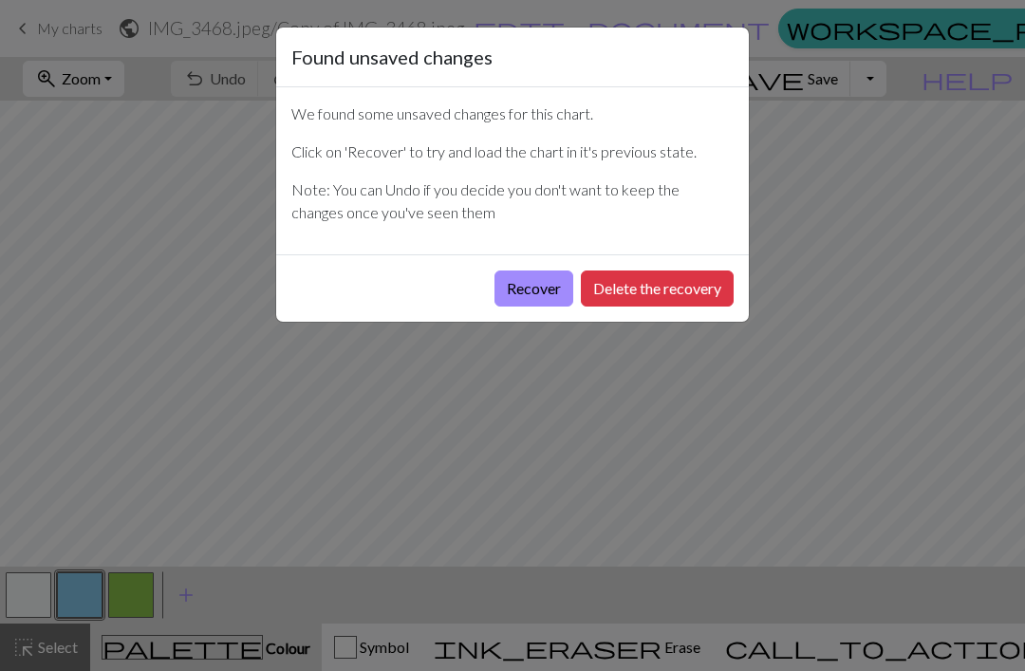
click at [543, 279] on button "Recover" at bounding box center [533, 288] width 79 height 36
click at [523, 288] on button "Recover" at bounding box center [533, 288] width 79 height 36
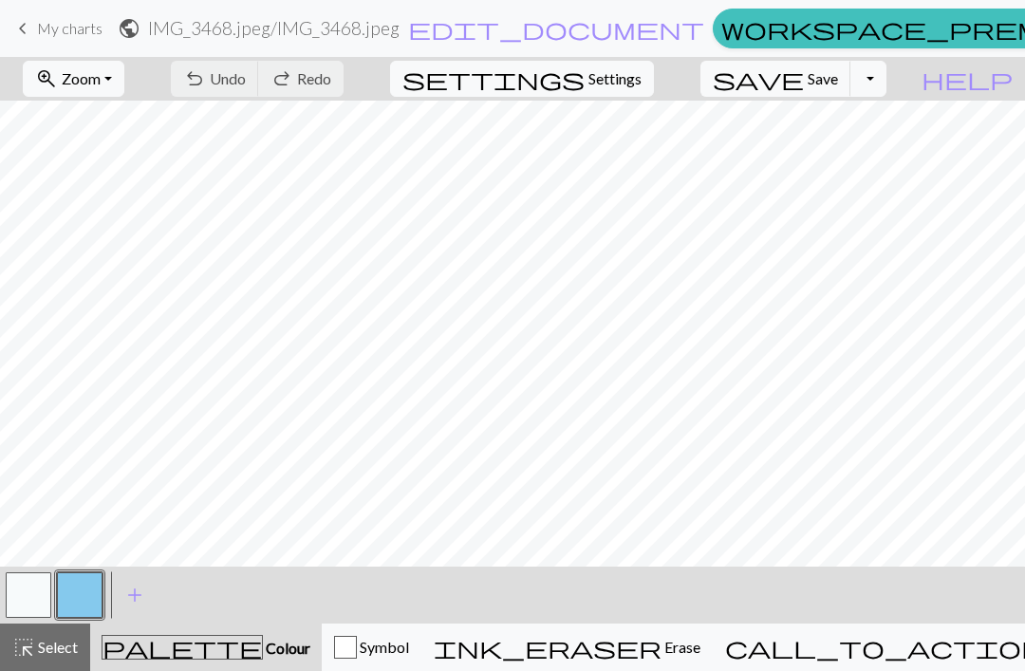
click at [39, 589] on button "button" at bounding box center [29, 595] width 46 height 46
click at [86, 594] on button "button" at bounding box center [80, 595] width 46 height 46
click at [259, 92] on button "undo Undo Undo" at bounding box center [215, 79] width 88 height 36
click at [246, 78] on span "Undo" at bounding box center [228, 78] width 36 height 18
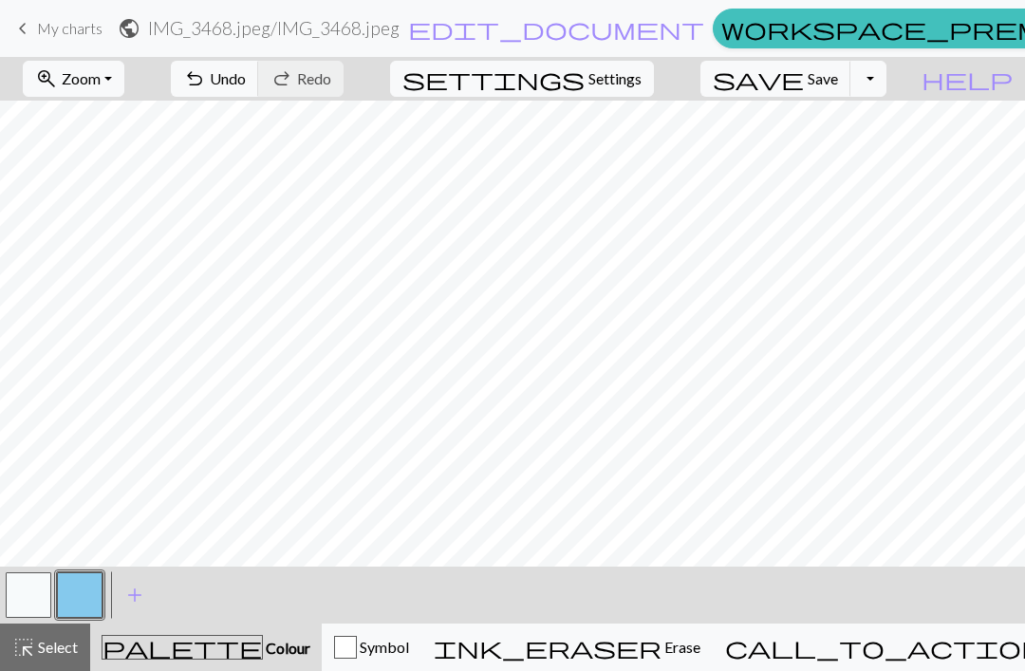
click at [246, 77] on span "Undo" at bounding box center [228, 78] width 36 height 18
click at [47, 595] on button "button" at bounding box center [29, 595] width 46 height 46
click at [86, 595] on button "button" at bounding box center [80, 595] width 46 height 46
click at [37, 590] on button "button" at bounding box center [29, 595] width 46 height 46
click at [95, 598] on button "button" at bounding box center [80, 595] width 46 height 46
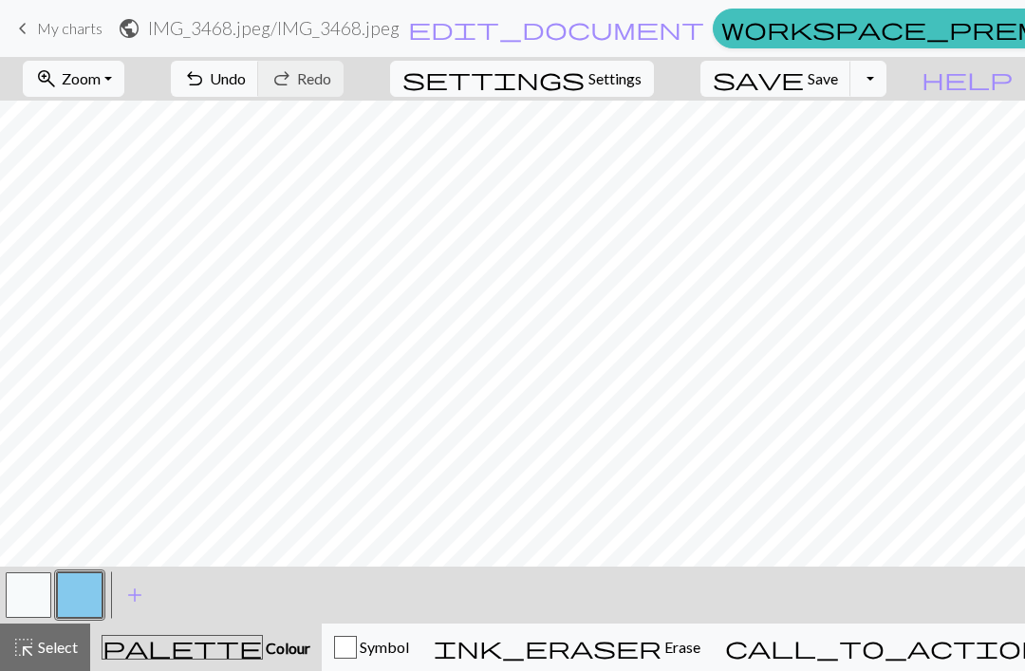
click at [38, 604] on button "button" at bounding box center [29, 595] width 46 height 46
click at [93, 592] on button "button" at bounding box center [80, 595] width 46 height 46
click at [45, 595] on button "button" at bounding box center [29, 595] width 46 height 46
click at [102, 587] on button "button" at bounding box center [80, 595] width 46 height 46
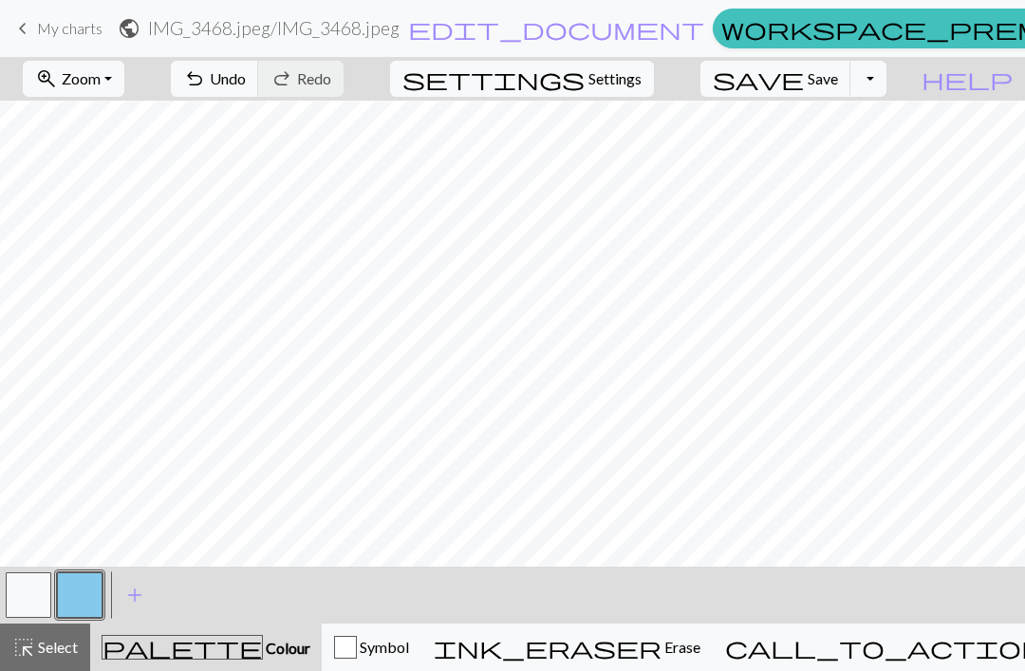
click at [259, 88] on button "undo Undo Undo" at bounding box center [215, 79] width 88 height 36
click at [246, 78] on span "Undo" at bounding box center [228, 78] width 36 height 18
click at [246, 85] on span "Undo" at bounding box center [228, 78] width 36 height 18
click at [246, 84] on span "Undo" at bounding box center [228, 78] width 36 height 18
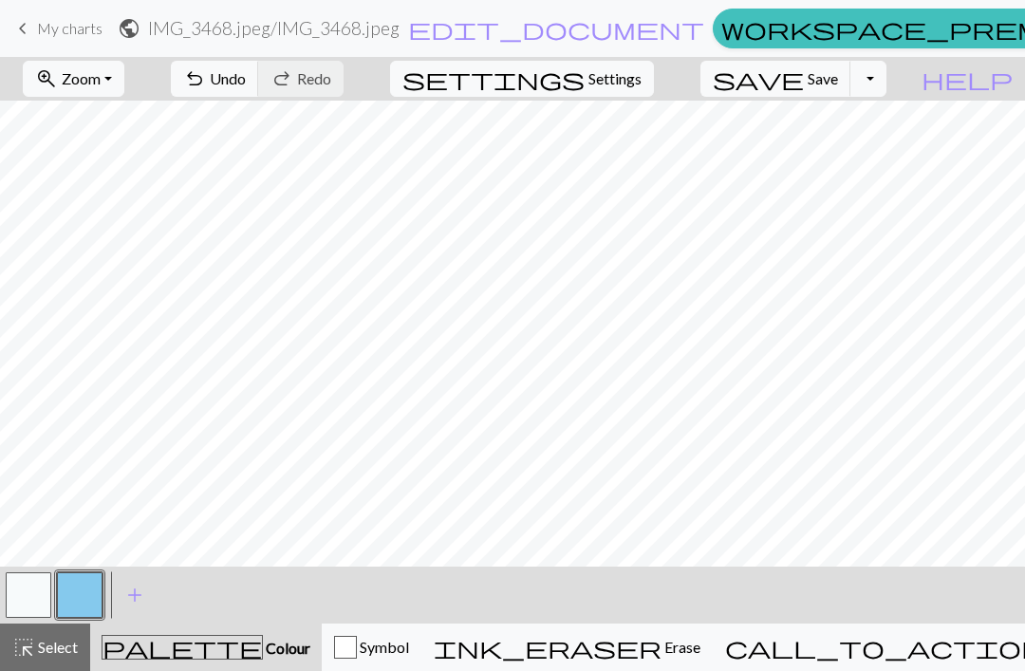
click at [39, 587] on button "button" at bounding box center [29, 595] width 46 height 46
click at [97, 587] on button "button" at bounding box center [80, 595] width 46 height 46
click at [49, 578] on button "button" at bounding box center [29, 595] width 46 height 46
click at [93, 586] on button "button" at bounding box center [80, 595] width 46 height 46
click at [36, 580] on button "button" at bounding box center [29, 595] width 46 height 46
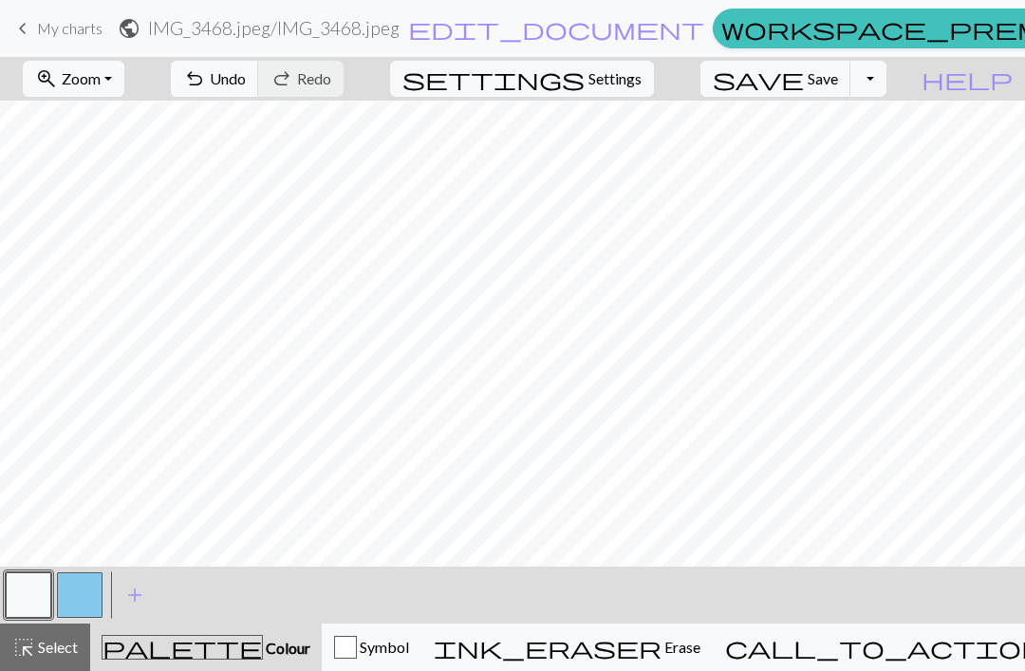
click at [246, 80] on span "Undo" at bounding box center [228, 78] width 36 height 18
click at [98, 592] on button "button" at bounding box center [80, 595] width 46 height 46
click at [34, 591] on button "button" at bounding box center [29, 595] width 46 height 46
click at [86, 599] on button "button" at bounding box center [80, 595] width 46 height 46
click at [246, 74] on span "Undo" at bounding box center [228, 78] width 36 height 18
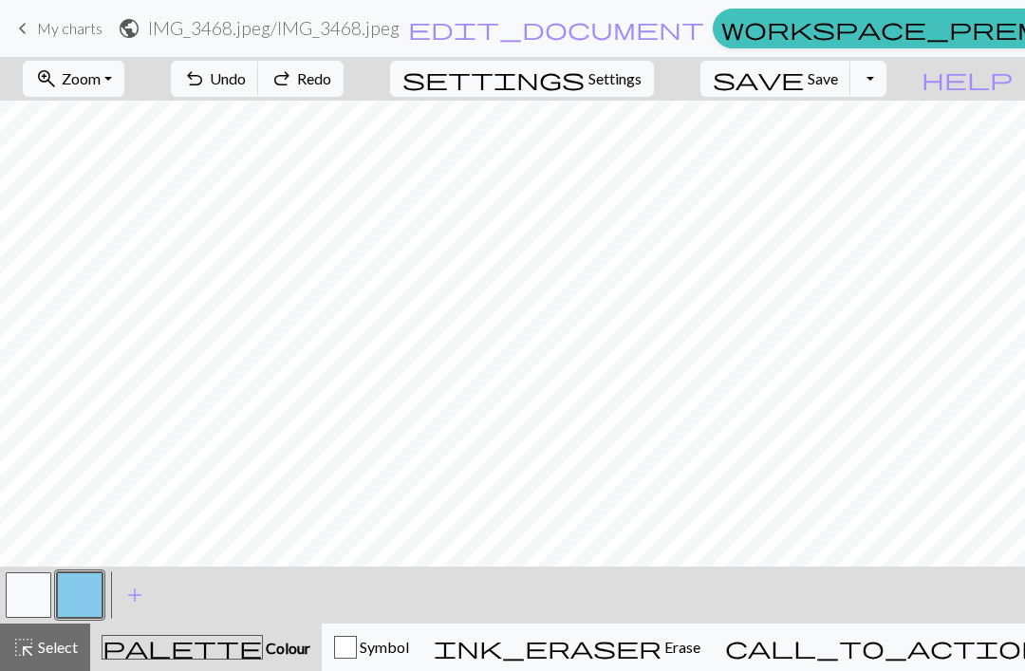
click at [42, 586] on button "button" at bounding box center [29, 595] width 46 height 46
click at [246, 80] on span "Undo" at bounding box center [228, 78] width 36 height 18
click at [259, 84] on button "undo Undo Undo" at bounding box center [215, 79] width 88 height 36
click at [246, 80] on span "Undo" at bounding box center [228, 78] width 36 height 18
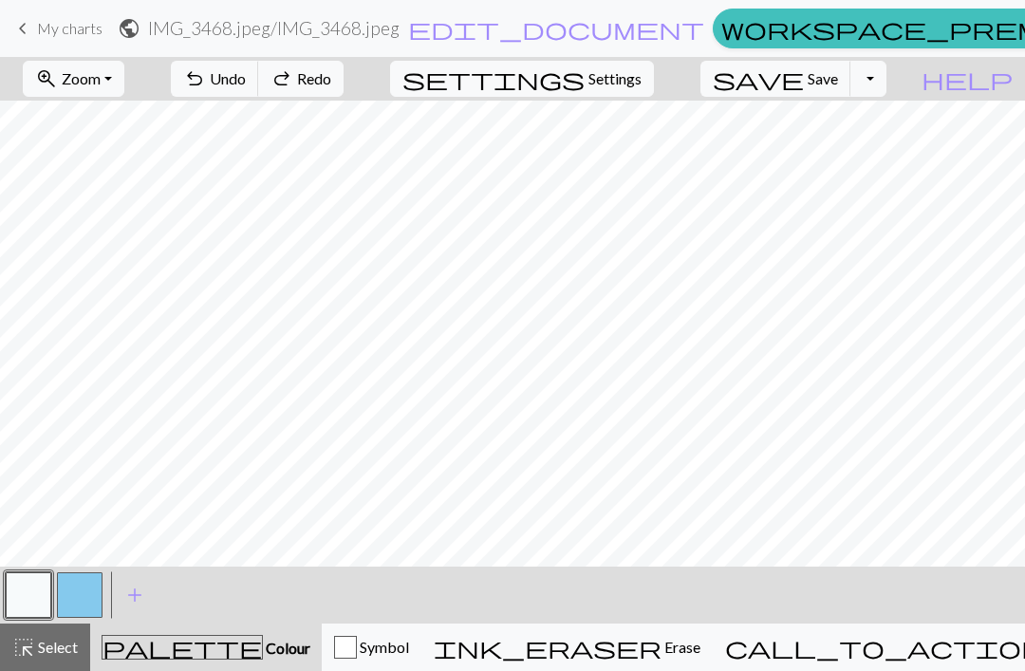
click at [246, 80] on span "Undo" at bounding box center [228, 78] width 36 height 18
click at [259, 95] on button "undo Undo Undo" at bounding box center [215, 79] width 88 height 36
click at [246, 75] on span "Undo" at bounding box center [228, 78] width 36 height 18
click at [246, 79] on span "Undo" at bounding box center [228, 78] width 36 height 18
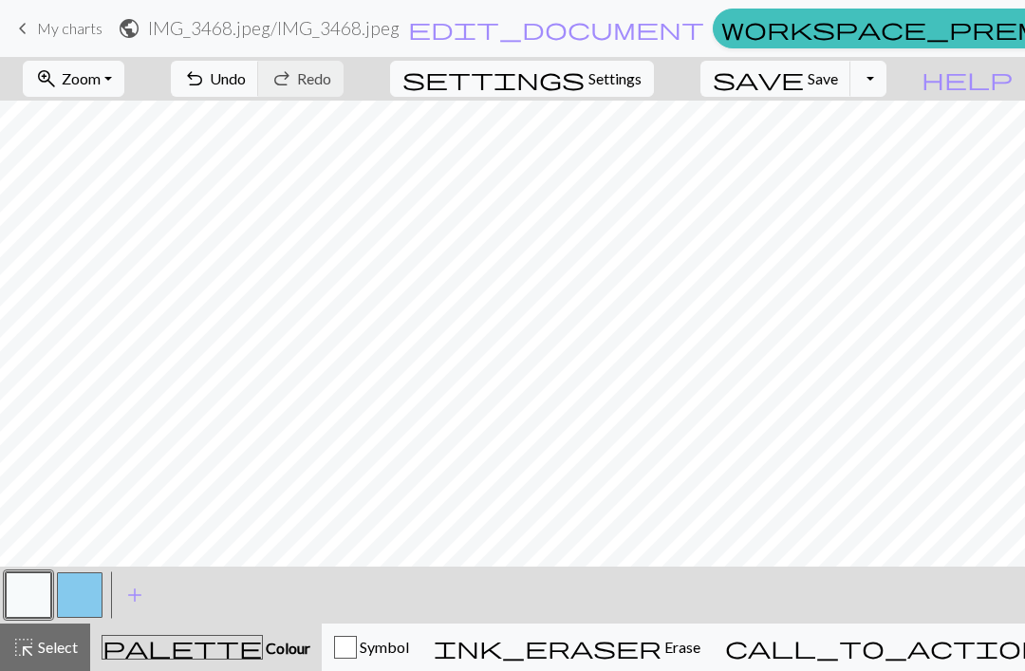
click at [246, 82] on span "Undo" at bounding box center [228, 78] width 36 height 18
click at [96, 580] on button "button" at bounding box center [80, 595] width 46 height 46
click at [36, 592] on button "button" at bounding box center [29, 595] width 46 height 46
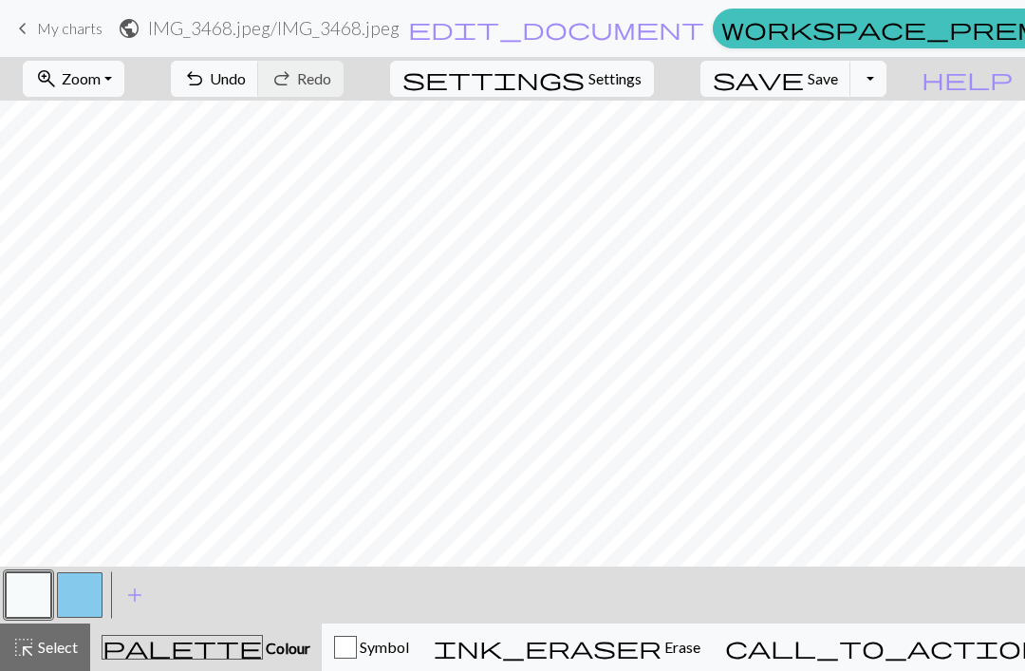
click at [89, 602] on button "button" at bounding box center [80, 595] width 46 height 46
click at [25, 585] on button "button" at bounding box center [29, 595] width 46 height 46
click at [94, 589] on button "button" at bounding box center [80, 595] width 46 height 46
click at [48, 590] on button "button" at bounding box center [29, 595] width 46 height 46
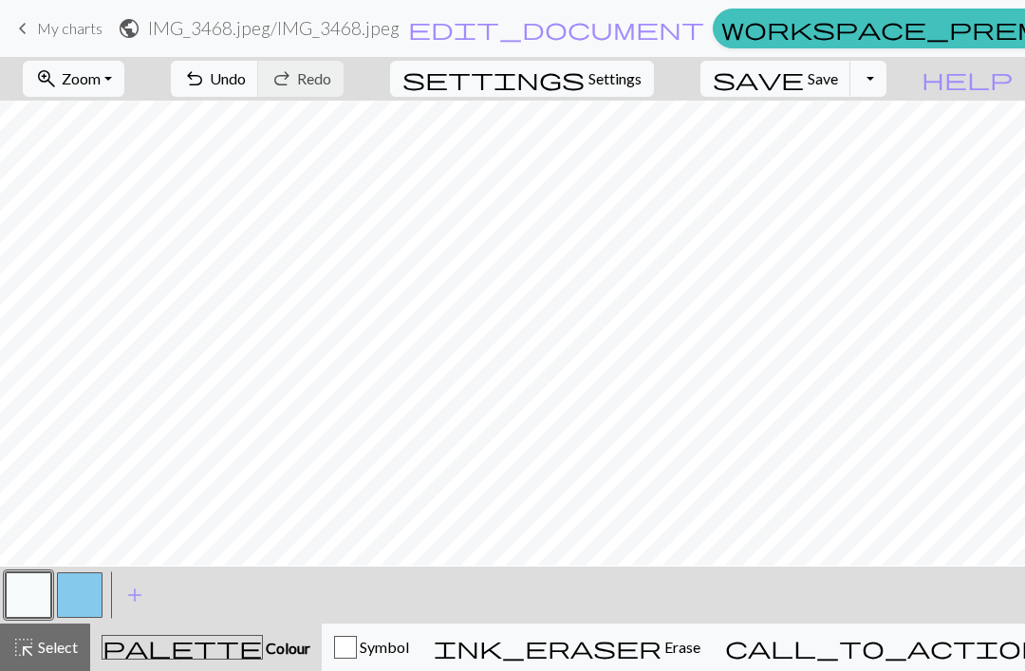
scroll to position [60, 803]
click at [96, 592] on button "button" at bounding box center [80, 595] width 46 height 46
click at [49, 582] on button "button" at bounding box center [29, 595] width 46 height 46
click at [99, 597] on button "button" at bounding box center [80, 595] width 46 height 46
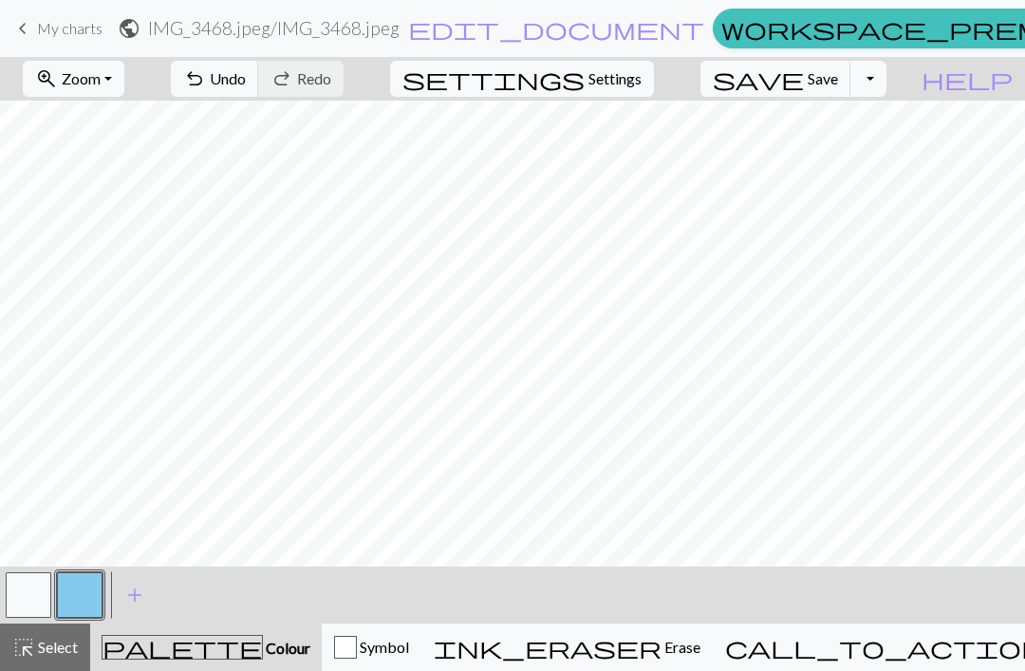
click at [246, 86] on span "Undo" at bounding box center [228, 78] width 36 height 18
click at [43, 585] on button "button" at bounding box center [29, 595] width 46 height 46
click at [100, 593] on button "button" at bounding box center [80, 595] width 46 height 46
click at [259, 90] on button "undo Undo Undo" at bounding box center [215, 79] width 88 height 36
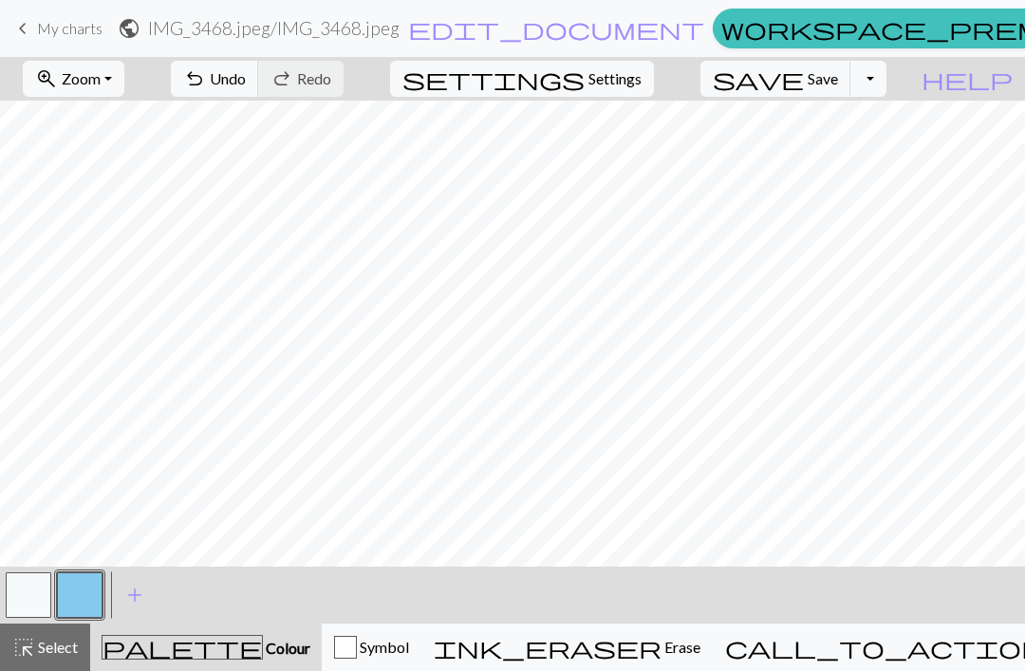
click at [38, 588] on button "button" at bounding box center [29, 595] width 46 height 46
click at [96, 576] on button "button" at bounding box center [80, 595] width 46 height 46
click at [246, 87] on span "Undo" at bounding box center [228, 78] width 36 height 18
click at [17, 591] on button "button" at bounding box center [29, 595] width 46 height 46
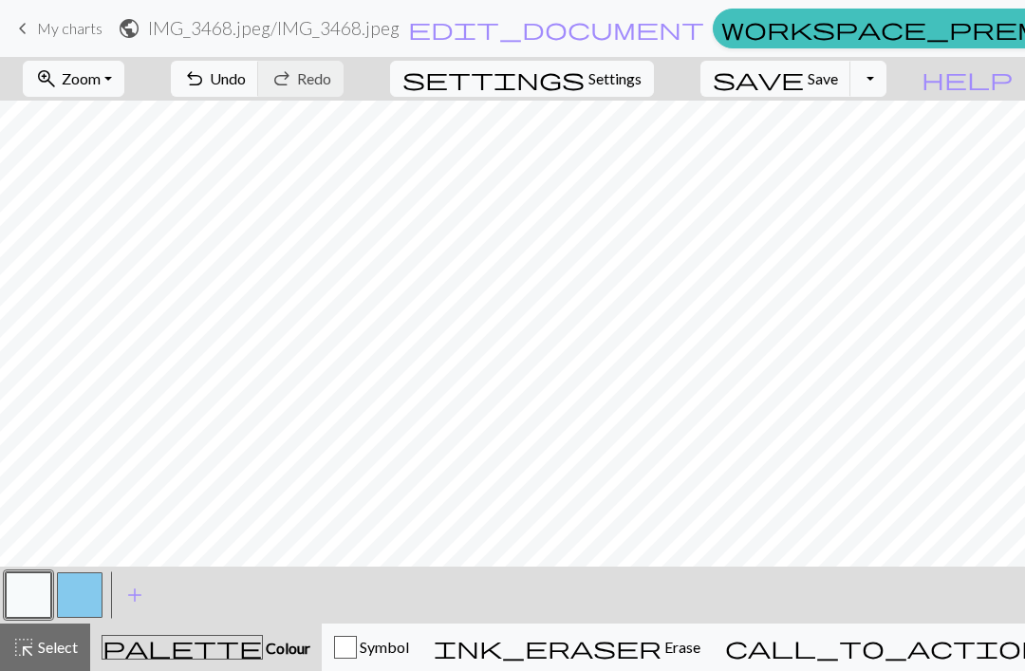
click at [88, 602] on button "button" at bounding box center [80, 595] width 46 height 46
click at [246, 83] on span "Undo" at bounding box center [228, 78] width 36 height 18
click at [42, 584] on button "button" at bounding box center [29, 595] width 46 height 46
click at [100, 594] on button "button" at bounding box center [80, 595] width 46 height 46
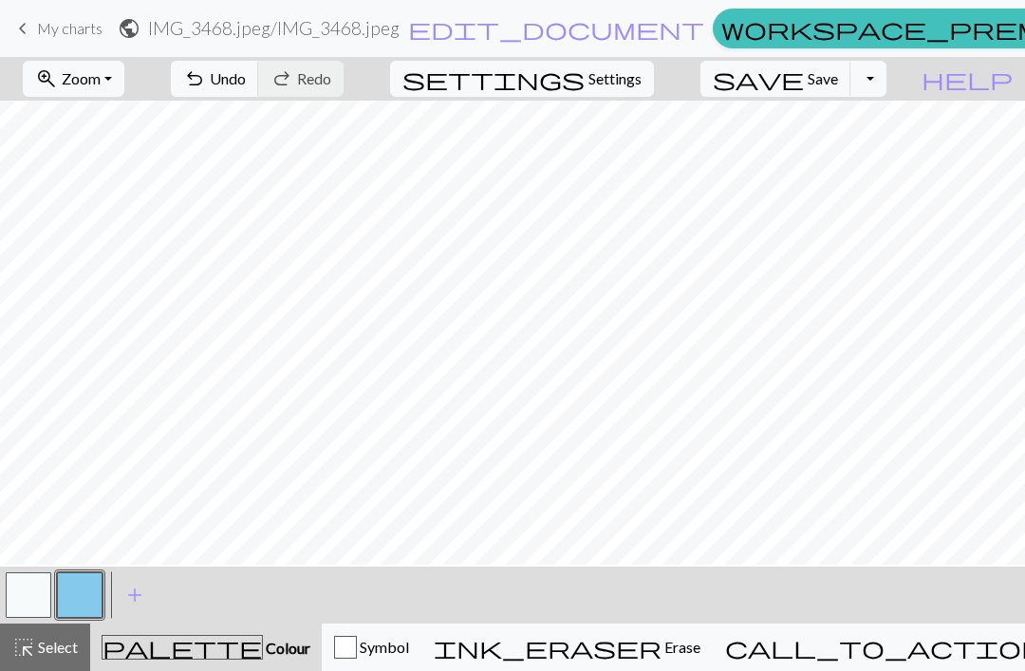
scroll to position [84, 1469]
click at [19, 594] on button "button" at bounding box center [29, 595] width 46 height 46
click at [95, 595] on button "button" at bounding box center [80, 595] width 46 height 46
click at [246, 86] on span "Undo" at bounding box center [228, 78] width 36 height 18
click at [246, 78] on span "Undo" at bounding box center [228, 78] width 36 height 18
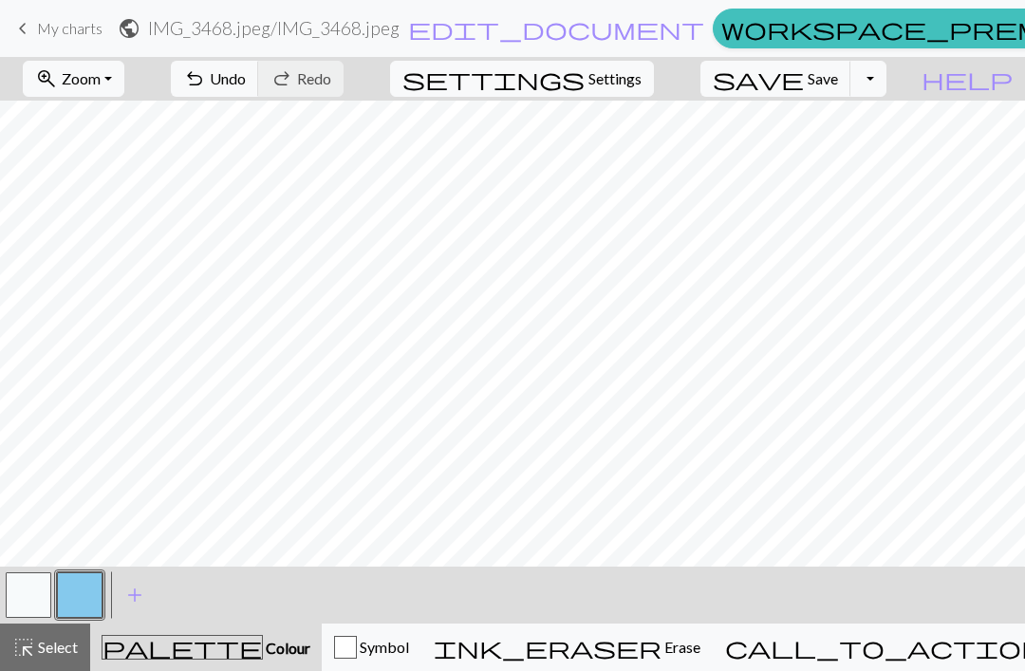
click at [259, 90] on button "undo Undo Undo" at bounding box center [215, 79] width 88 height 36
click at [259, 77] on button "undo Undo Undo" at bounding box center [215, 79] width 88 height 36
click at [259, 88] on button "undo Undo Undo" at bounding box center [215, 79] width 88 height 36
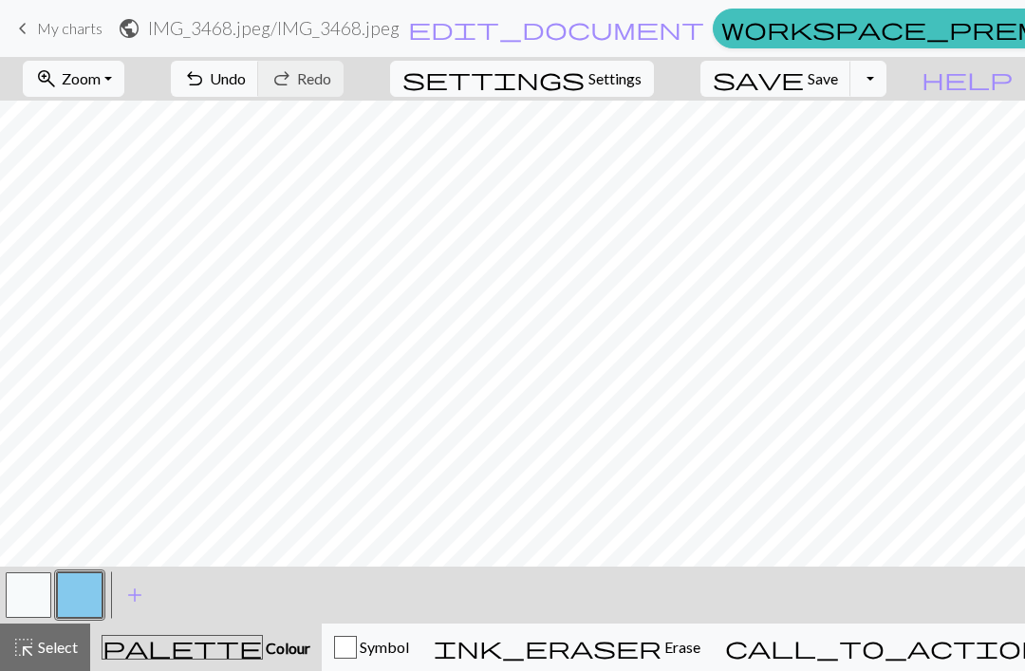
click at [49, 577] on button "button" at bounding box center [29, 595] width 46 height 46
click at [886, 81] on button "Toggle Dropdown" at bounding box center [868, 79] width 36 height 36
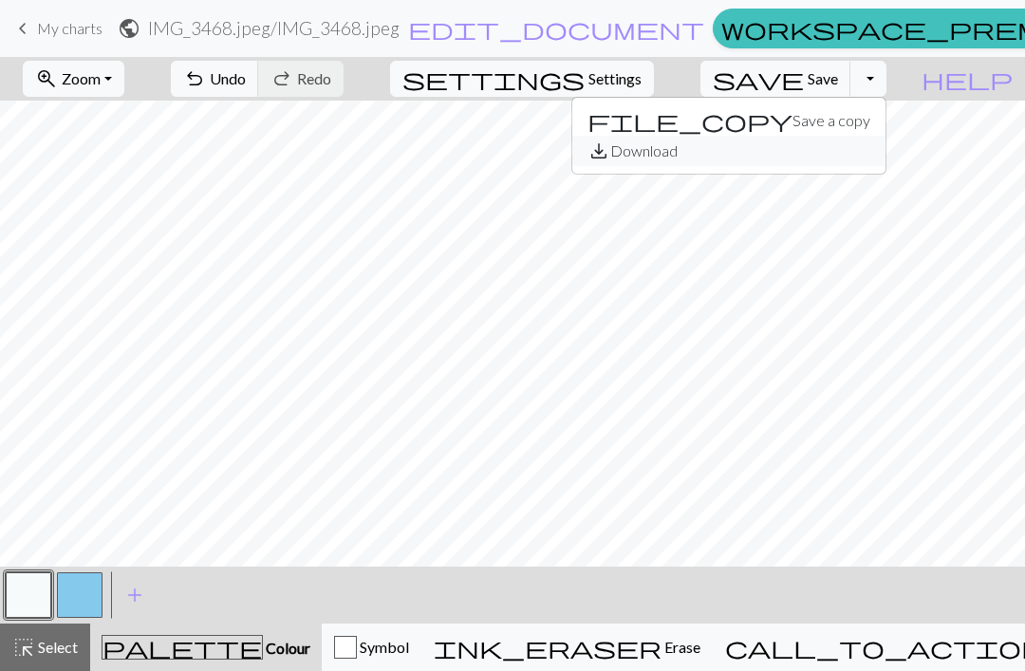
click at [829, 161] on button "save_alt Download" at bounding box center [728, 151] width 313 height 30
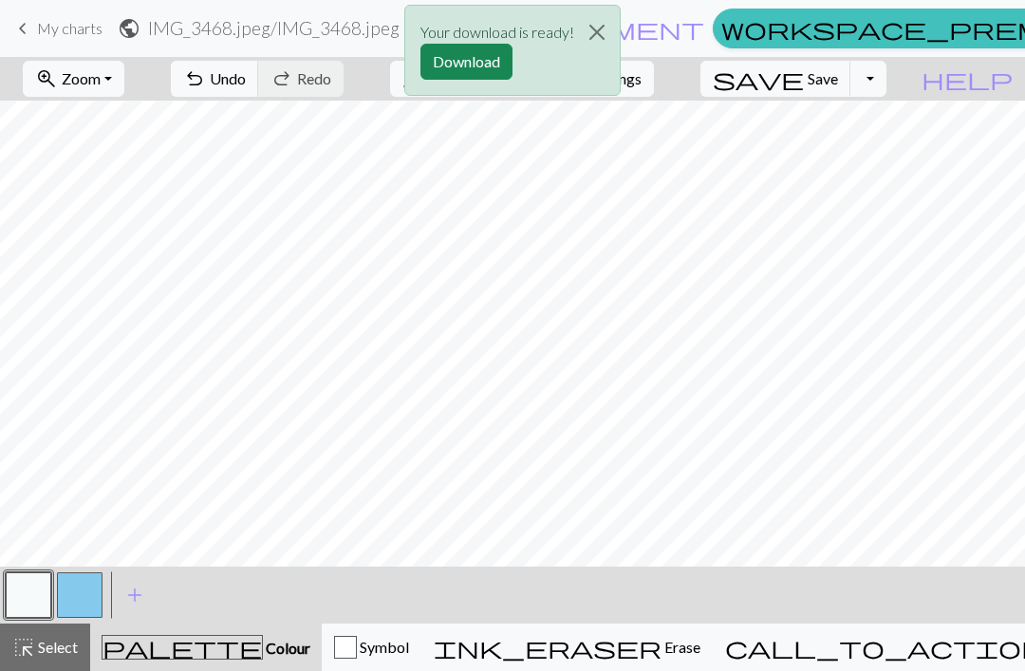
click at [474, 57] on button "Download" at bounding box center [466, 62] width 92 height 36
